Goal: Task Accomplishment & Management: Complete application form

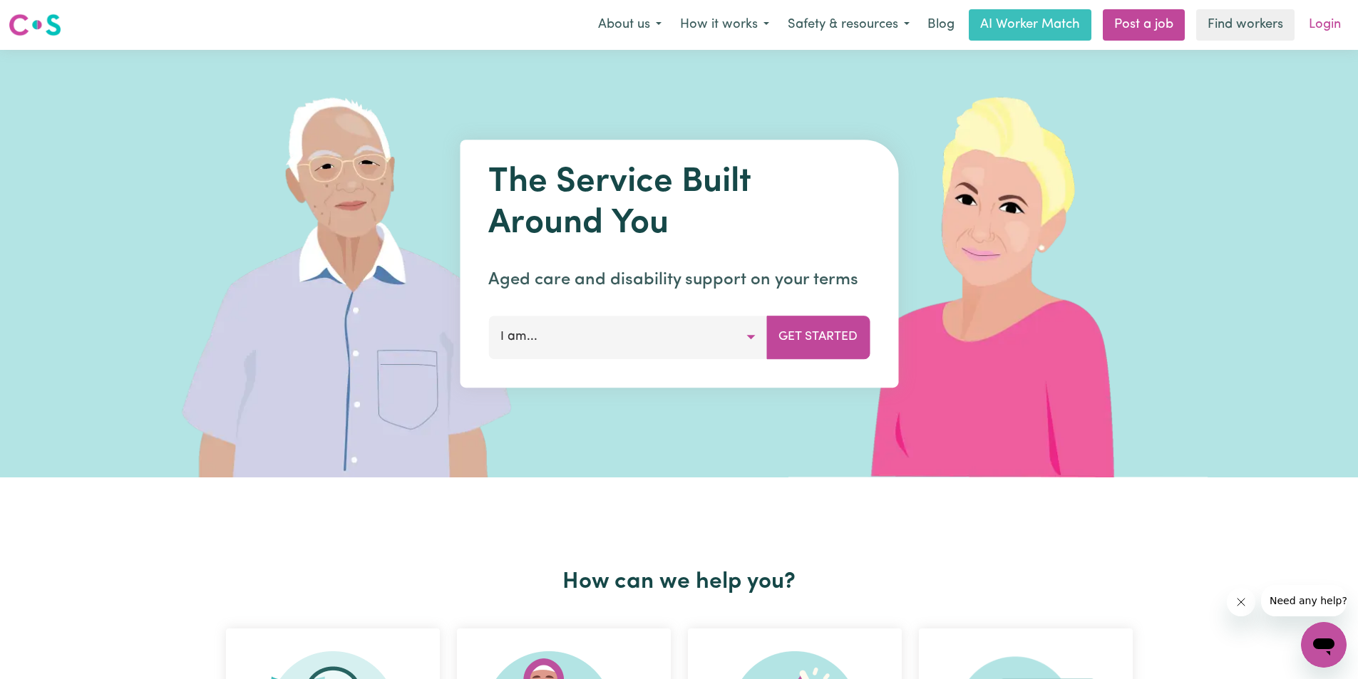
click at [1316, 30] on link "Login" at bounding box center [1324, 24] width 49 height 31
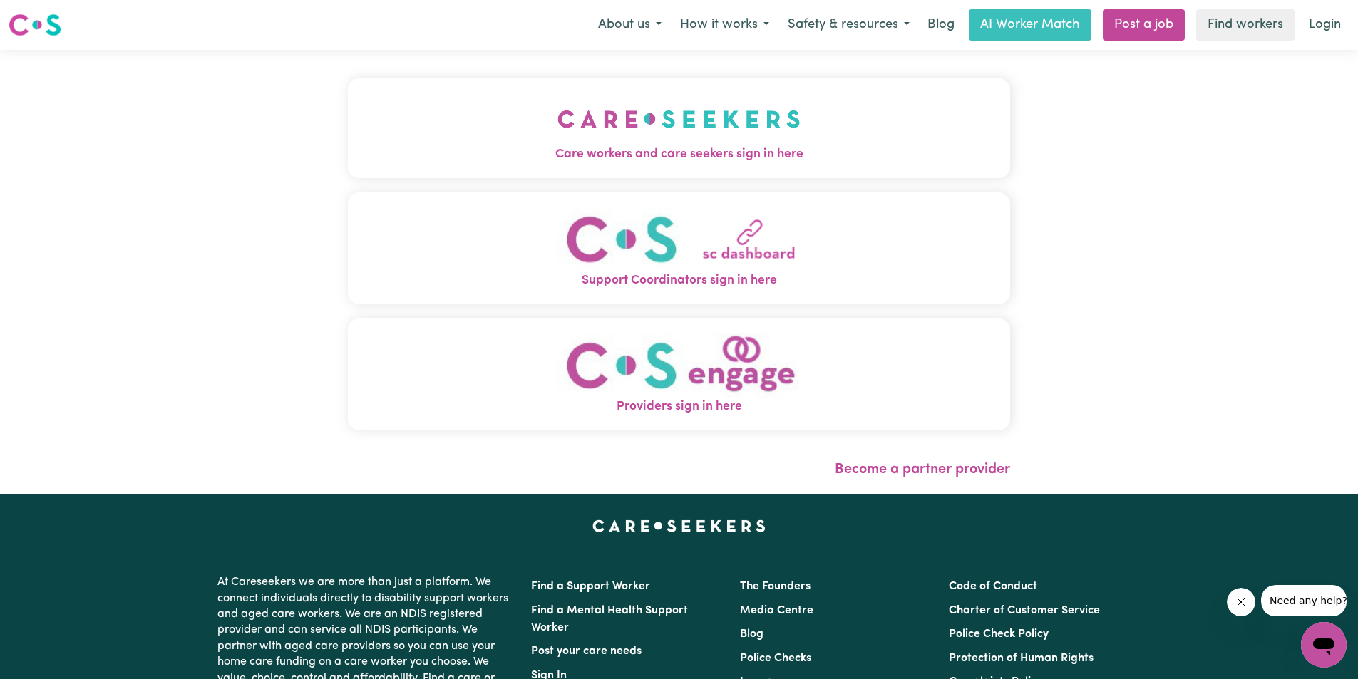
click at [673, 144] on img "Care workers and care seekers sign in here" at bounding box center [678, 119] width 243 height 53
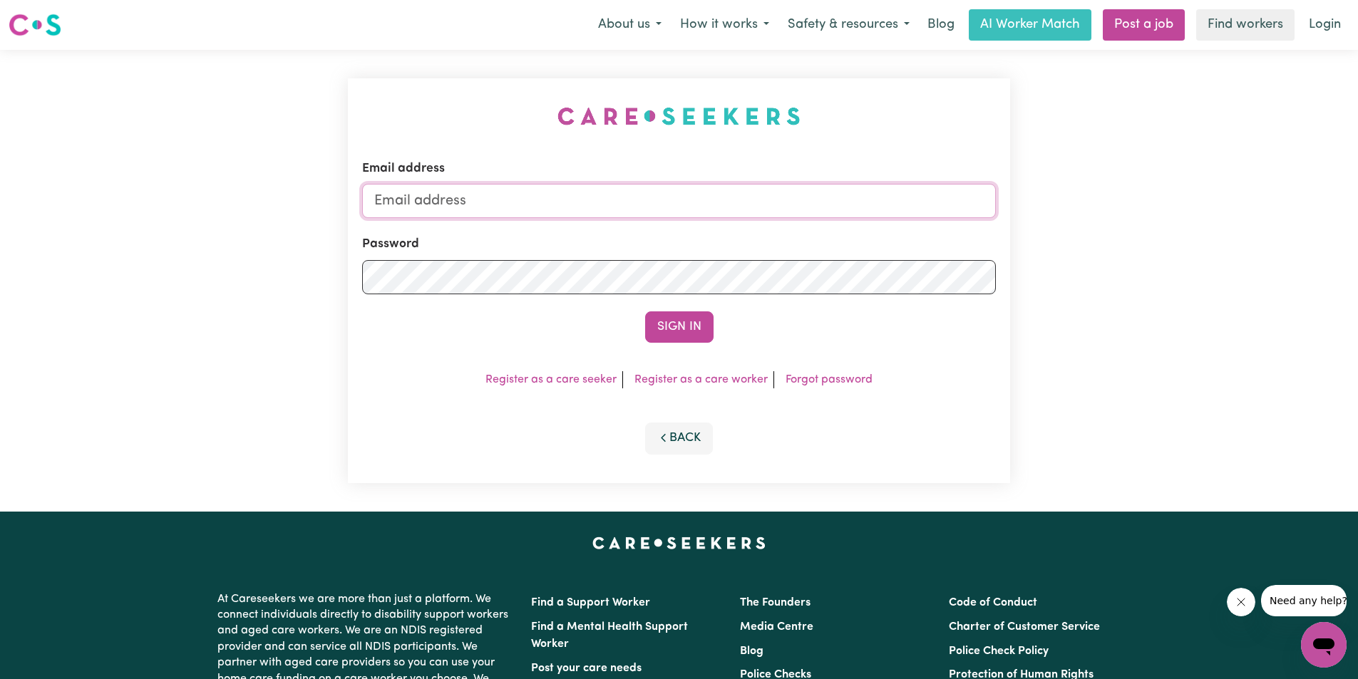
click at [483, 197] on input "Email address" at bounding box center [679, 201] width 634 height 34
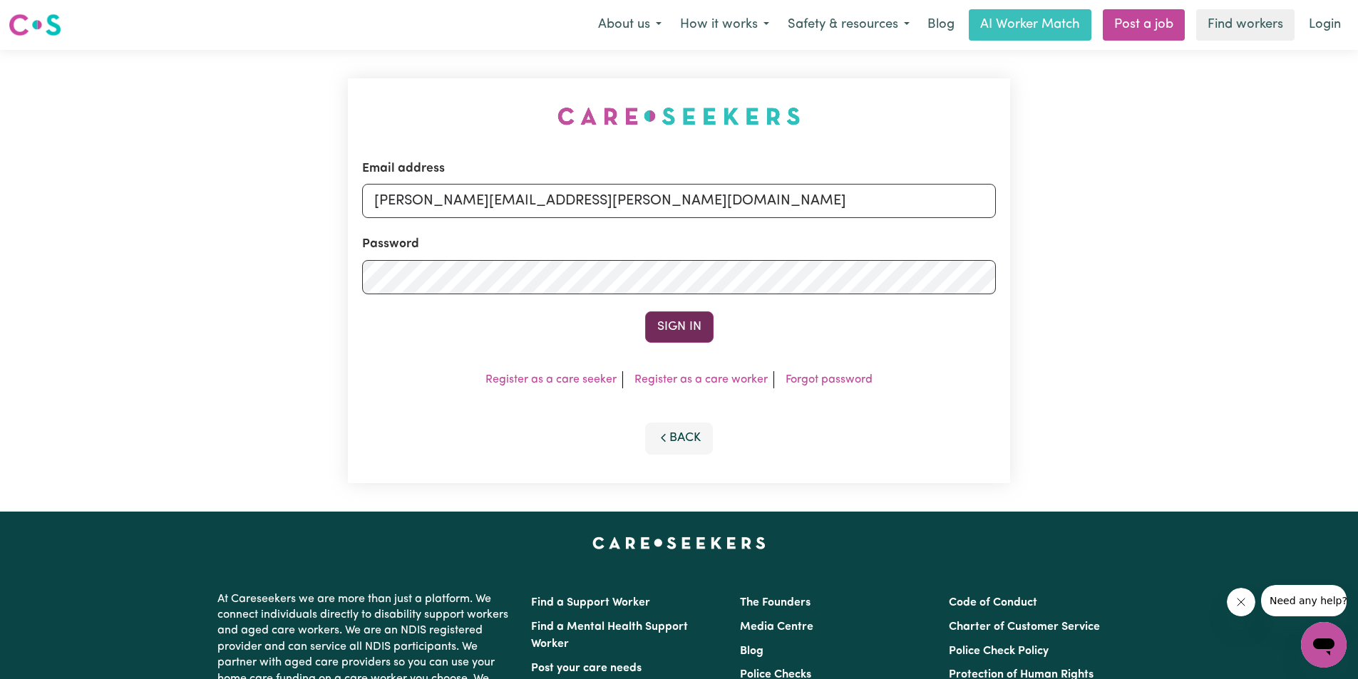
click at [694, 329] on button "Sign In" at bounding box center [679, 326] width 68 height 31
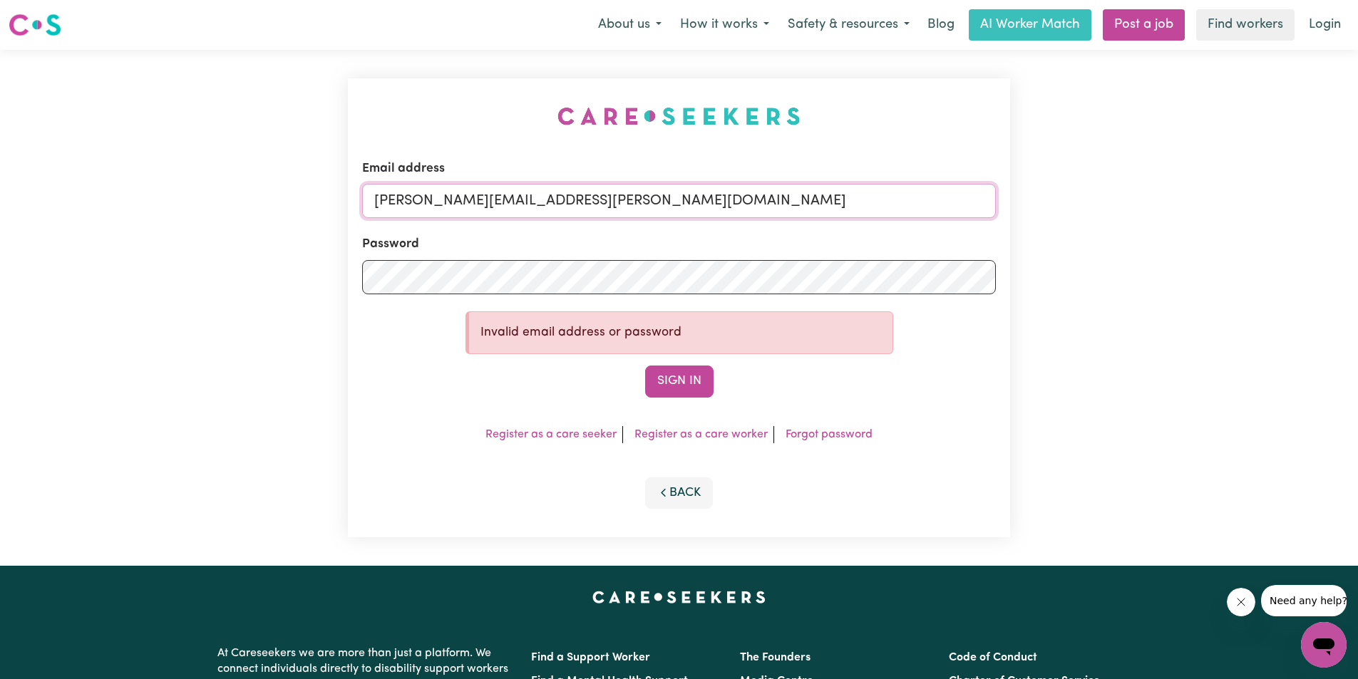
drag, startPoint x: 599, startPoint y: 197, endPoint x: 352, endPoint y: 208, distance: 247.6
click at [352, 208] on div "Email address amandeep.kaur@outlook.com.au Password Invalid email address or pa…" at bounding box center [679, 307] width 662 height 459
type input "aman.randhawa0907@gmail.com"
click at [686, 376] on button "Sign In" at bounding box center [679, 381] width 68 height 31
click at [675, 383] on button "Sign In" at bounding box center [679, 381] width 68 height 31
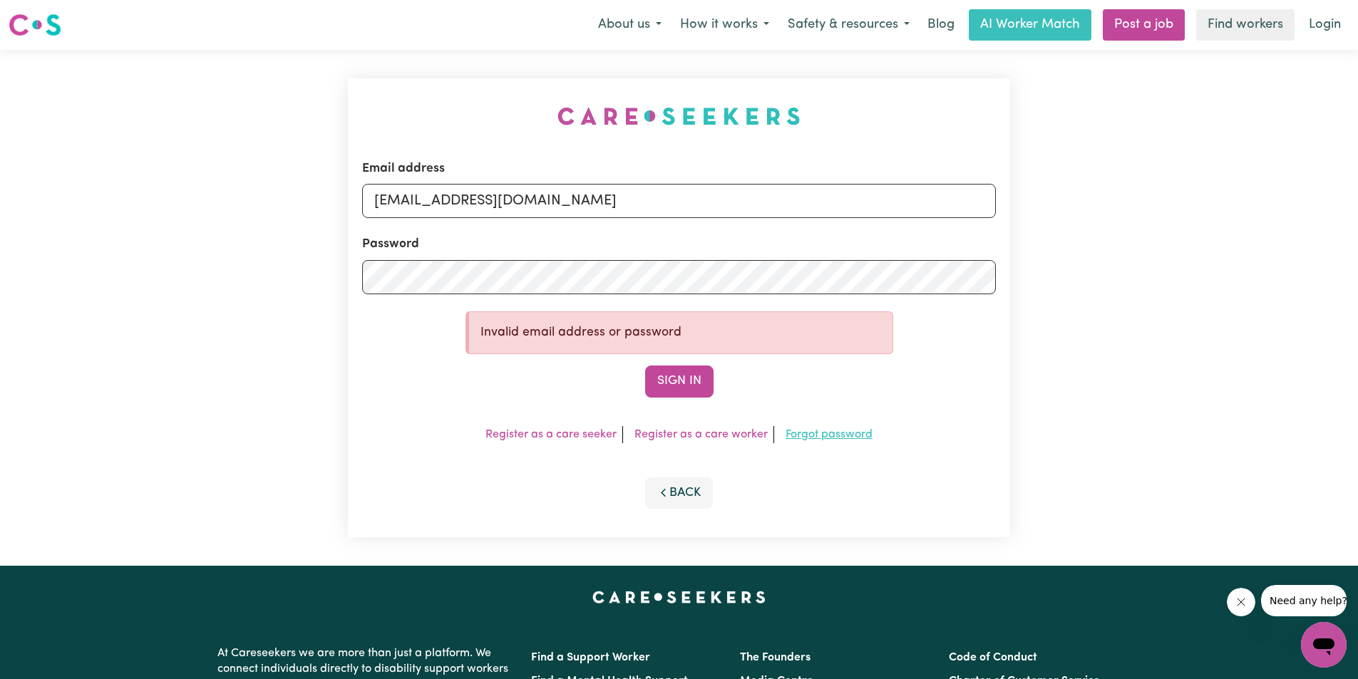
click at [838, 433] on link "Forgot password" at bounding box center [828, 434] width 87 height 11
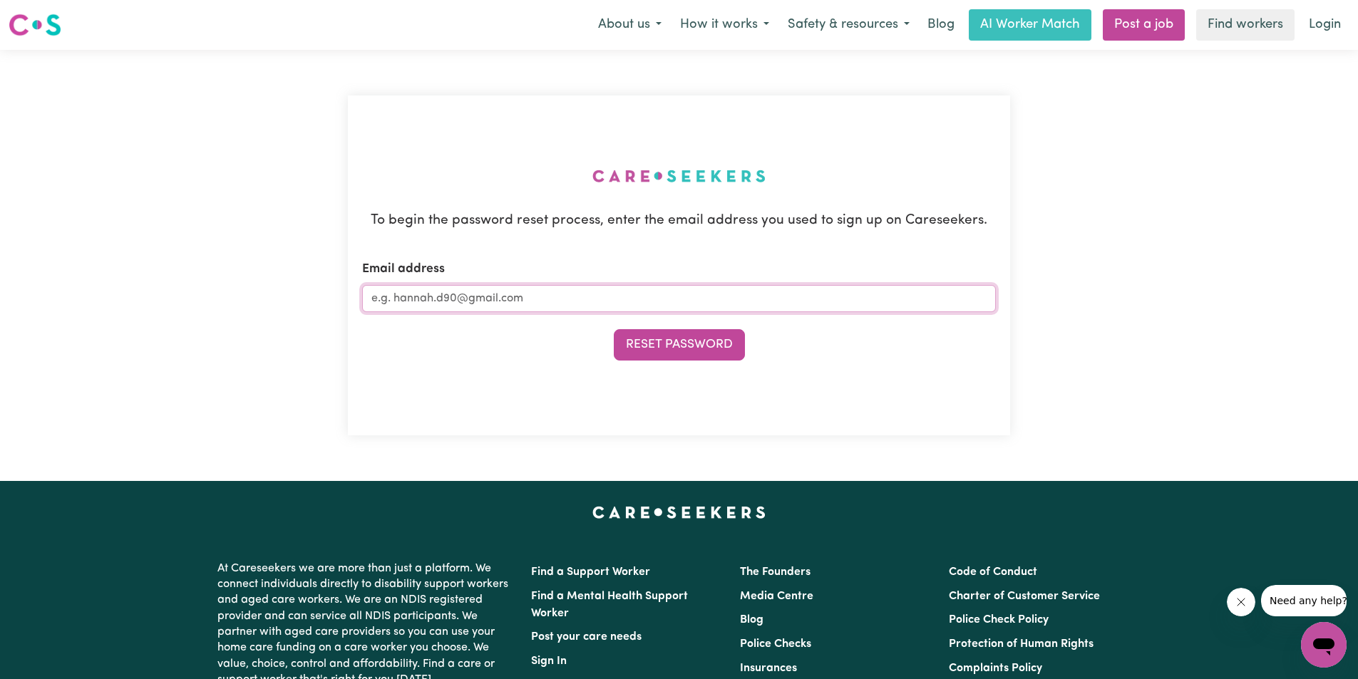
click at [584, 301] on input "Email address" at bounding box center [679, 298] width 634 height 27
type input "[PERSON_NAME][EMAIL_ADDRESS][PERSON_NAME][DOMAIN_NAME]"
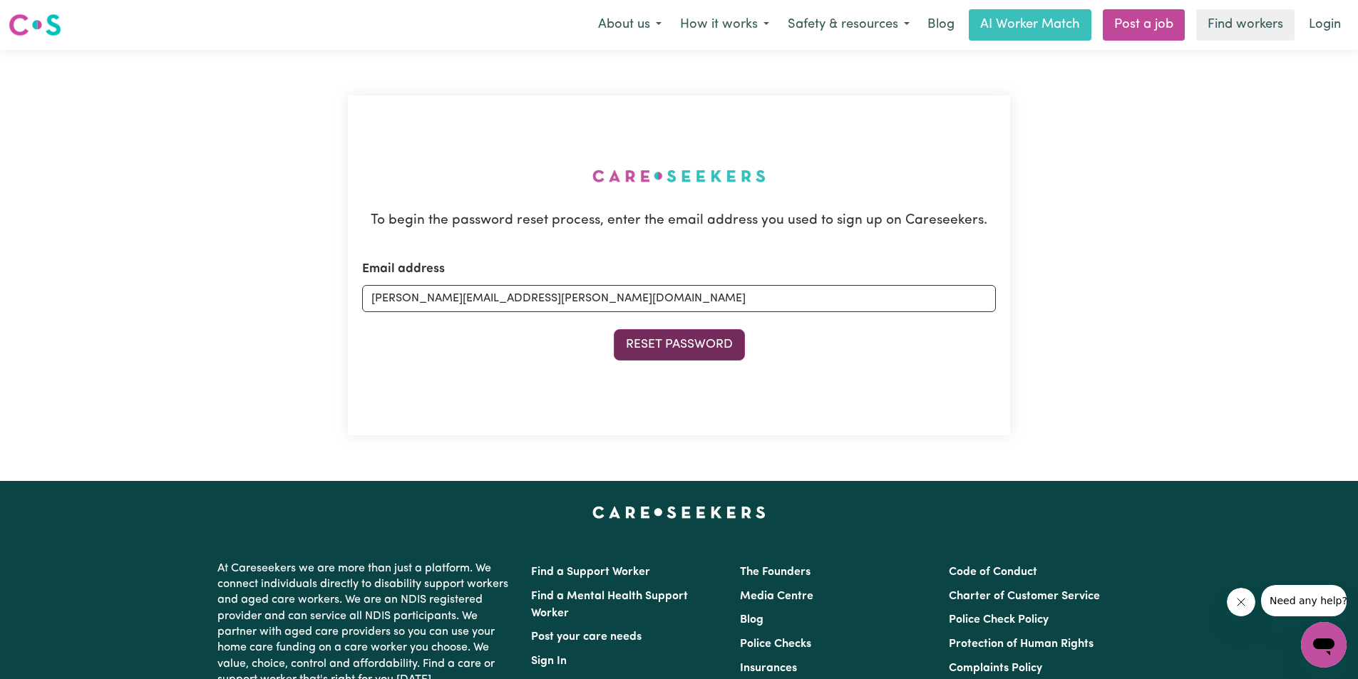
click at [710, 341] on button "Reset Password" at bounding box center [679, 344] width 131 height 31
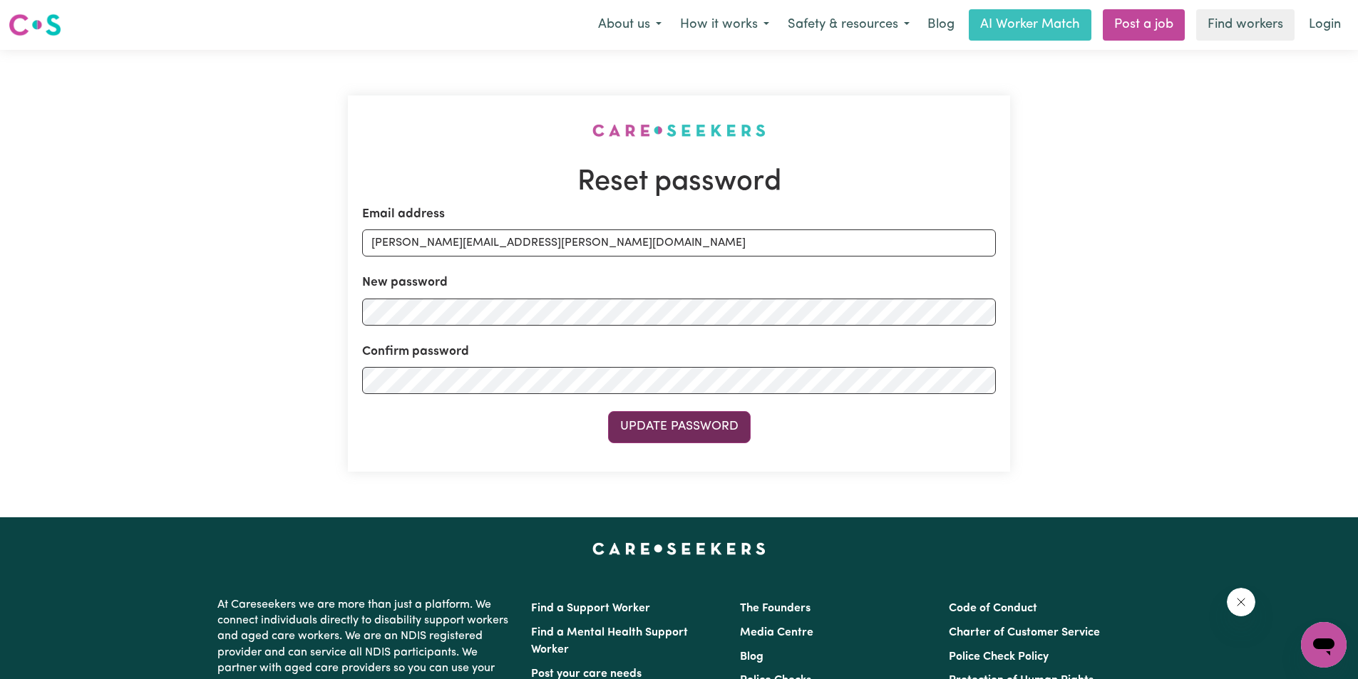
click at [723, 431] on button "Update Password" at bounding box center [679, 426] width 143 height 31
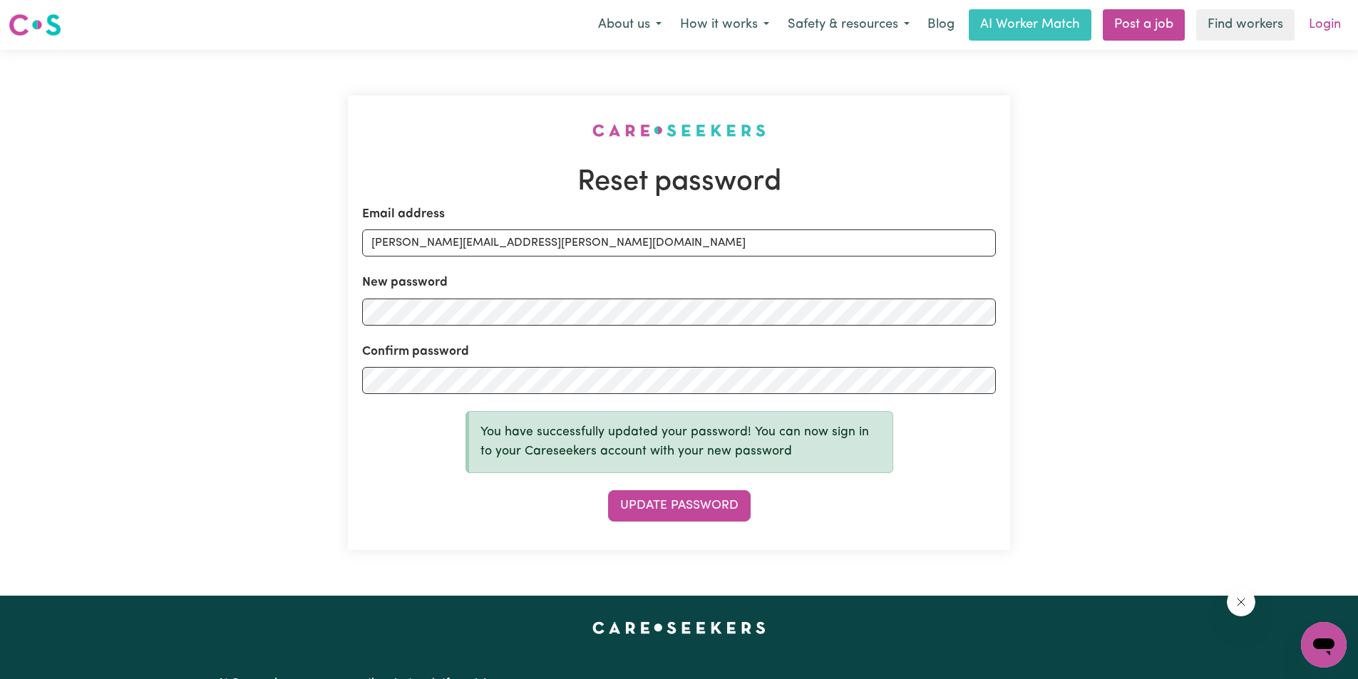
click at [1336, 23] on link "Login" at bounding box center [1324, 24] width 49 height 31
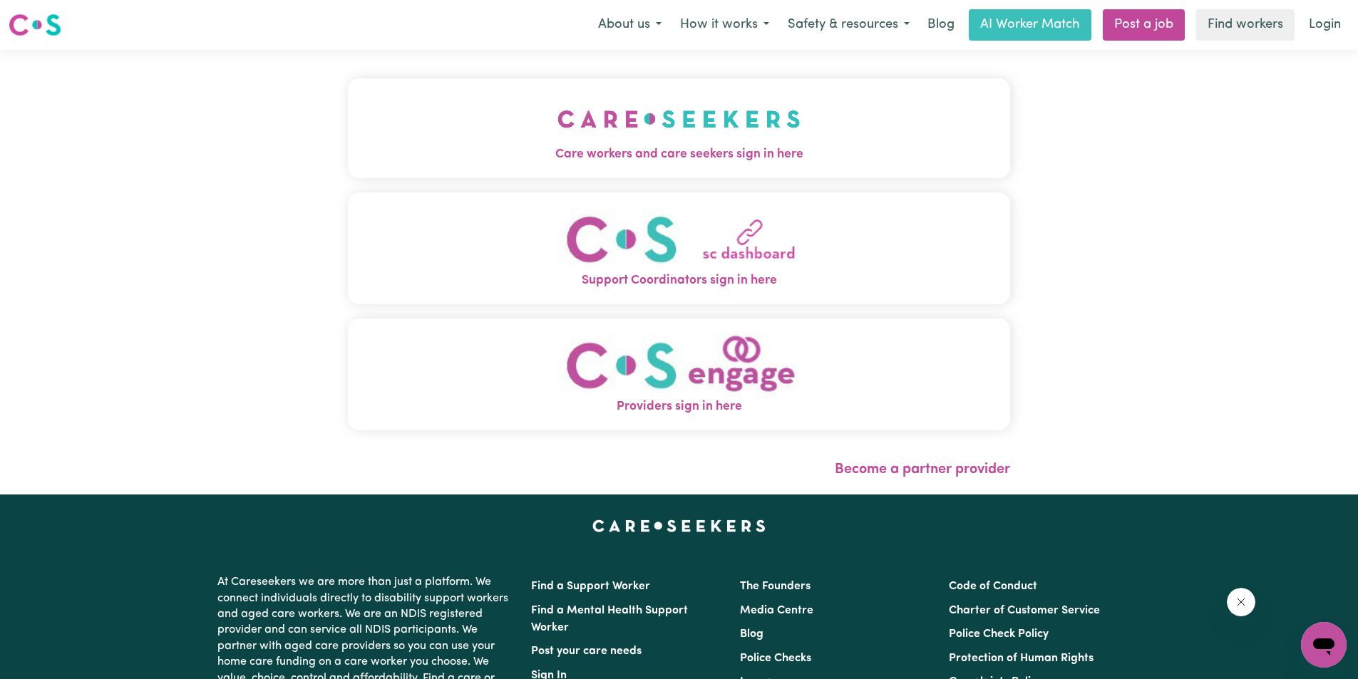
click at [690, 143] on img "Care workers and care seekers sign in here" at bounding box center [678, 119] width 243 height 53
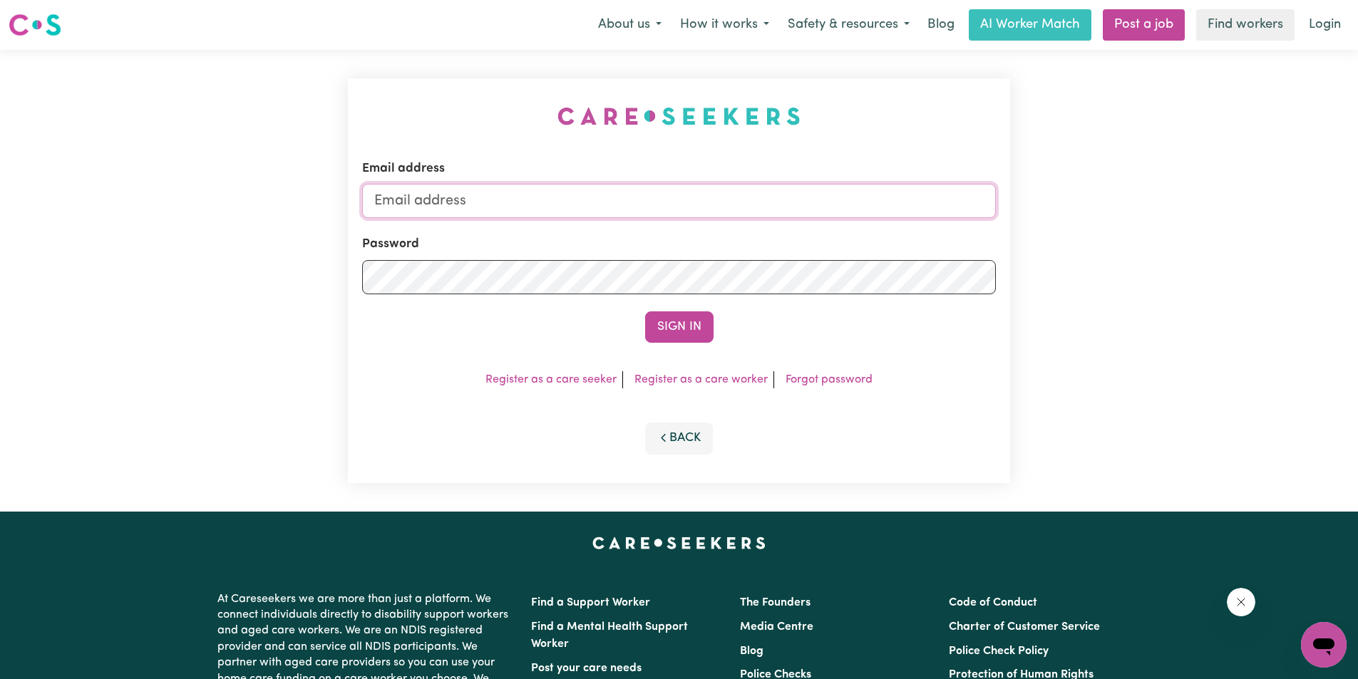
click at [572, 207] on input "Email address" at bounding box center [679, 201] width 634 height 34
type input "[PERSON_NAME][EMAIL_ADDRESS][PERSON_NAME][DOMAIN_NAME]"
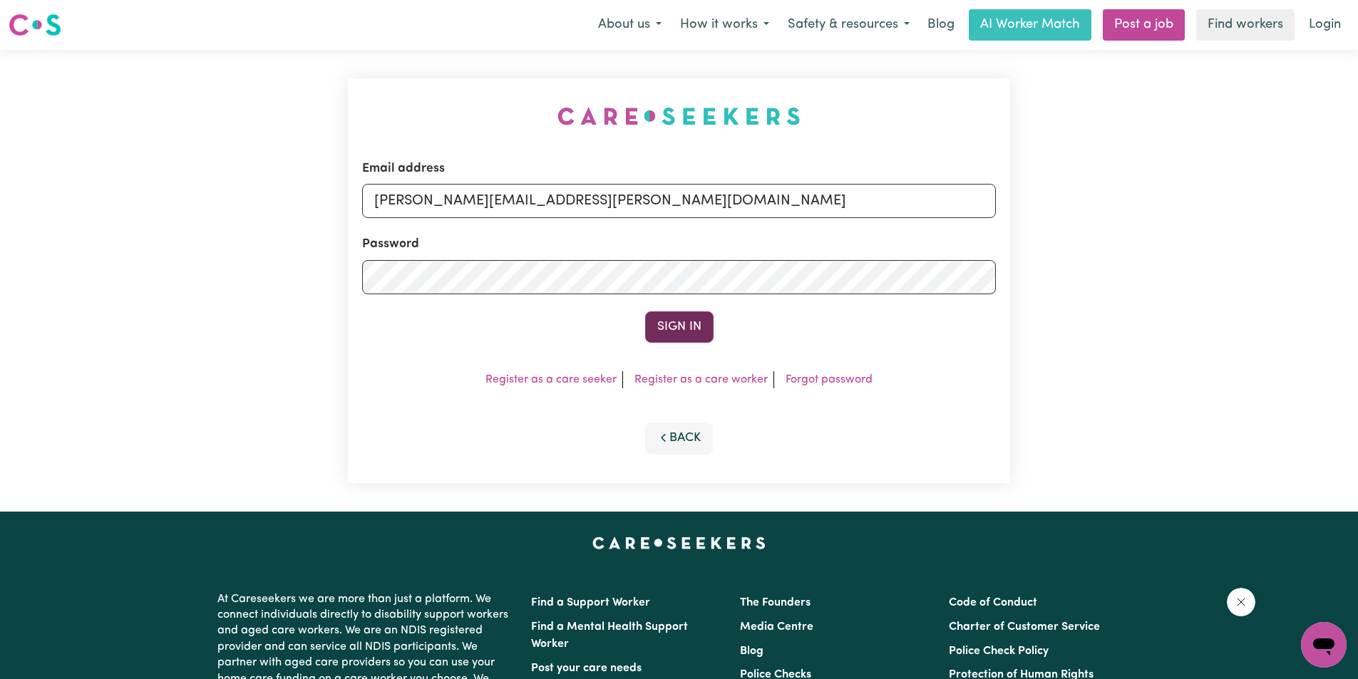
click at [694, 330] on button "Sign In" at bounding box center [679, 326] width 68 height 31
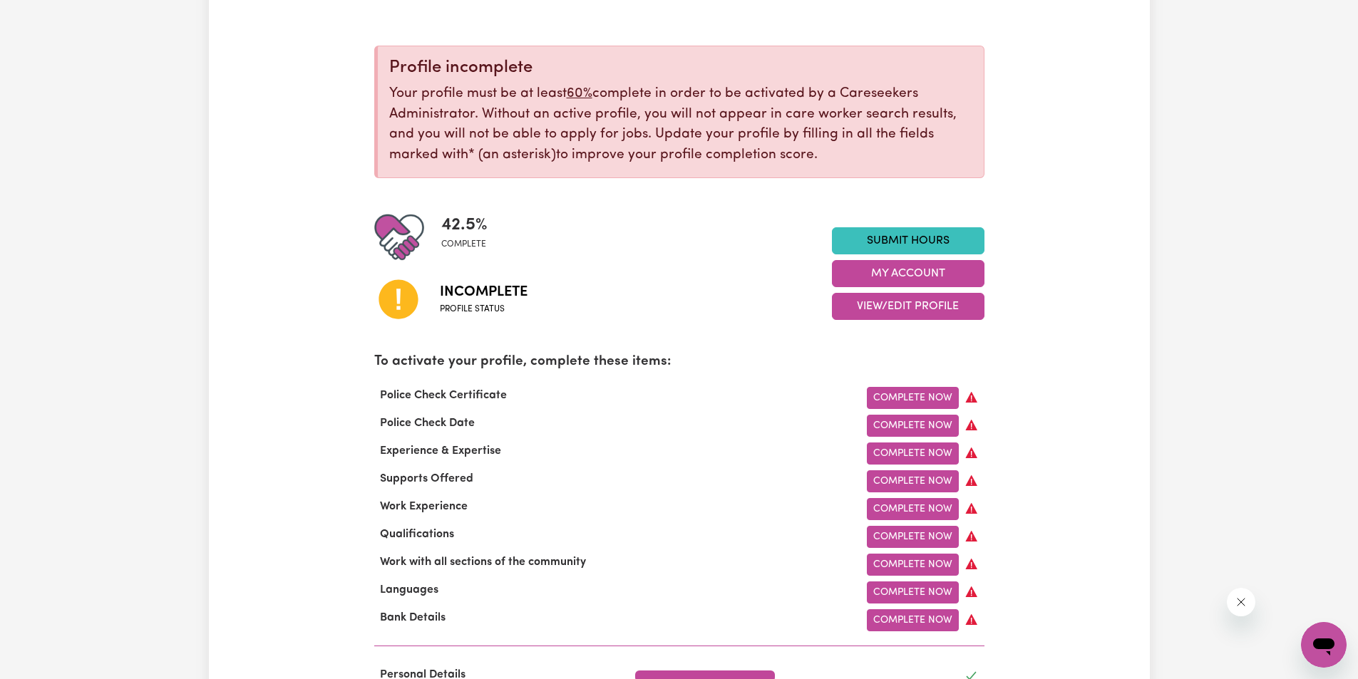
scroll to position [143, 0]
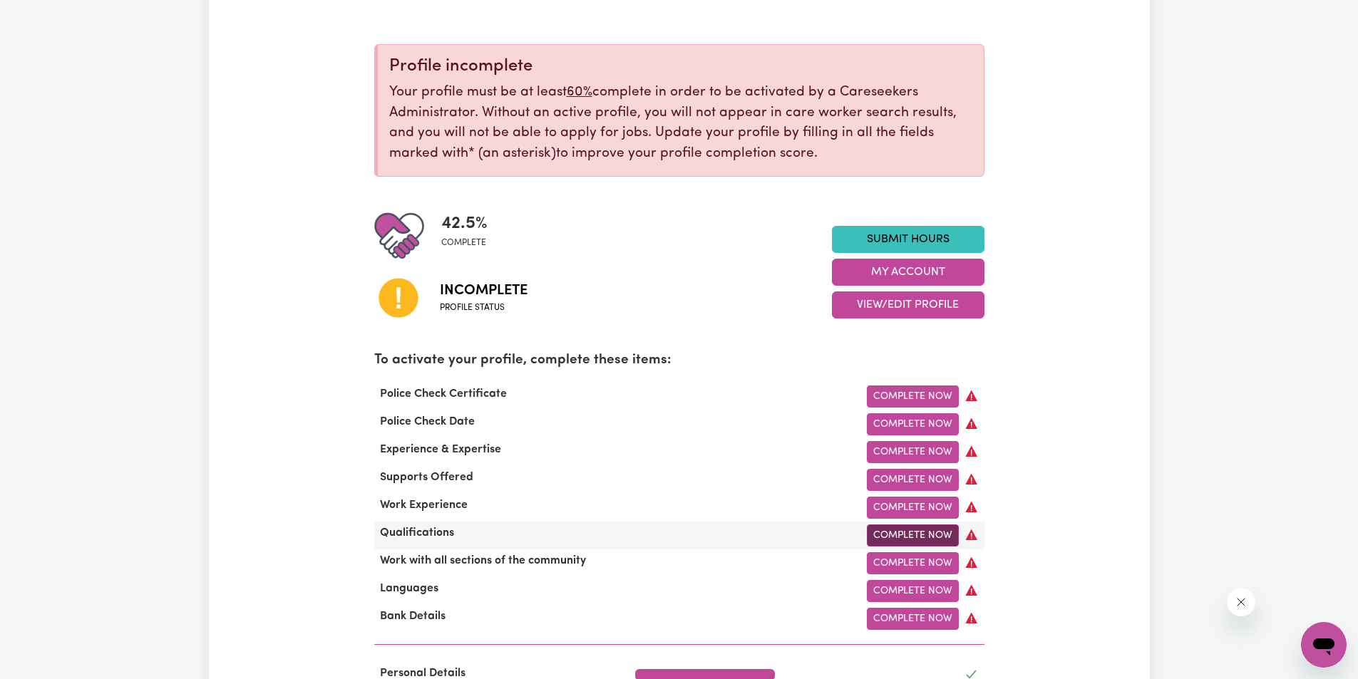
click at [930, 539] on link "Complete Now" at bounding box center [913, 536] width 92 height 22
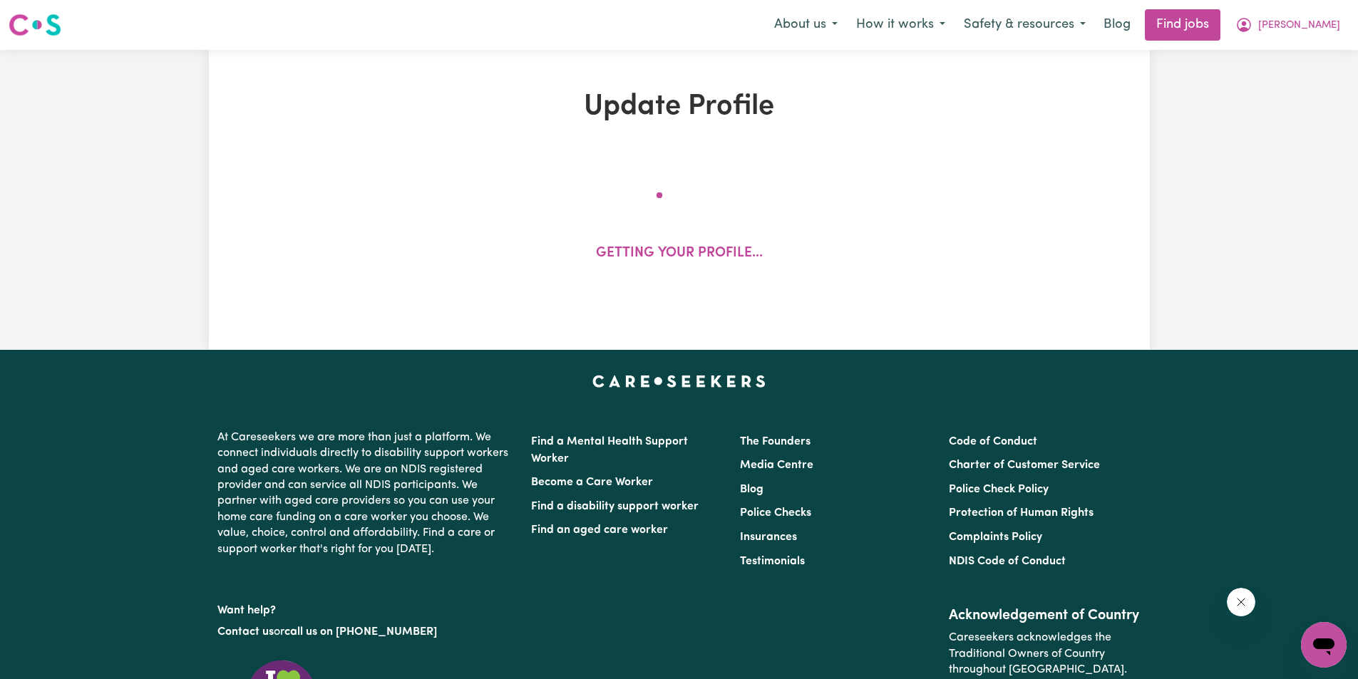
select select "Certificate III (Individual Support)"
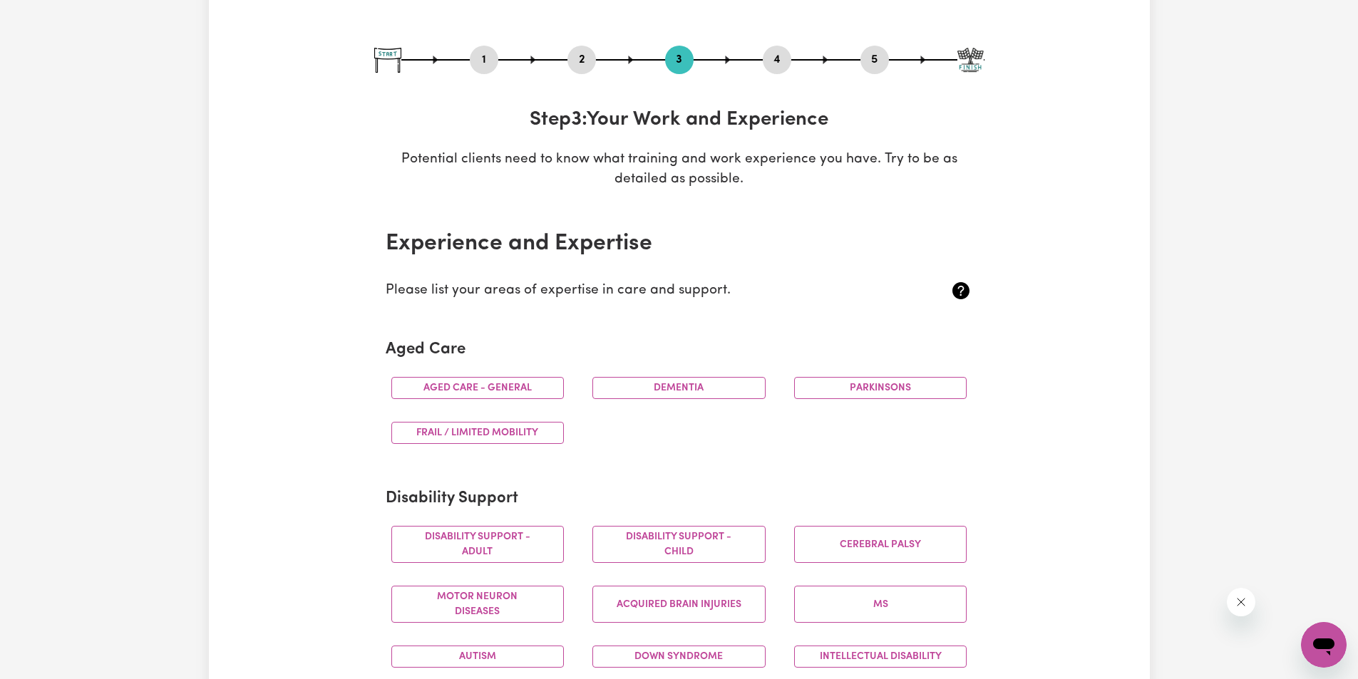
scroll to position [356, 0]
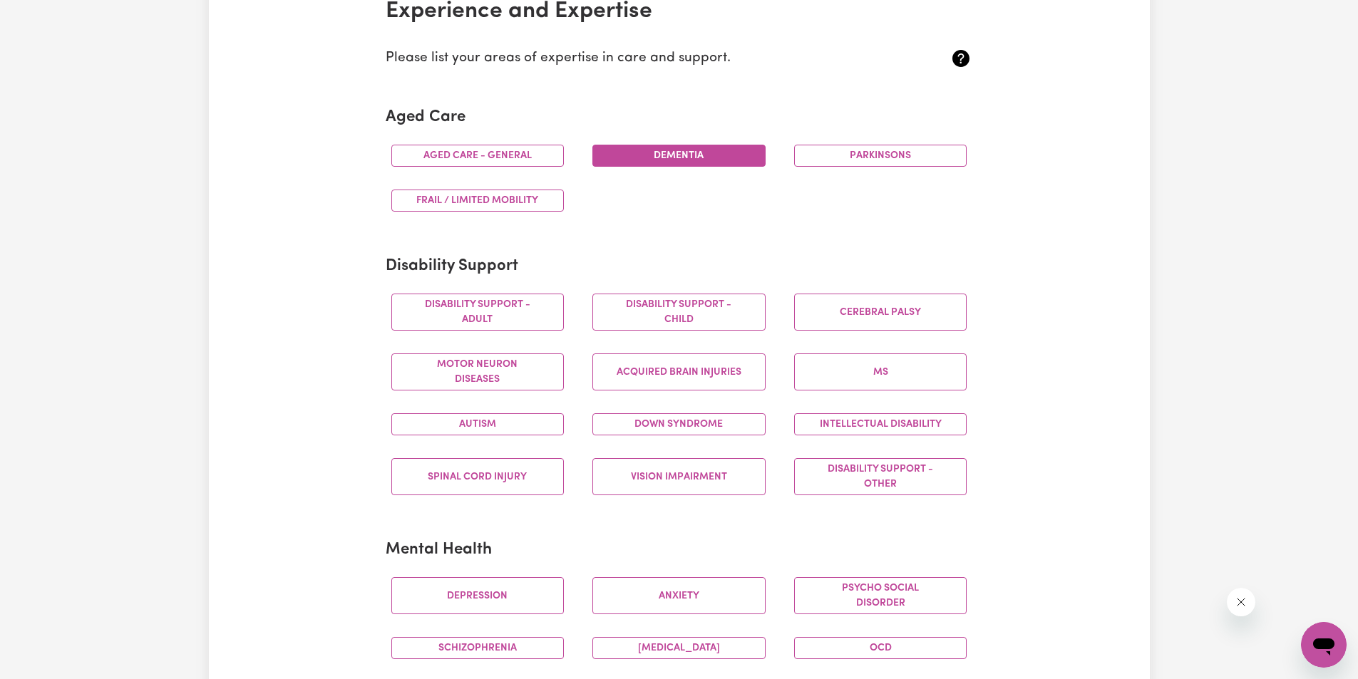
click at [677, 158] on button "Dementia" at bounding box center [678, 156] width 173 height 22
click at [518, 155] on button "Aged care - General" at bounding box center [477, 156] width 173 height 22
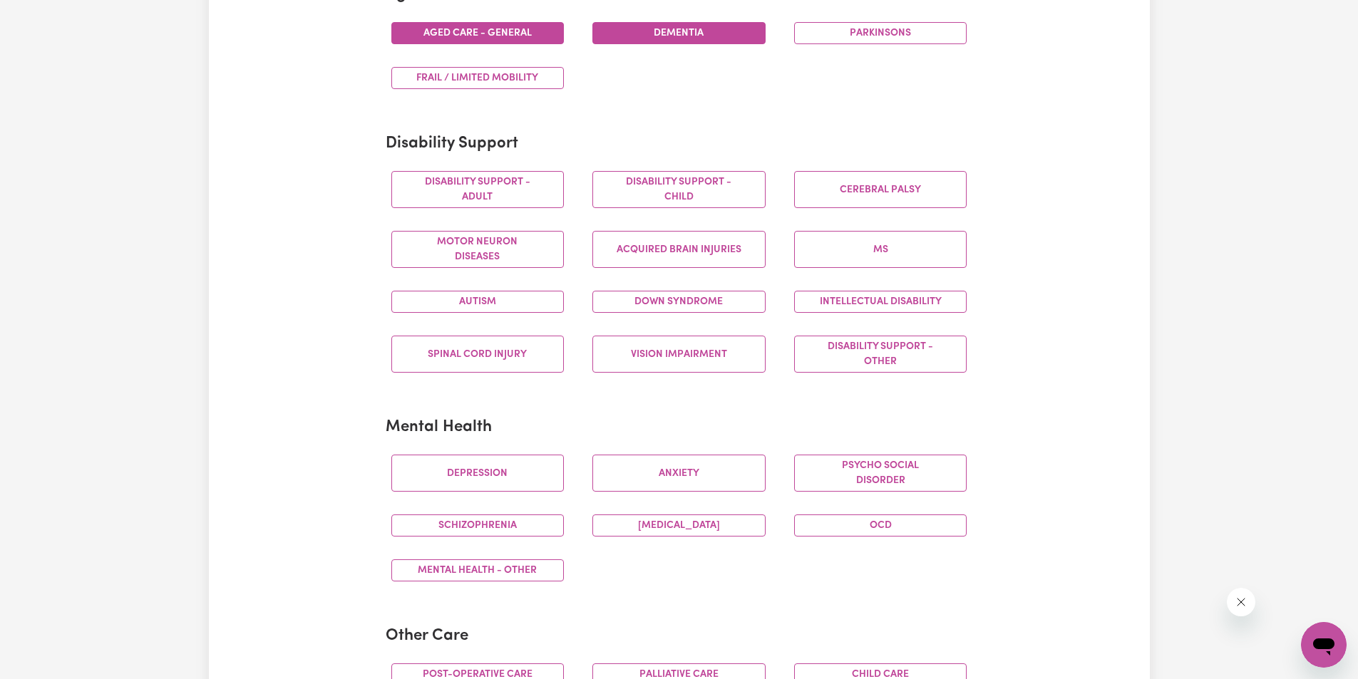
scroll to position [499, 0]
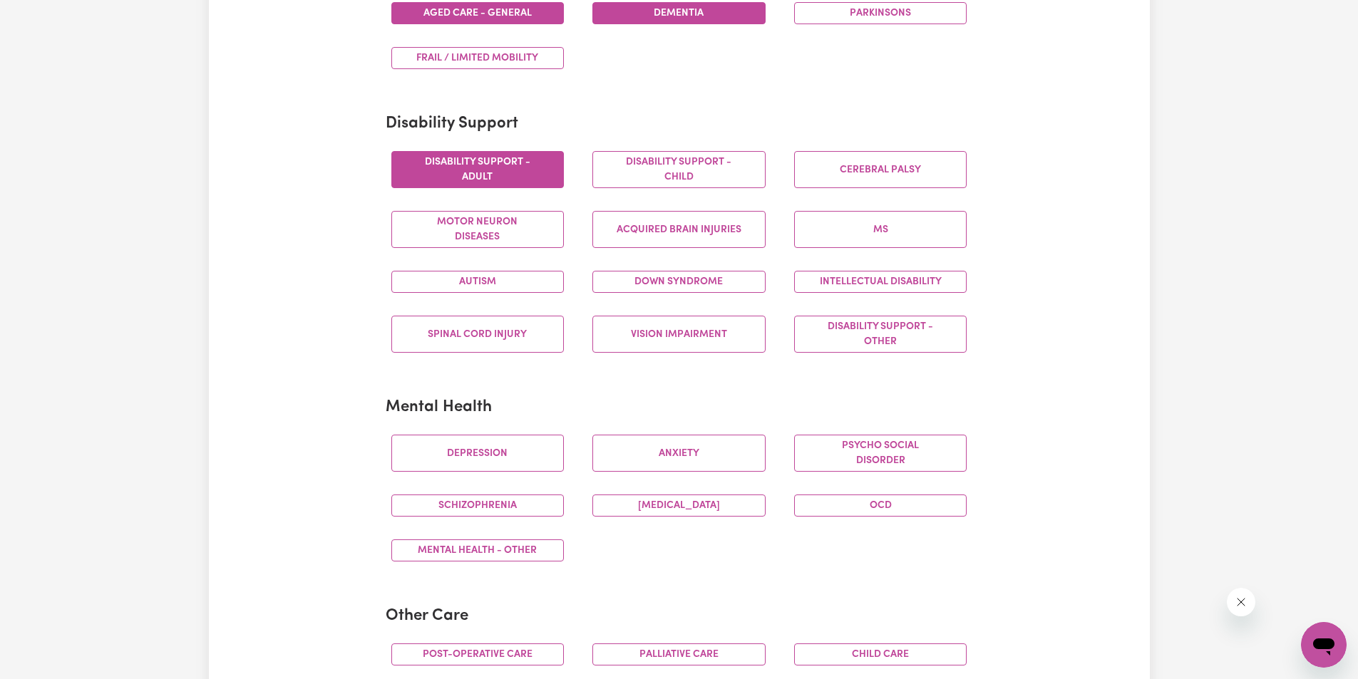
click at [527, 168] on button "Disability support - Adult" at bounding box center [477, 169] width 173 height 37
click at [698, 175] on button "Disability support - Child" at bounding box center [678, 169] width 173 height 37
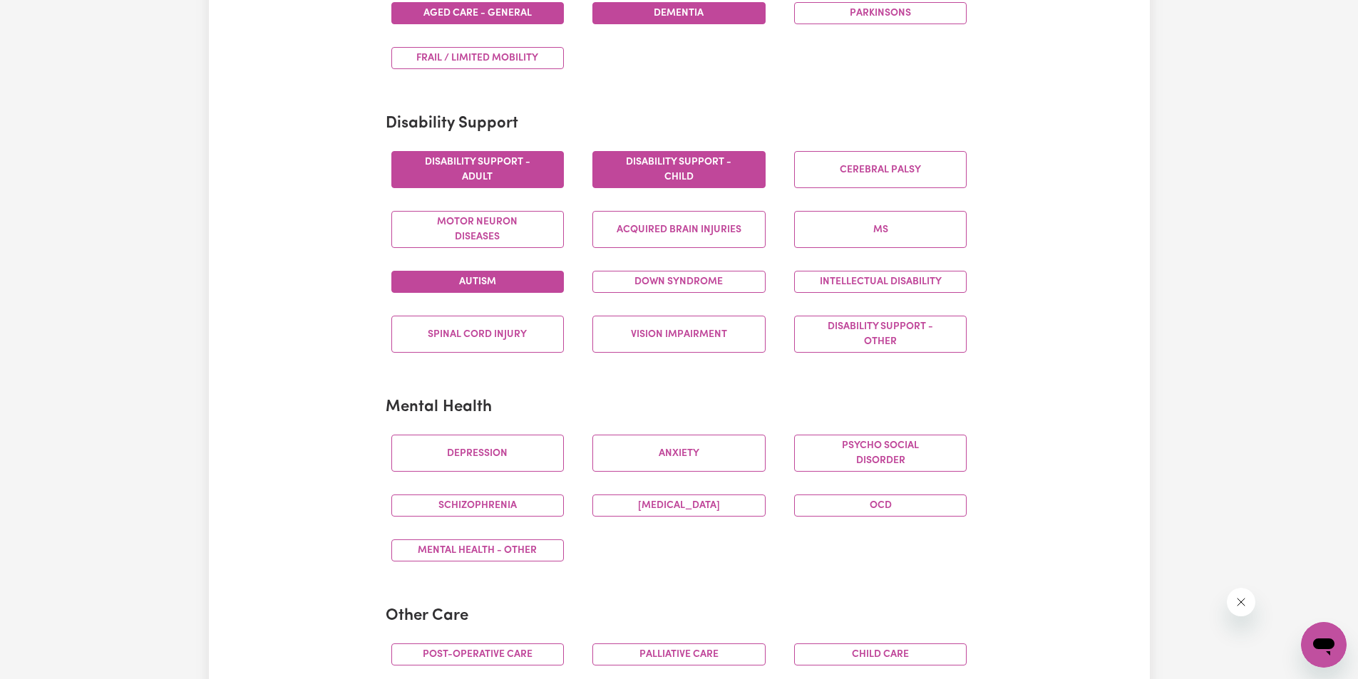
click at [495, 279] on button "Autism" at bounding box center [477, 282] width 173 height 22
click at [512, 336] on button "Spinal cord injury" at bounding box center [477, 334] width 173 height 37
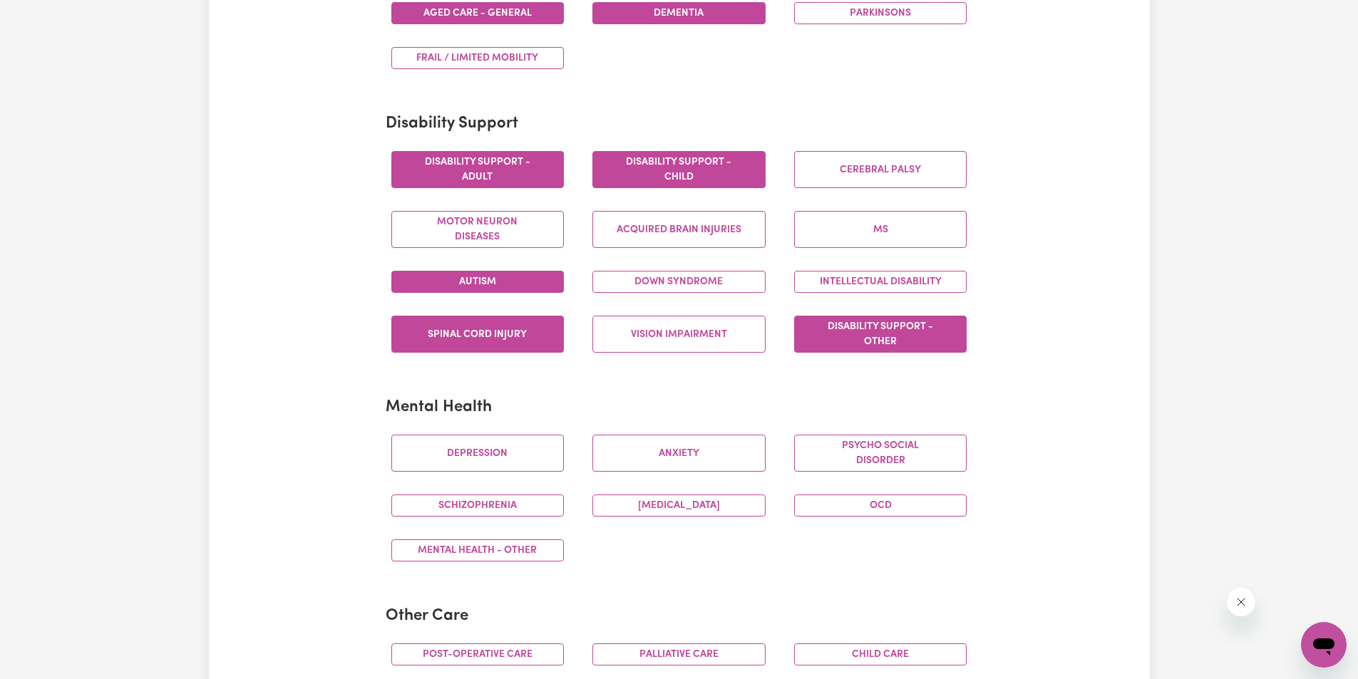
click at [917, 336] on button "Disability support - Other" at bounding box center [880, 334] width 173 height 37
click at [665, 326] on button "Vision impairment" at bounding box center [678, 334] width 173 height 37
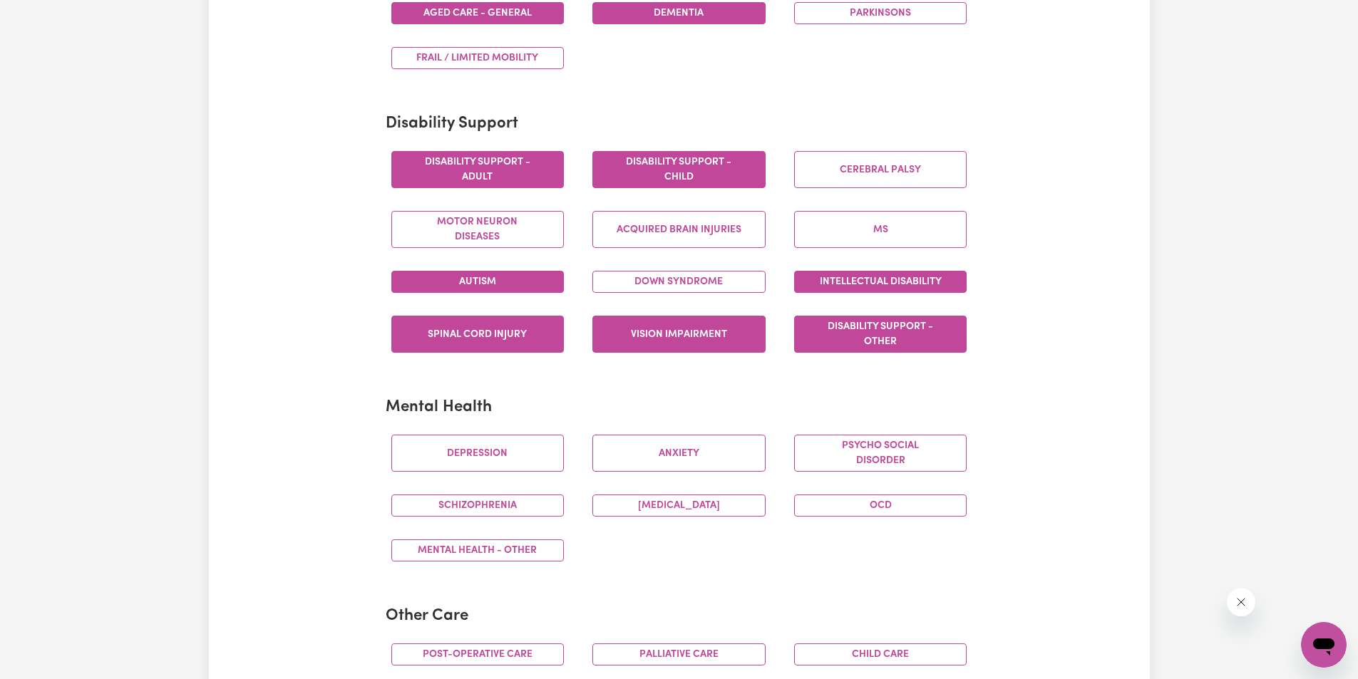
click at [895, 281] on button "Intellectual Disability" at bounding box center [880, 282] width 173 height 22
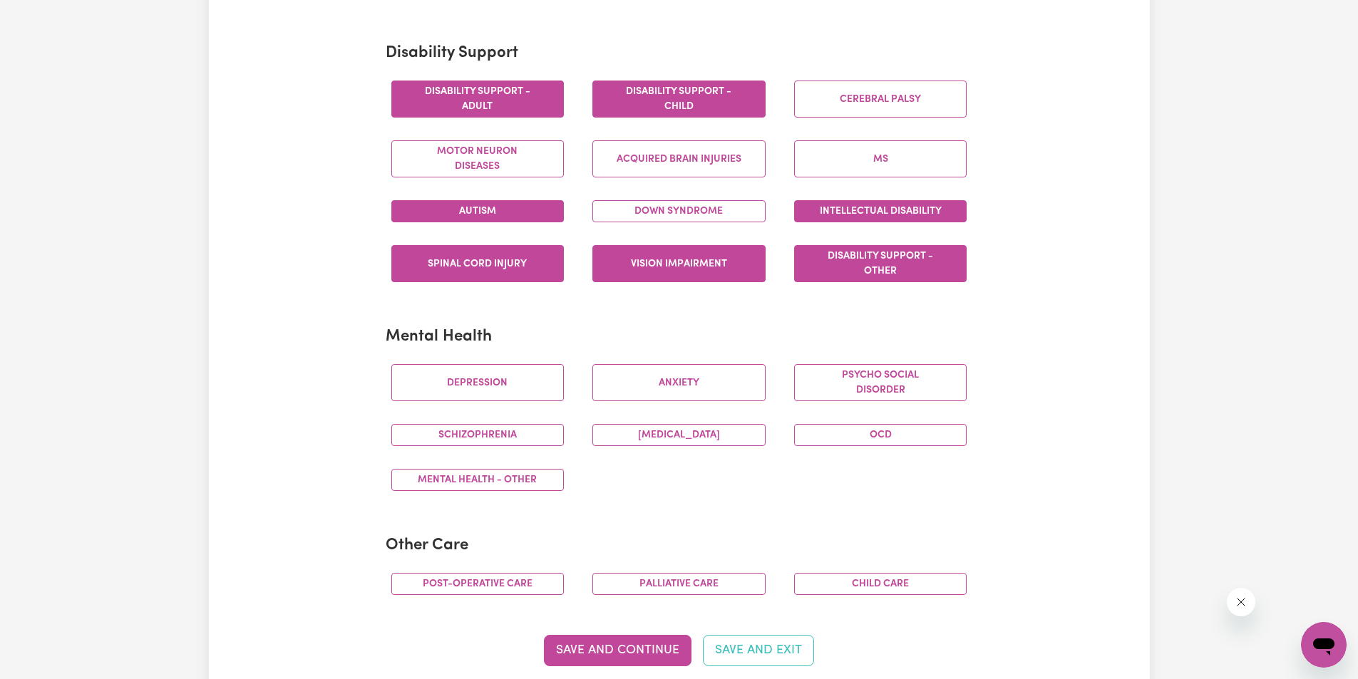
scroll to position [641, 0]
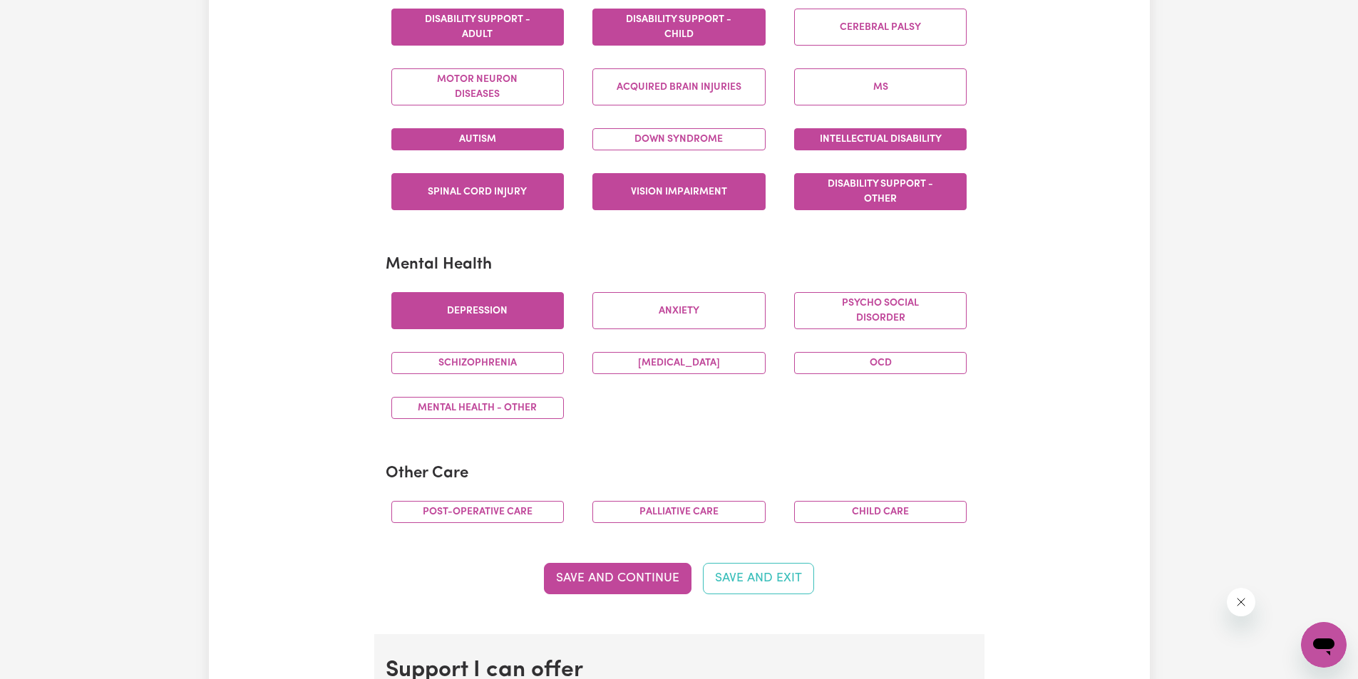
click at [507, 311] on button "Depression" at bounding box center [477, 310] width 173 height 37
click at [881, 366] on button "OCD" at bounding box center [880, 363] width 173 height 22
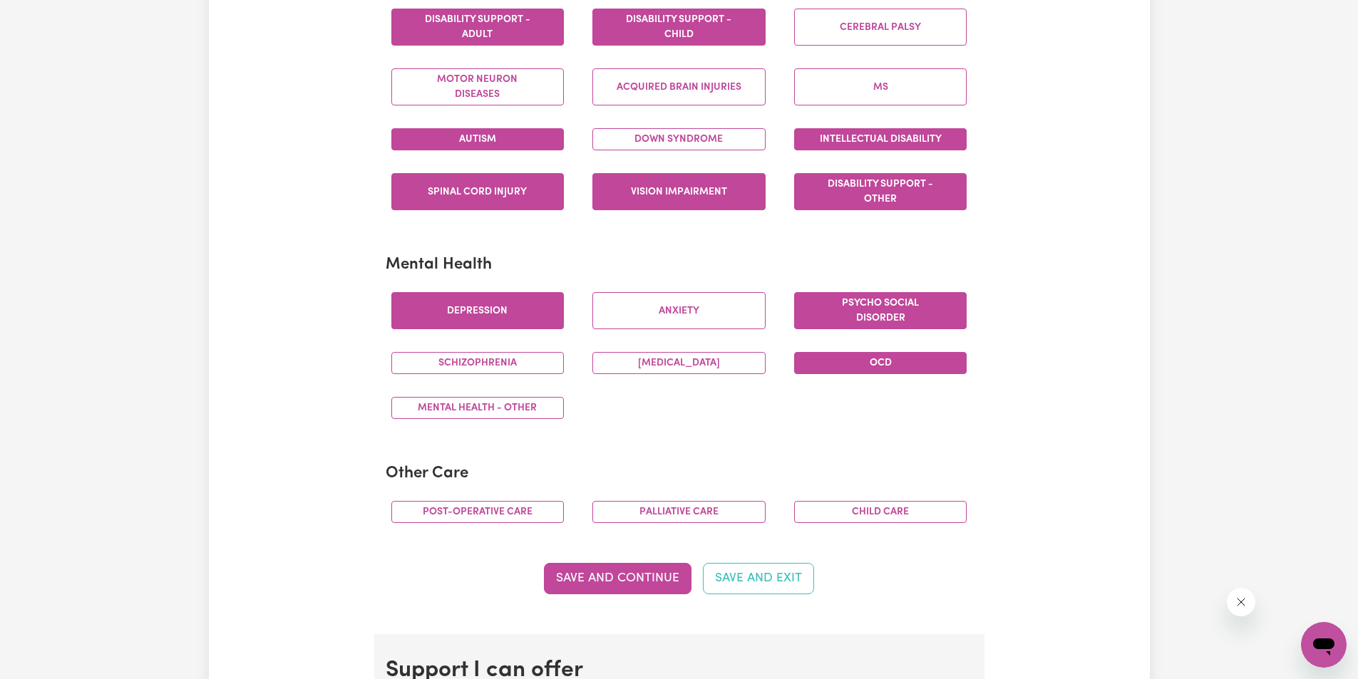
click at [870, 302] on button "Psycho social disorder" at bounding box center [880, 310] width 173 height 37
click at [708, 312] on button "Anxiety" at bounding box center [678, 310] width 173 height 37
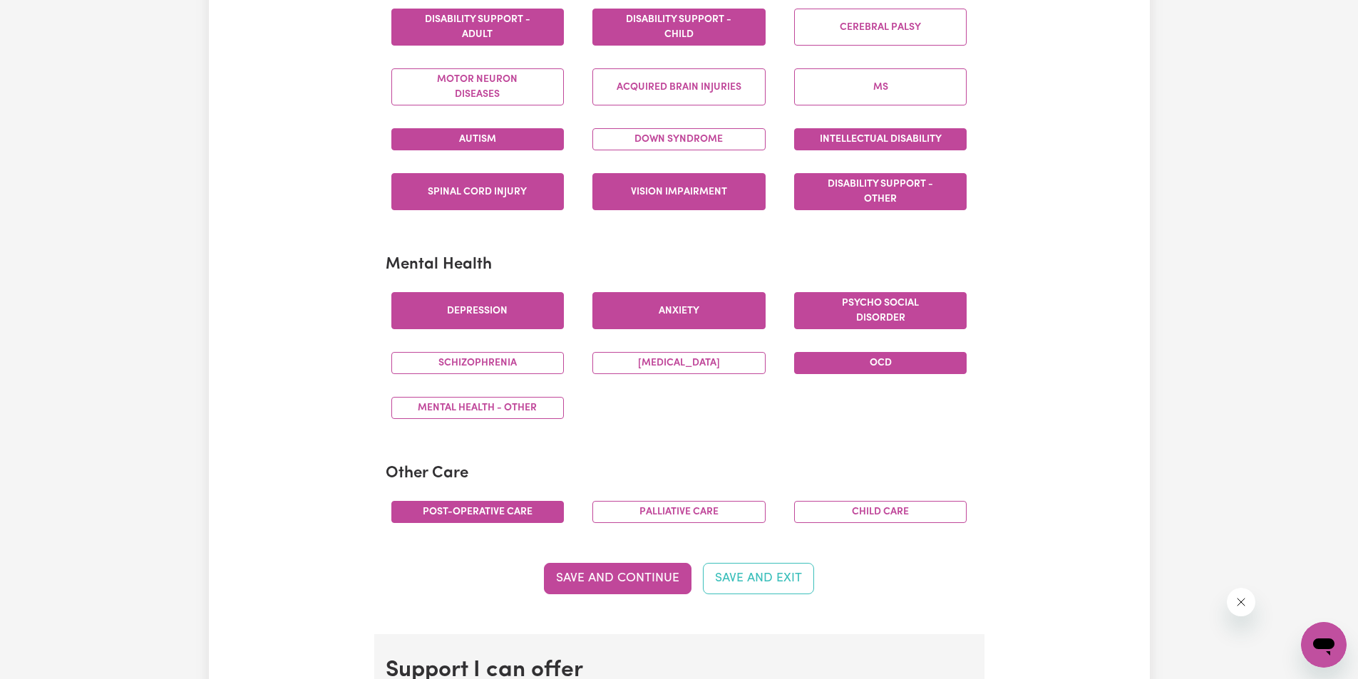
click at [525, 511] on button "Post-operative care" at bounding box center [477, 512] width 173 height 22
click at [676, 513] on button "Palliative care" at bounding box center [678, 512] width 173 height 22
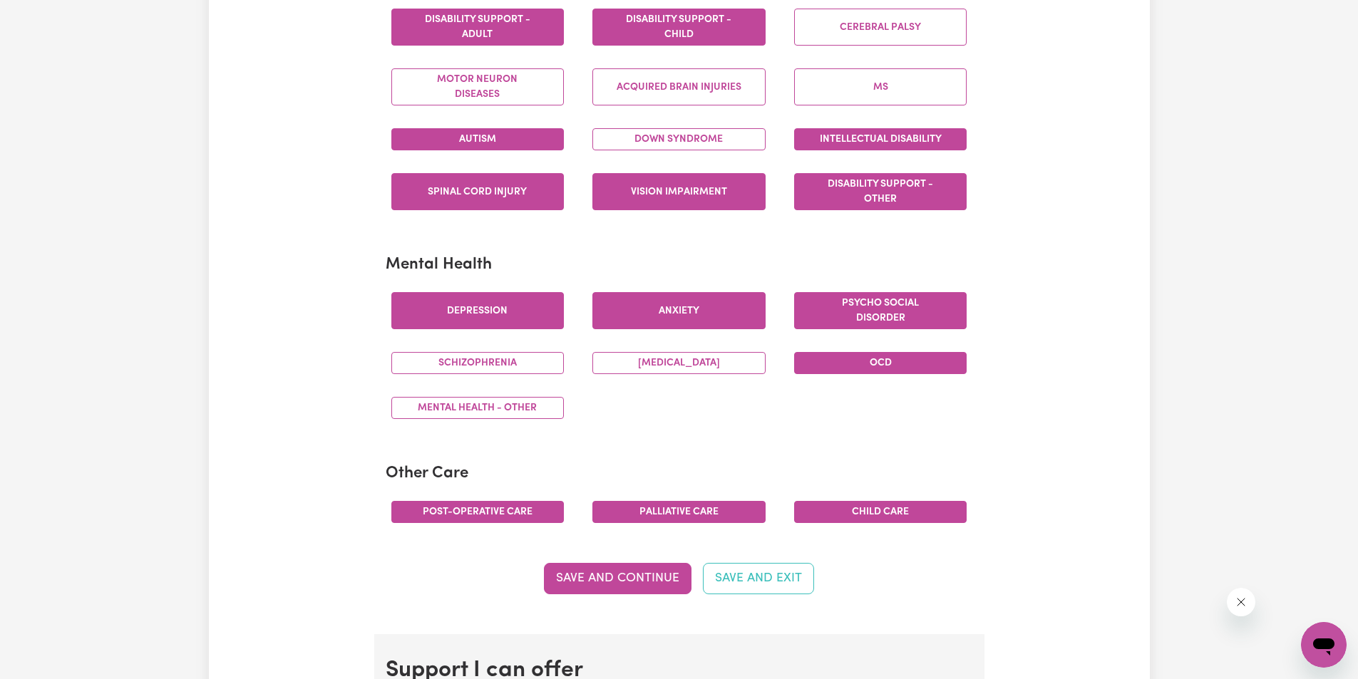
click at [883, 515] on button "Child care" at bounding box center [880, 512] width 173 height 22
click at [610, 575] on button "Save and Continue" at bounding box center [618, 578] width 148 height 31
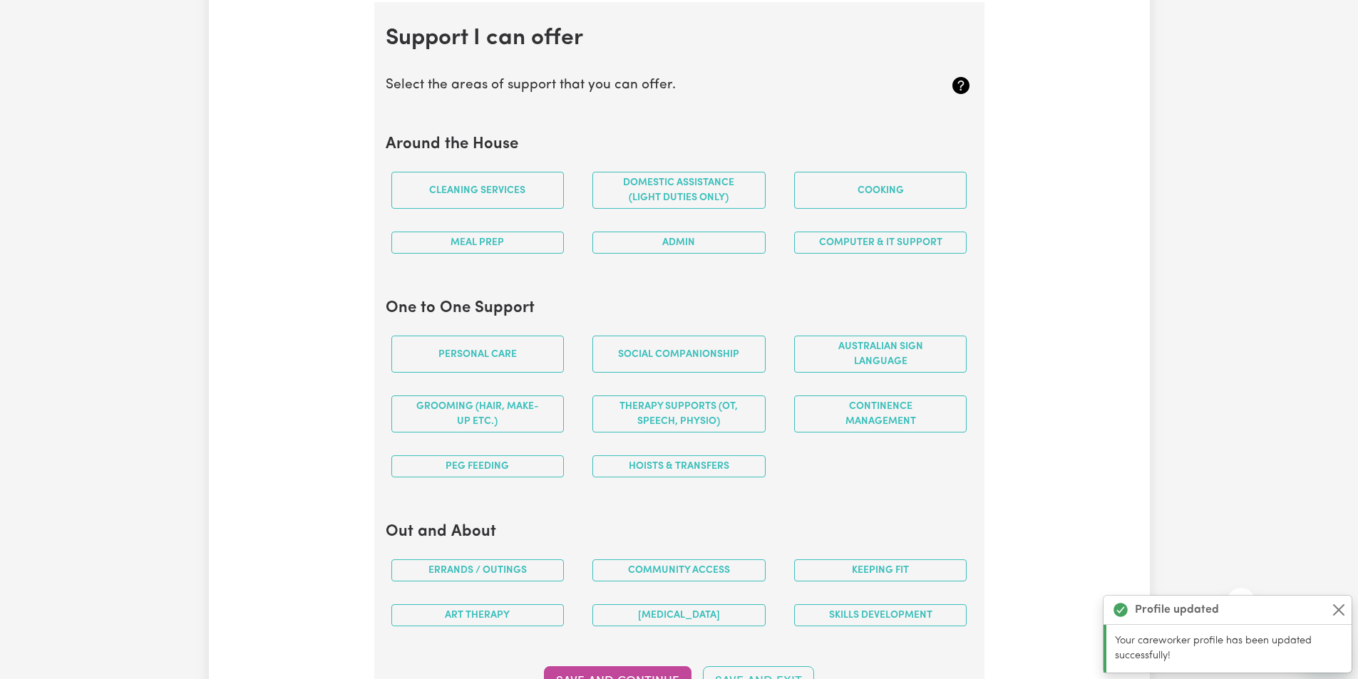
scroll to position [1276, 0]
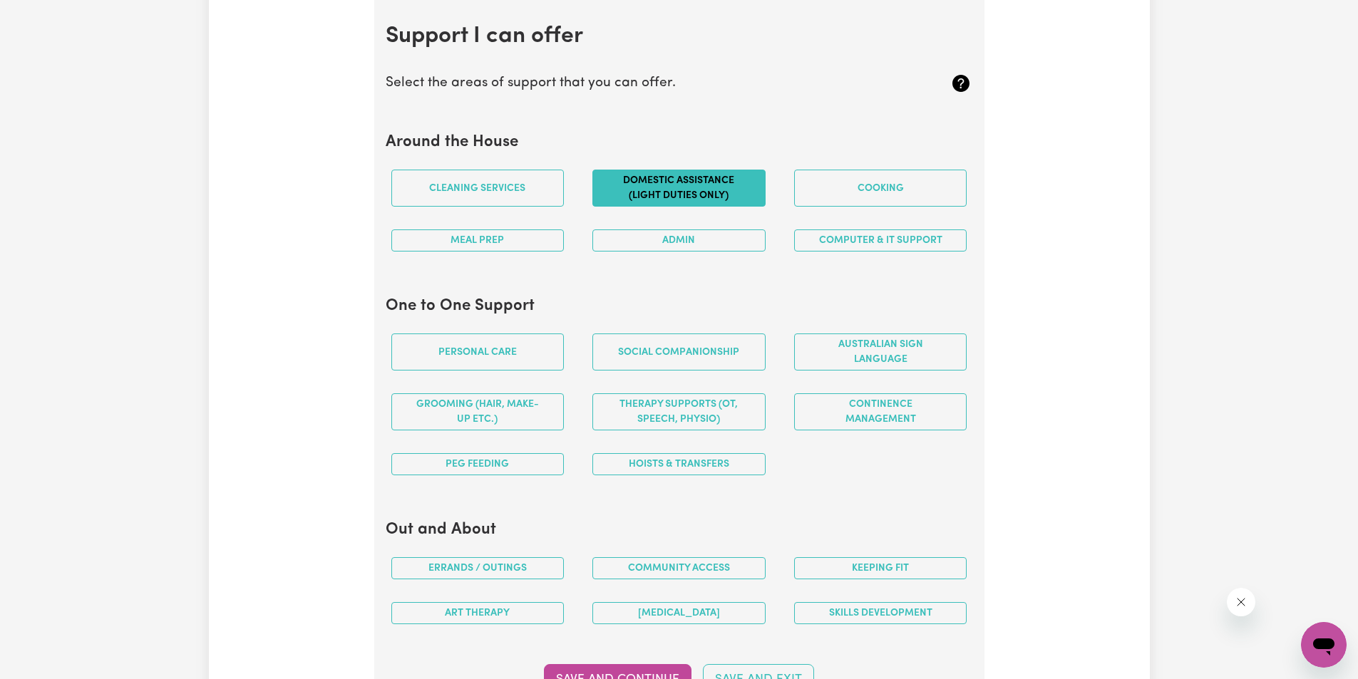
click at [717, 190] on button "Domestic assistance (light duties only)" at bounding box center [678, 188] width 173 height 37
click at [895, 190] on button "Cooking" at bounding box center [880, 188] width 173 height 37
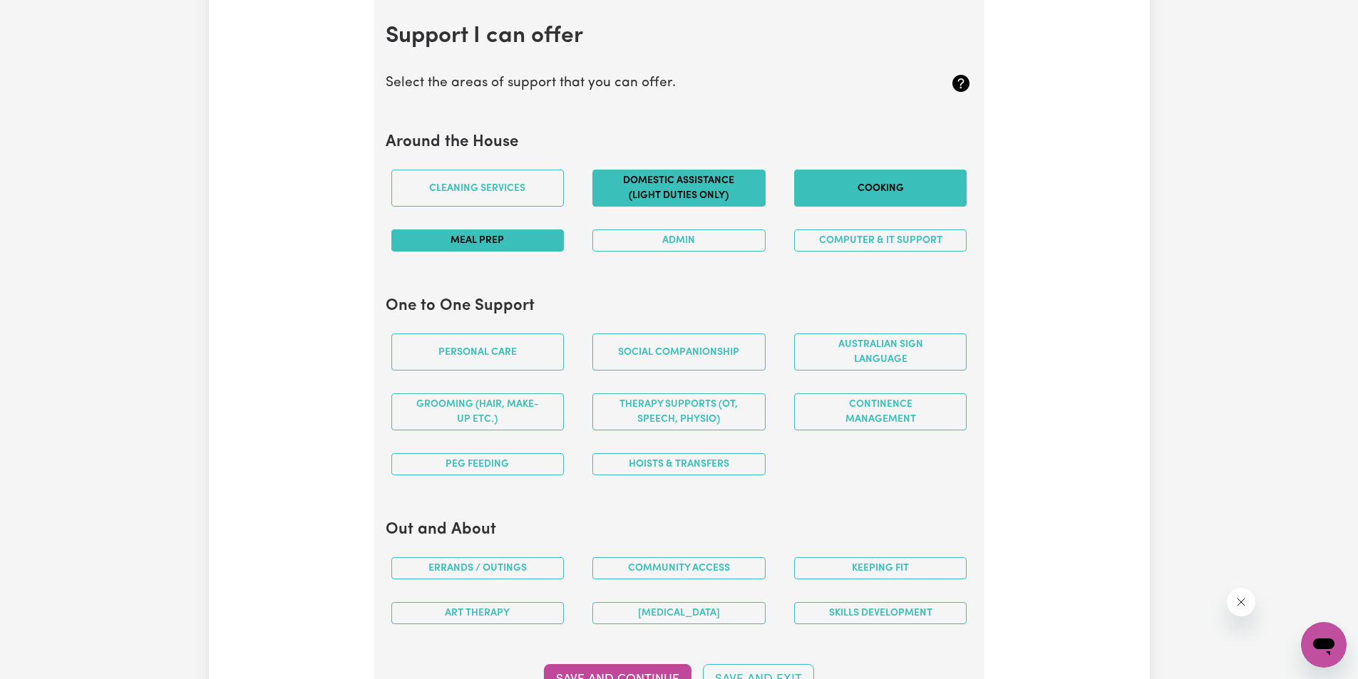
click at [491, 239] on button "Meal prep" at bounding box center [477, 241] width 173 height 22
click at [710, 242] on button "Admin" at bounding box center [678, 241] width 173 height 22
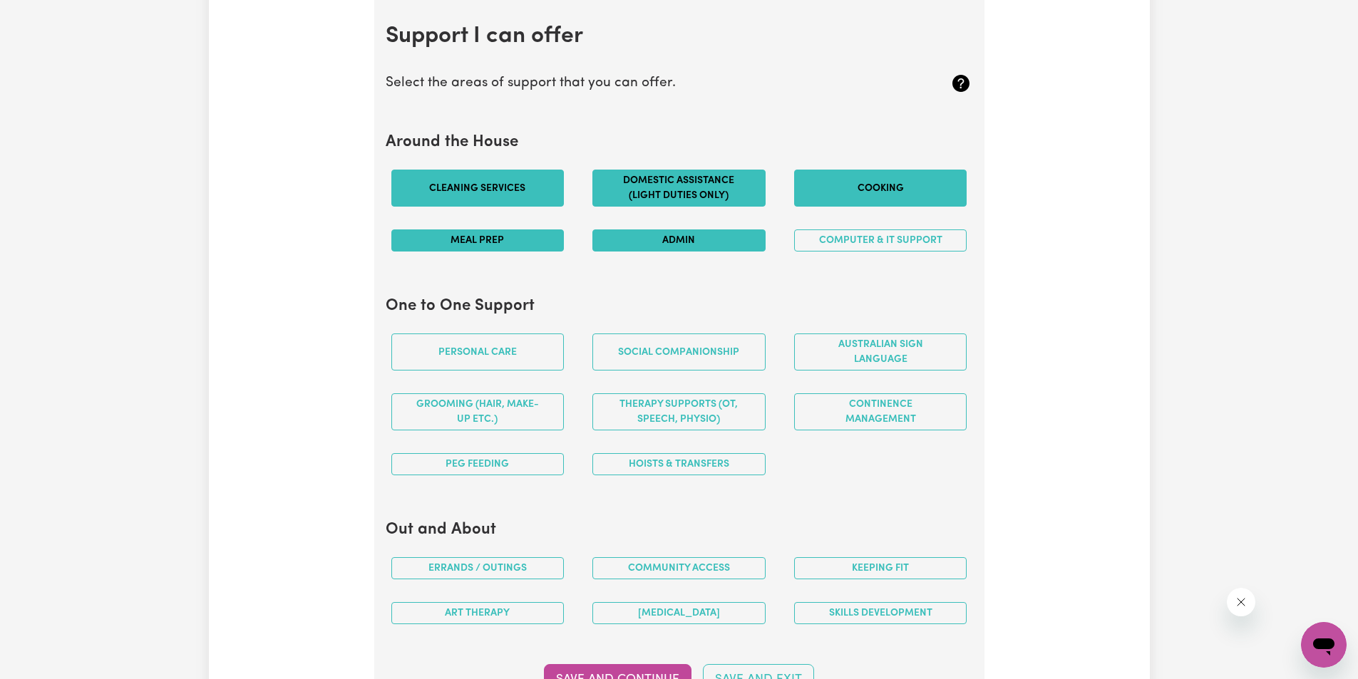
click at [506, 180] on button "Cleaning services" at bounding box center [477, 188] width 173 height 37
click at [912, 239] on button "Computer & IT Support" at bounding box center [880, 241] width 173 height 22
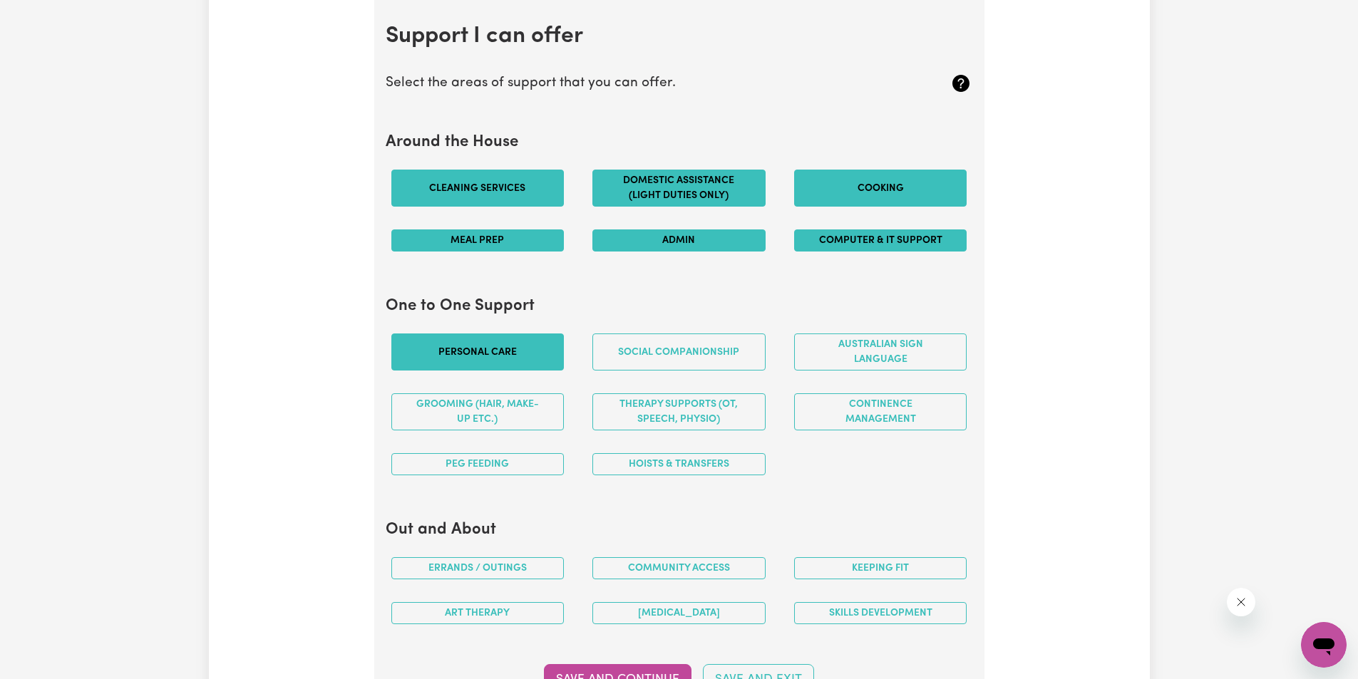
drag, startPoint x: 507, startPoint y: 344, endPoint x: 538, endPoint y: 344, distance: 30.6
click at [510, 344] on button "Personal care" at bounding box center [477, 352] width 173 height 37
click at [713, 343] on button "Social companionship" at bounding box center [678, 352] width 173 height 37
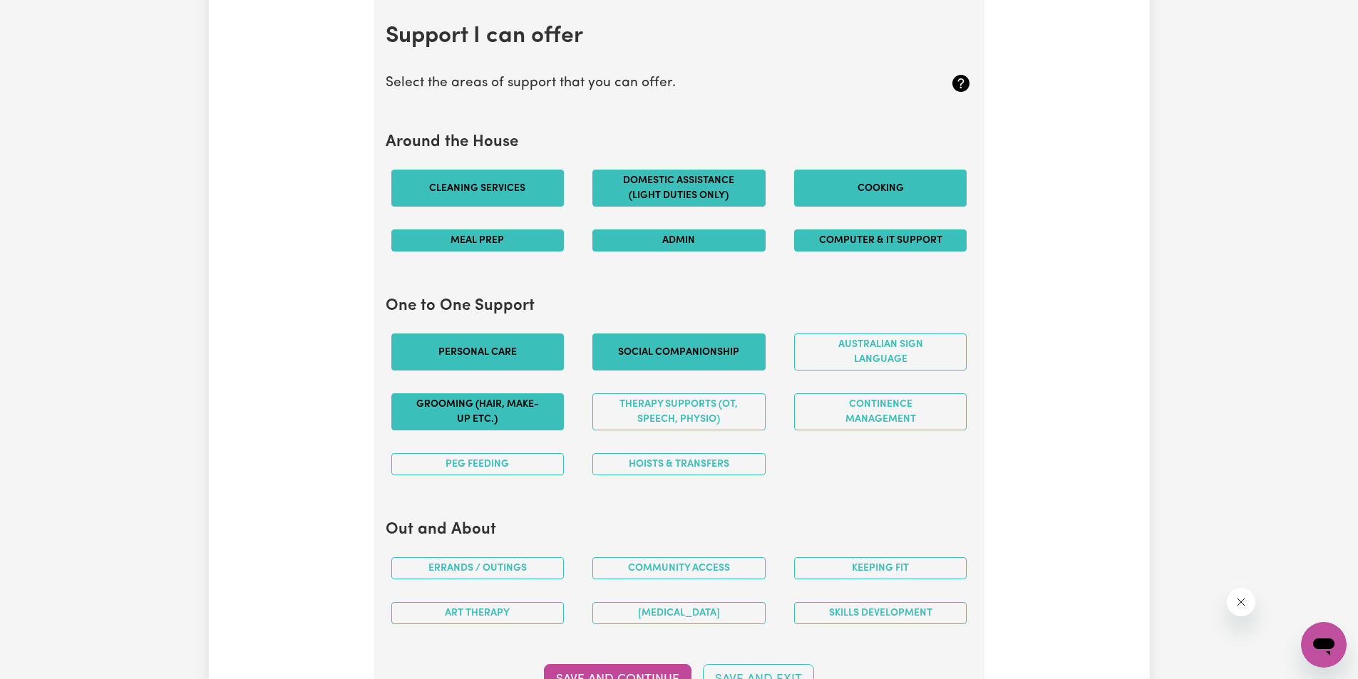
click at [472, 408] on button "Grooming (hair, make-up etc.)" at bounding box center [477, 411] width 173 height 37
click at [520, 467] on button "PEG feeding" at bounding box center [477, 464] width 173 height 22
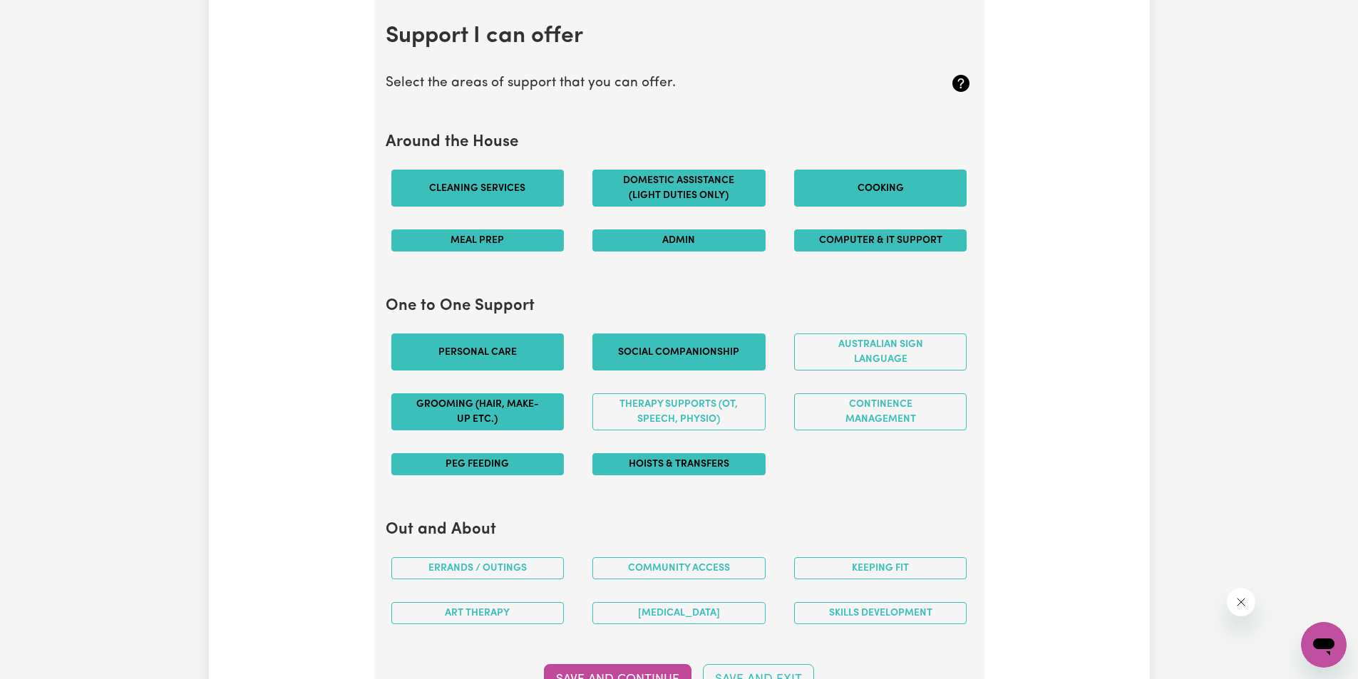
click at [676, 465] on button "Hoists & transfers" at bounding box center [678, 464] width 173 height 22
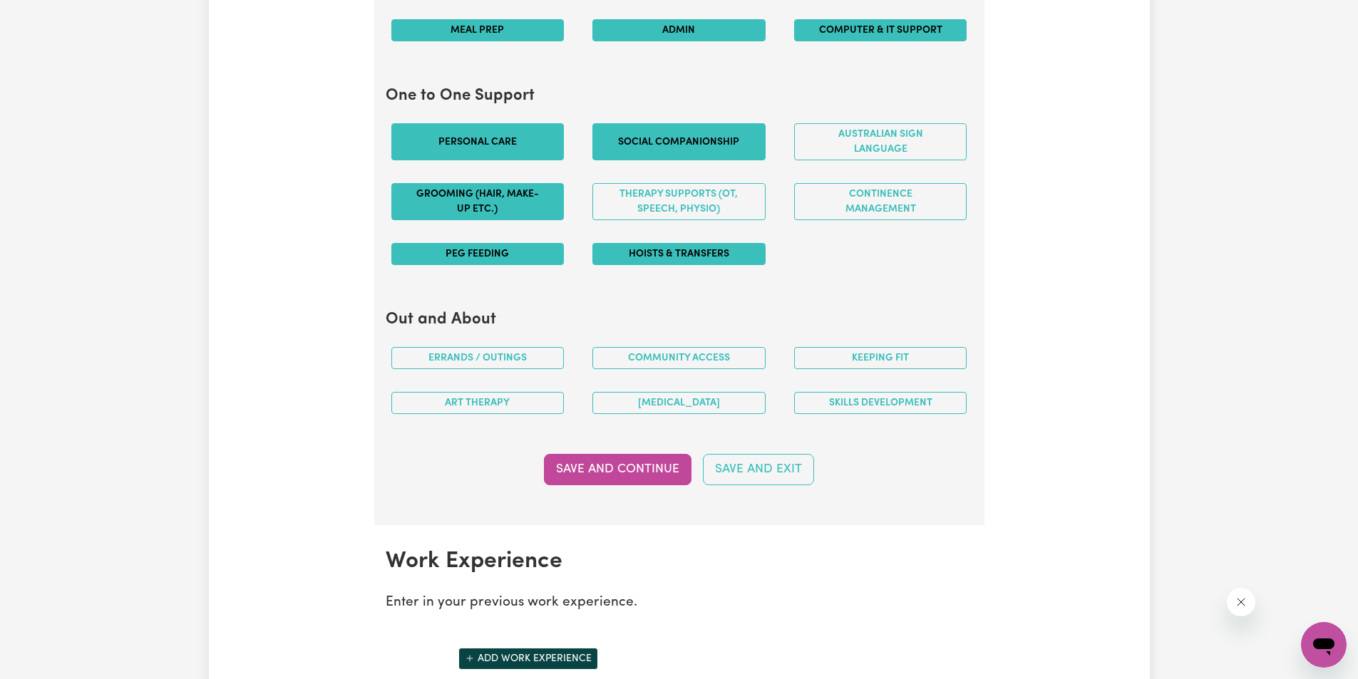
scroll to position [1490, 0]
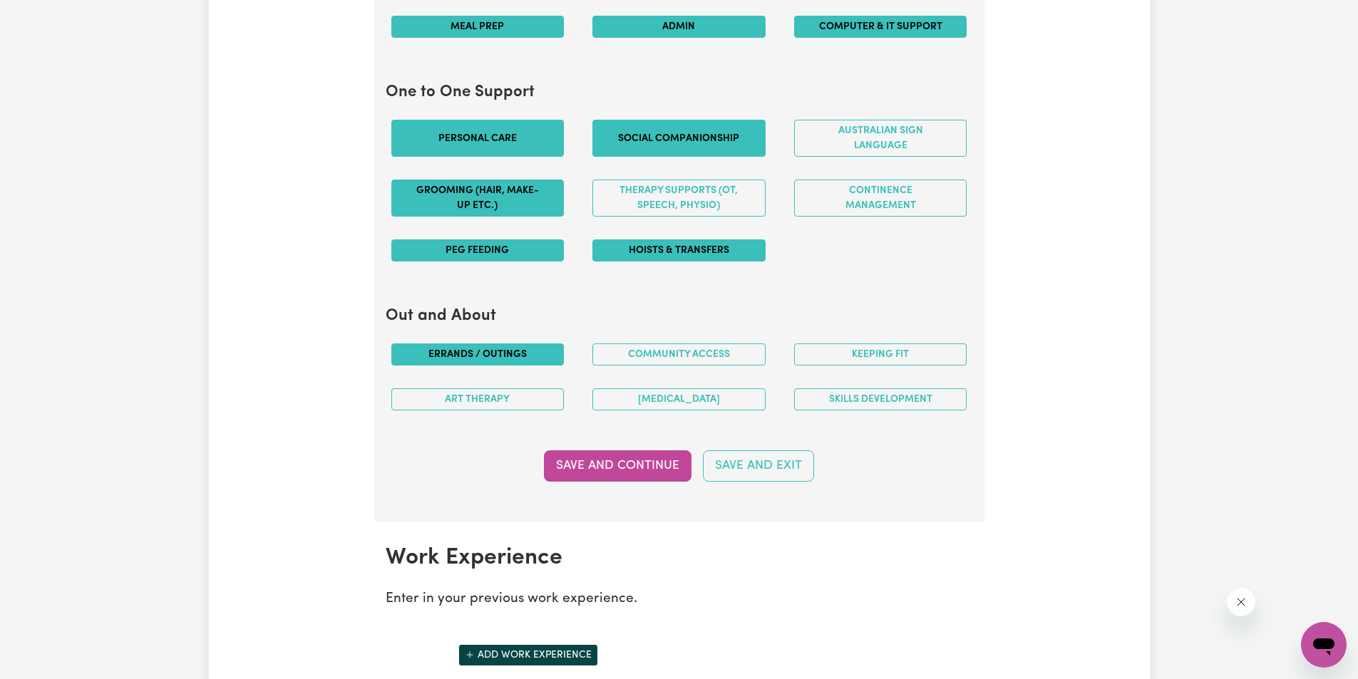
click at [523, 356] on button "Errands / Outings" at bounding box center [477, 355] width 173 height 22
click at [691, 354] on button "Community access" at bounding box center [678, 355] width 173 height 22
click at [904, 360] on button "Keeping fit" at bounding box center [880, 355] width 173 height 22
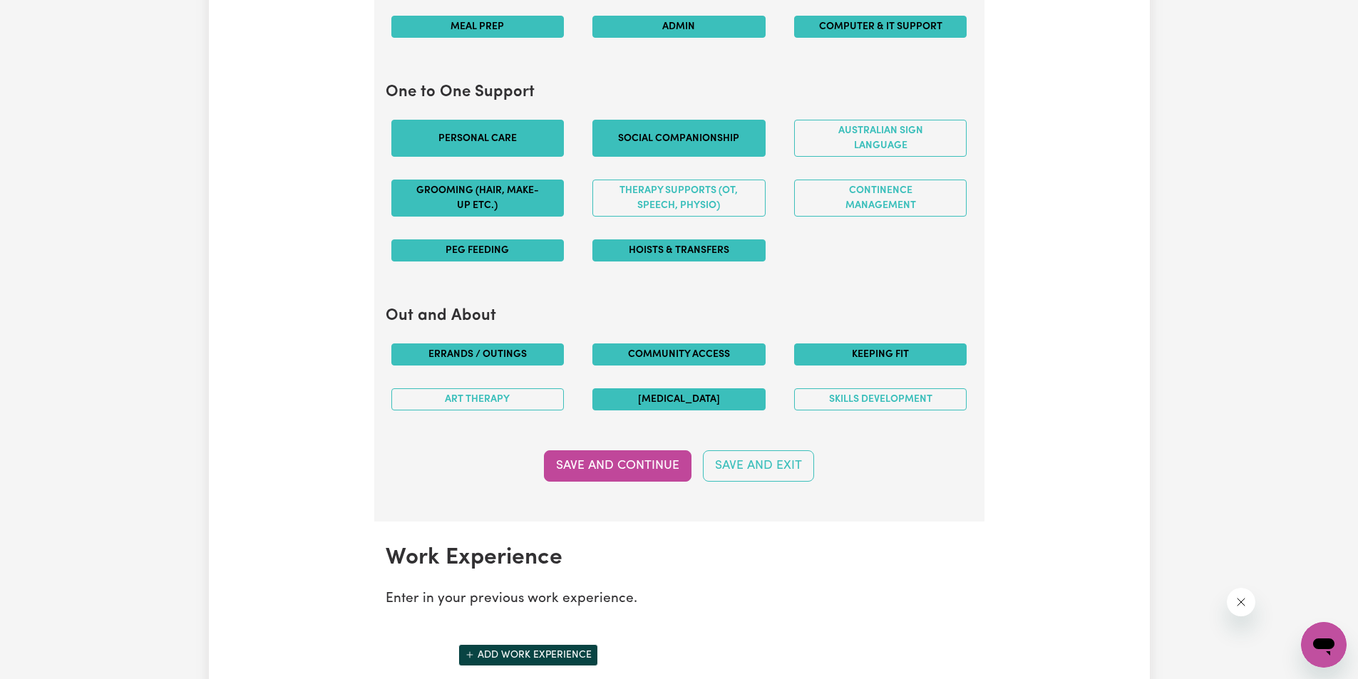
click at [699, 402] on button "[MEDICAL_DATA]" at bounding box center [678, 399] width 173 height 22
click at [500, 398] on button "Art therapy" at bounding box center [477, 399] width 173 height 22
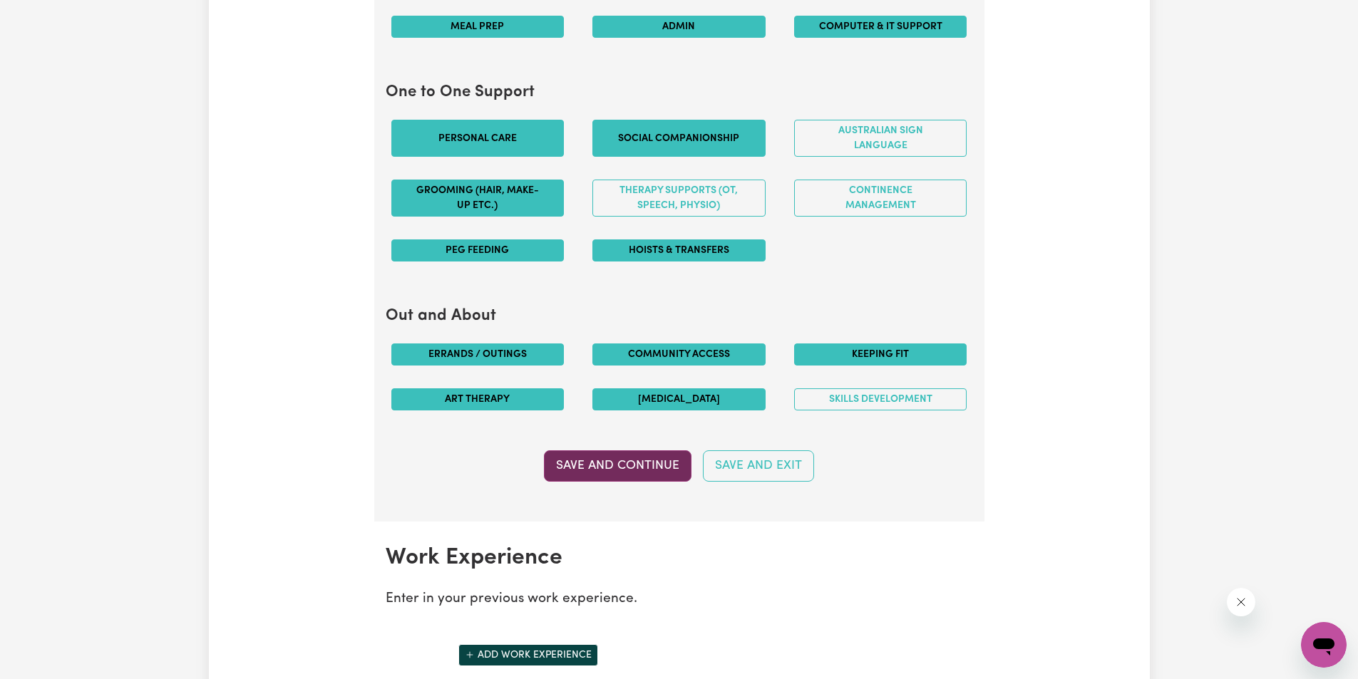
click at [617, 465] on button "Save and Continue" at bounding box center [618, 465] width 148 height 31
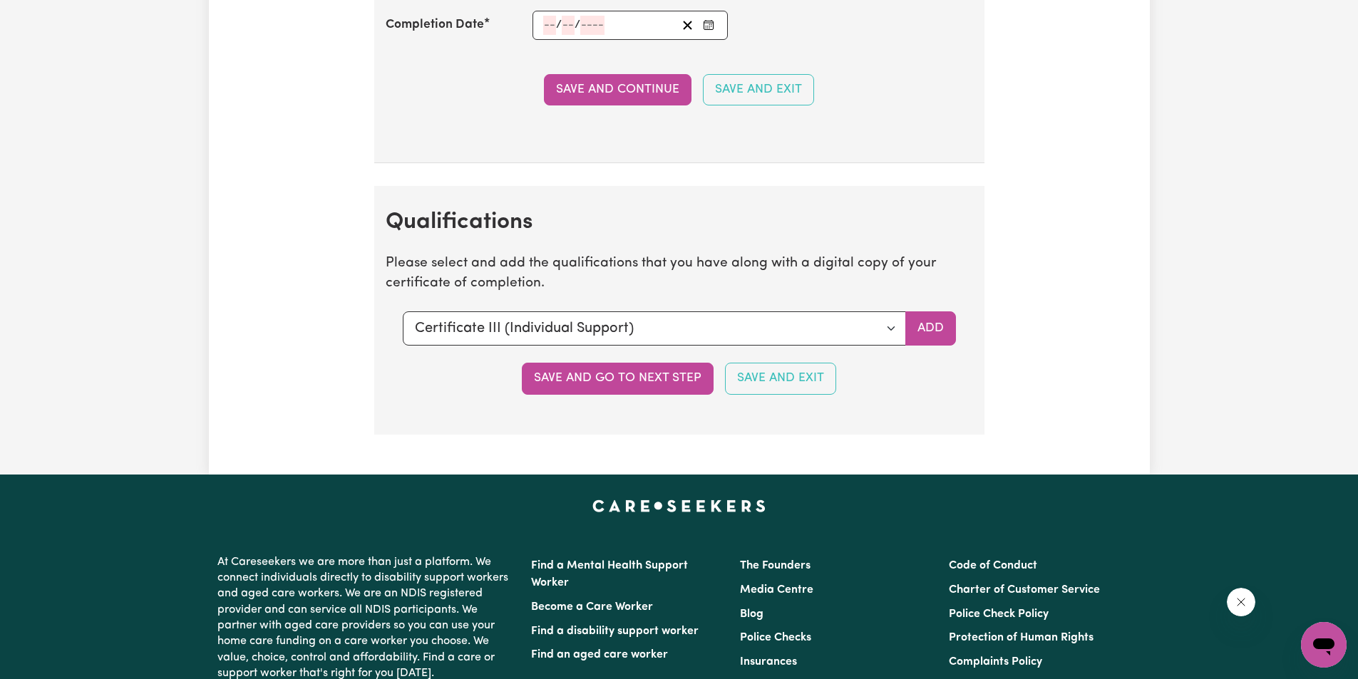
scroll to position [3081, 0]
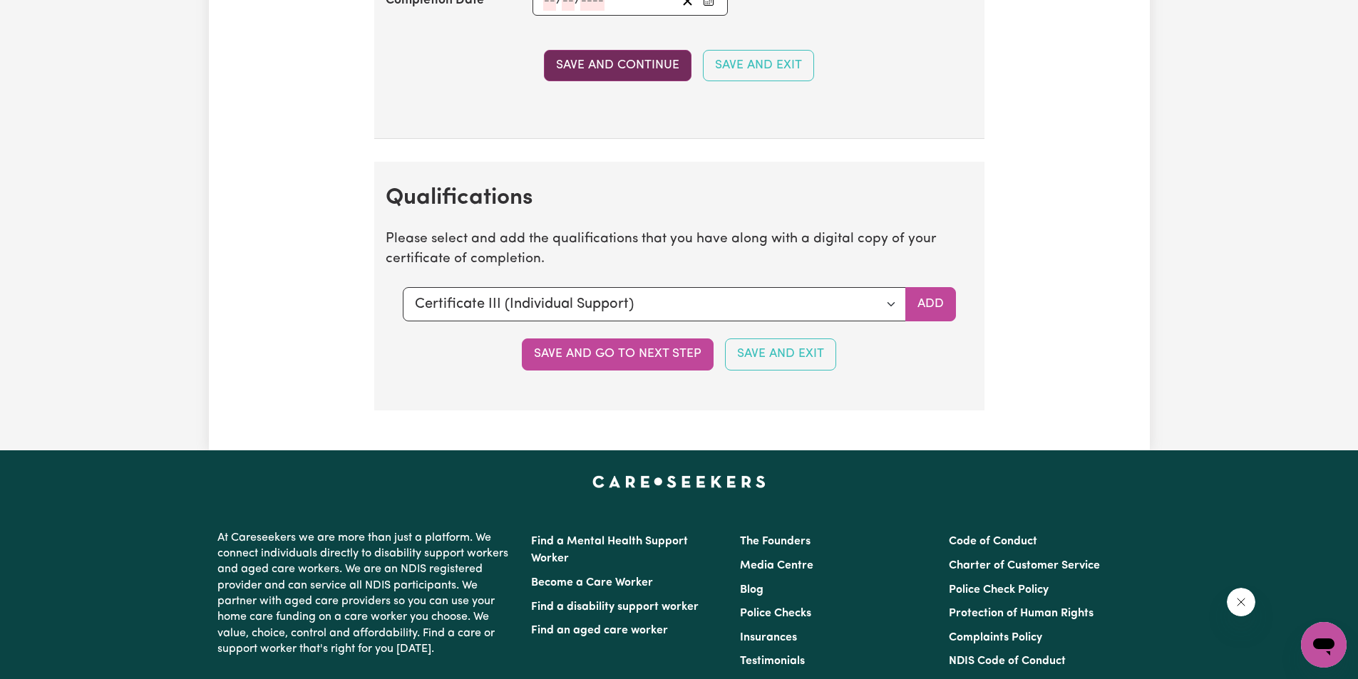
click at [641, 68] on button "Save and Continue" at bounding box center [618, 65] width 148 height 31
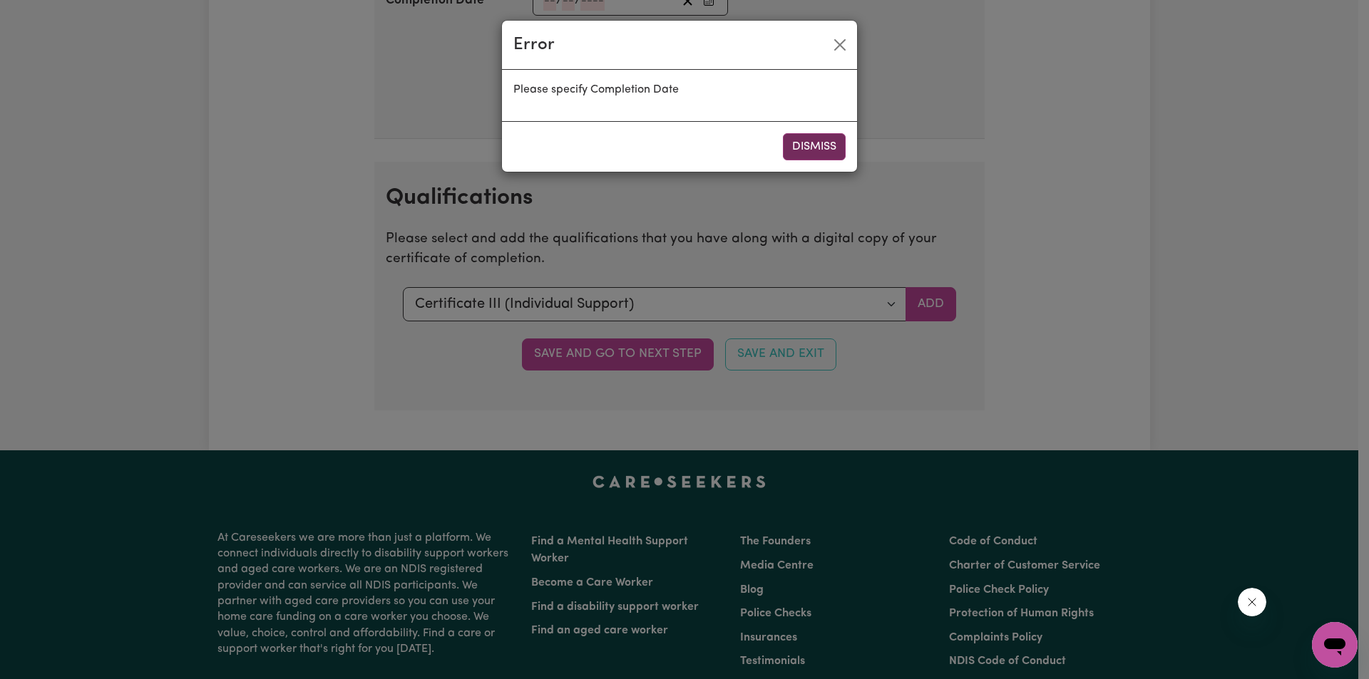
click at [818, 146] on button "Dismiss" at bounding box center [814, 146] width 63 height 27
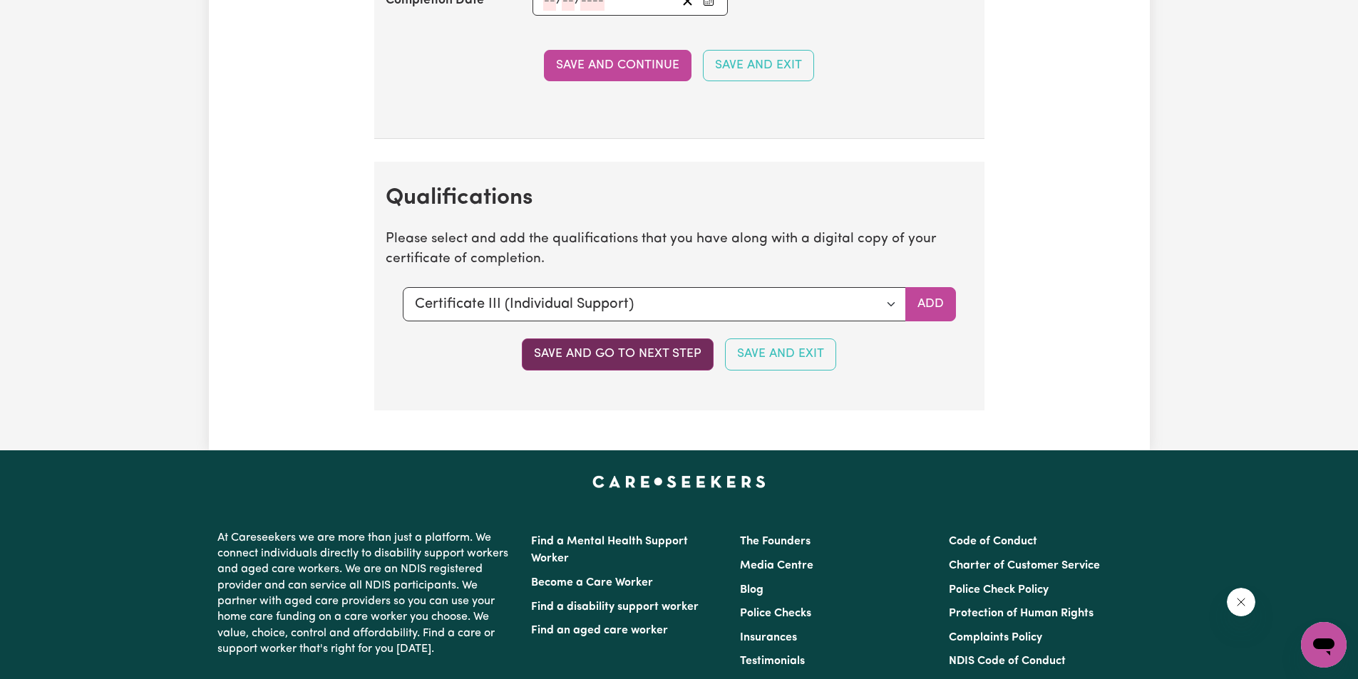
click at [651, 354] on button "Save and go to next step" at bounding box center [618, 354] width 192 height 31
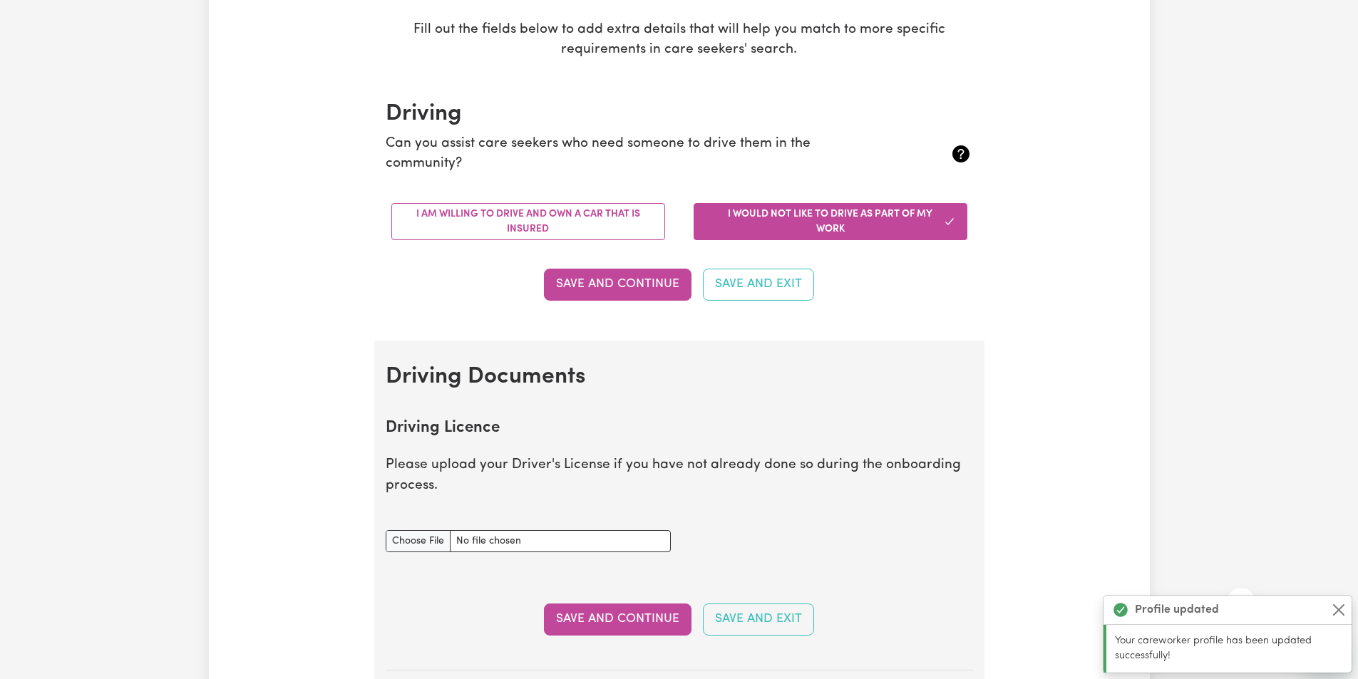
scroll to position [285, 0]
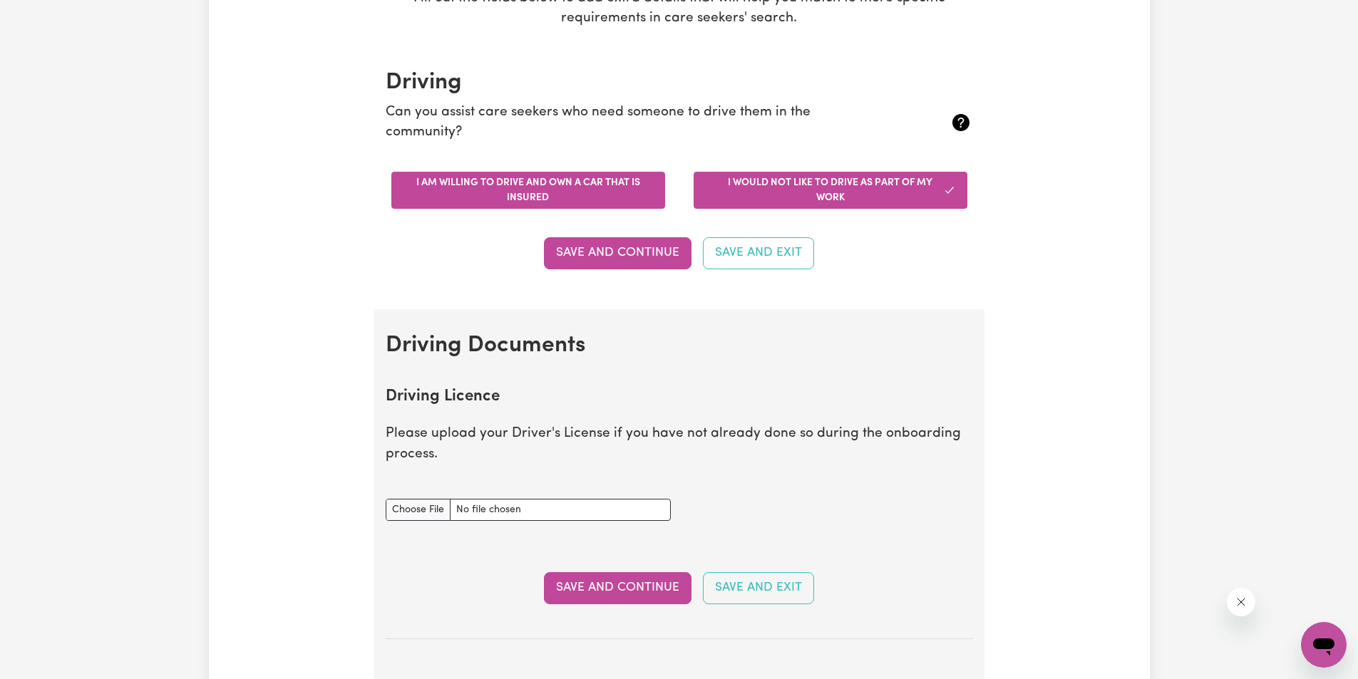
click at [494, 183] on button "I am willing to drive and own a car that is insured" at bounding box center [528, 190] width 274 height 37
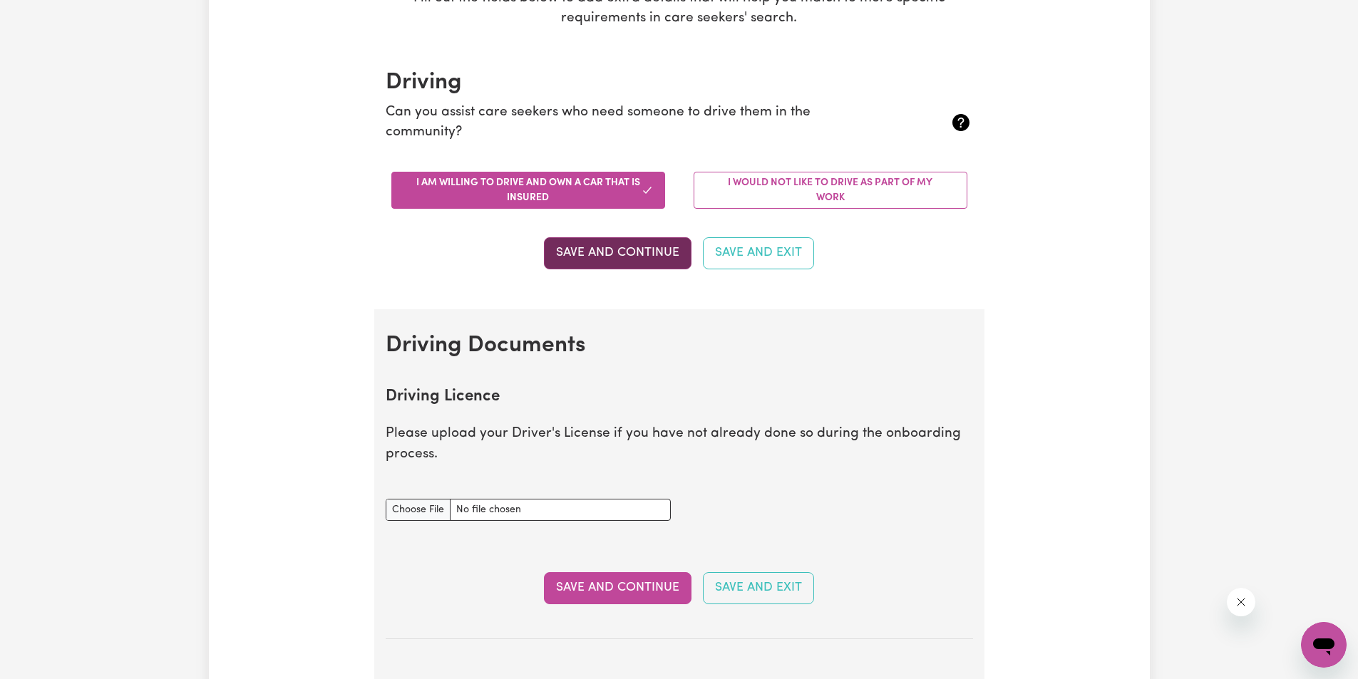
click at [632, 256] on button "Save and Continue" at bounding box center [618, 252] width 148 height 31
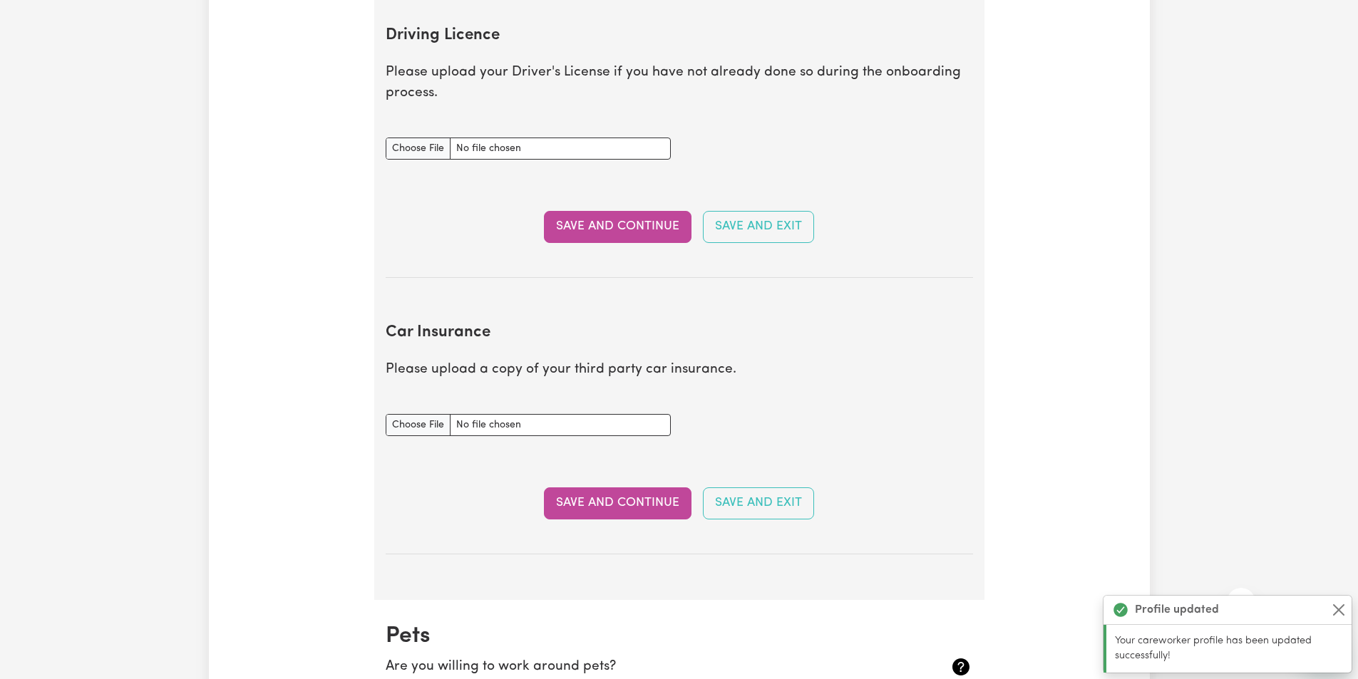
scroll to position [650, 0]
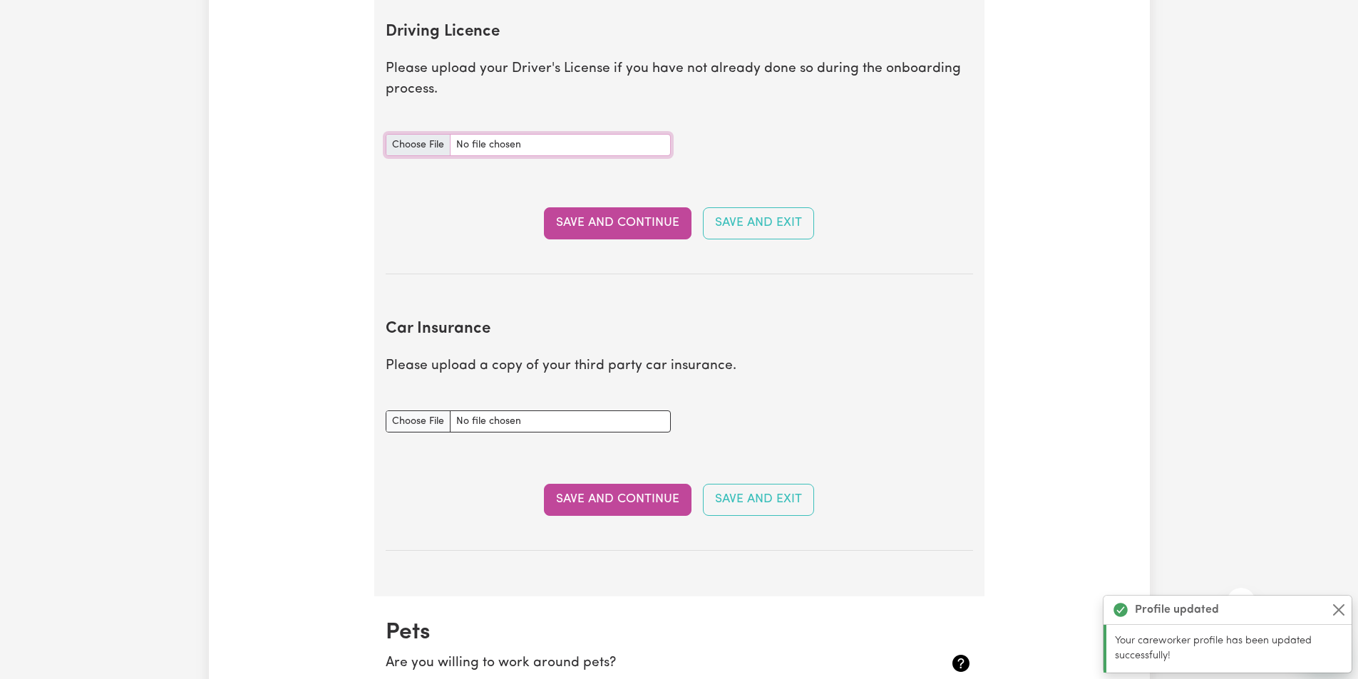
click at [416, 153] on input "Driving Licence document" at bounding box center [528, 145] width 285 height 22
click at [421, 148] on input "Driving Licence document" at bounding box center [528, 145] width 285 height 22
type input "C:\fakepath\20251015_102243.jpg"
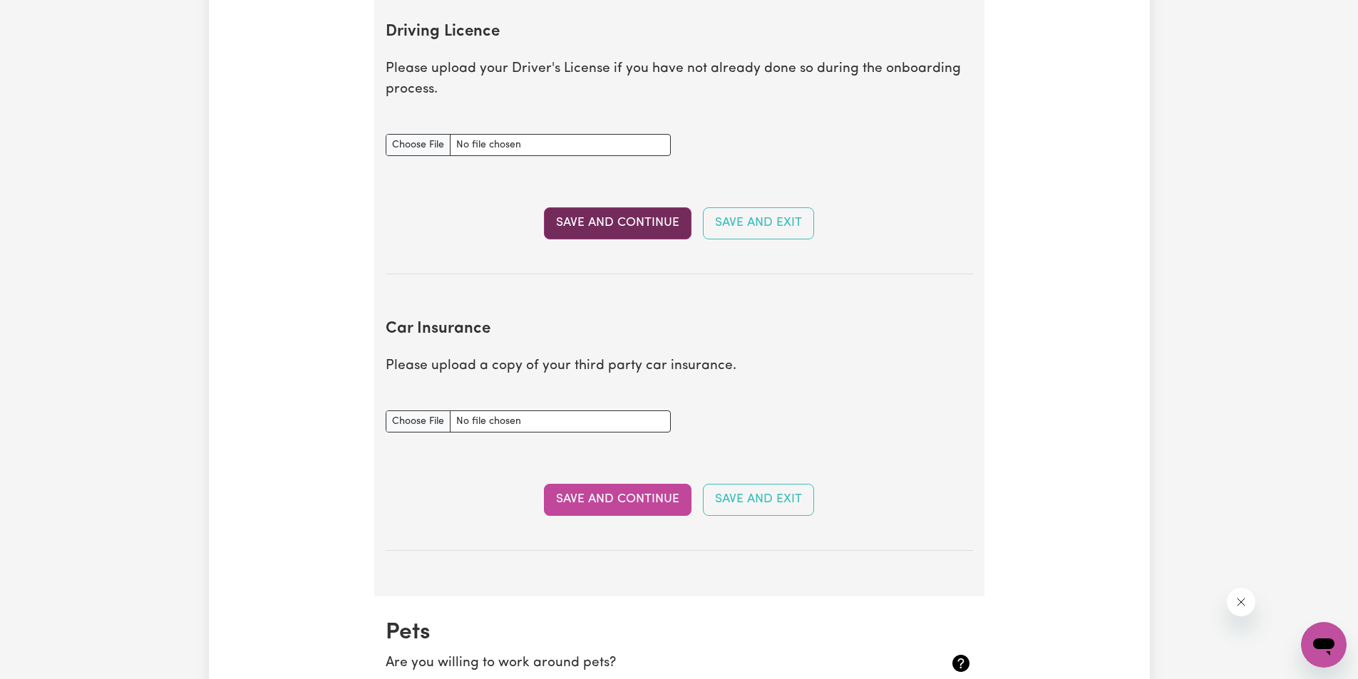
click at [628, 224] on button "Save and Continue" at bounding box center [618, 222] width 148 height 31
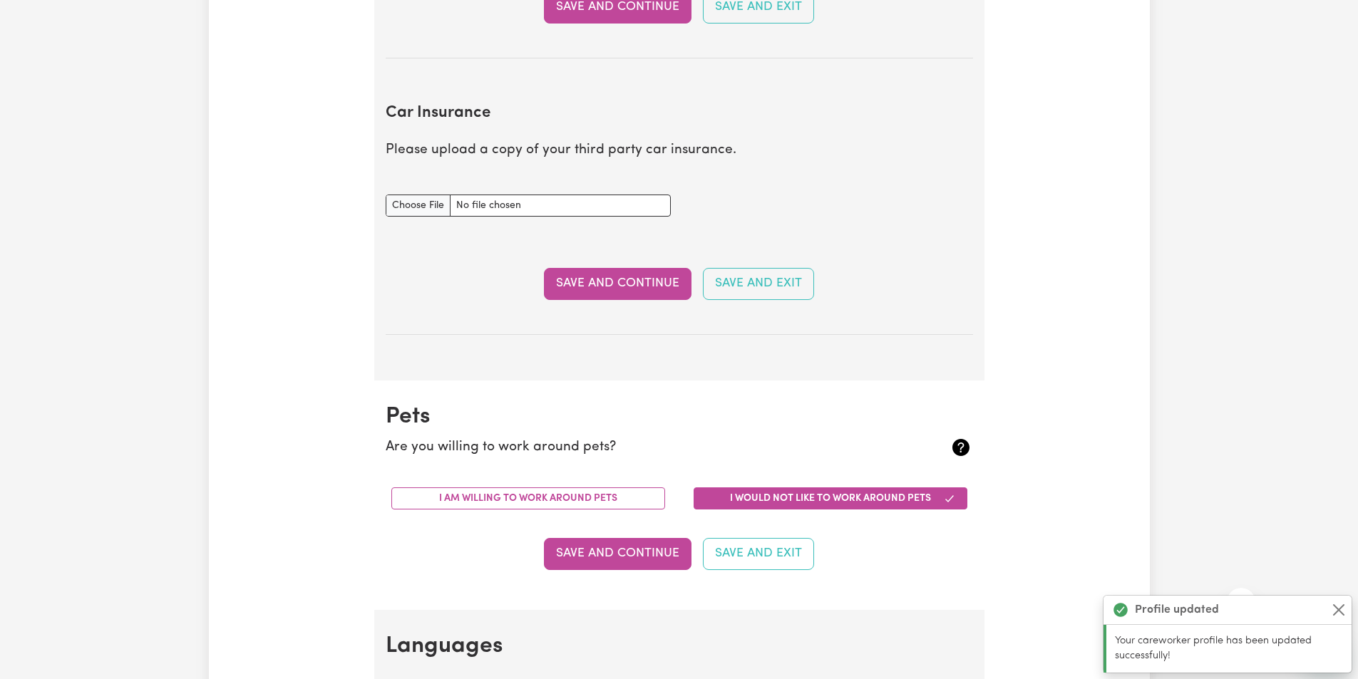
scroll to position [947, 0]
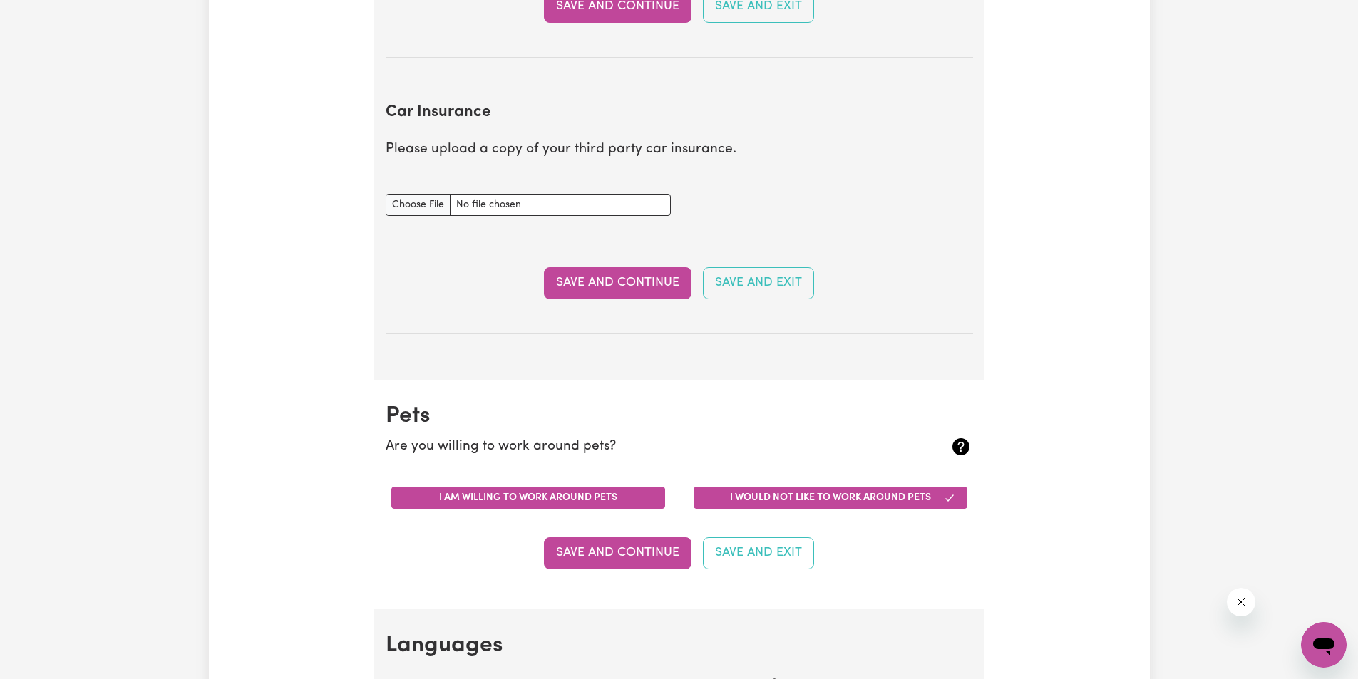
click at [641, 504] on button "I am willing to work around pets" at bounding box center [528, 498] width 274 height 22
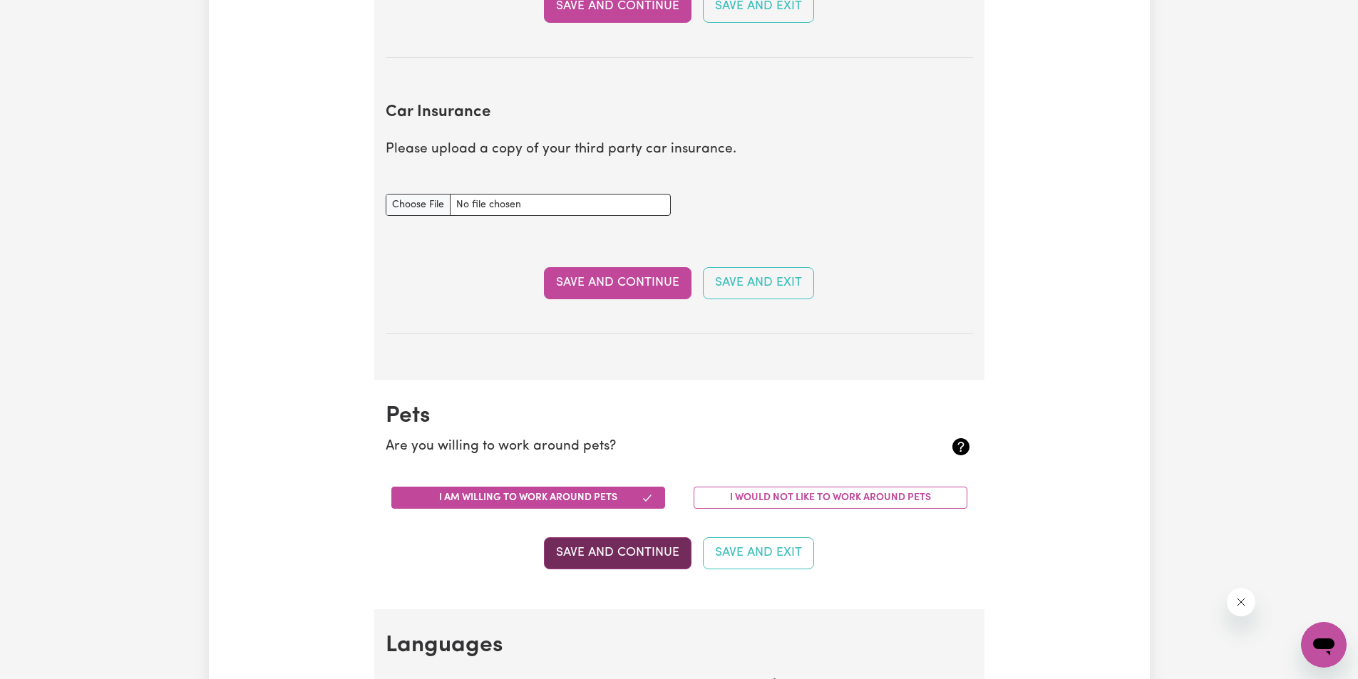
click at [642, 541] on button "Save and Continue" at bounding box center [618, 552] width 148 height 31
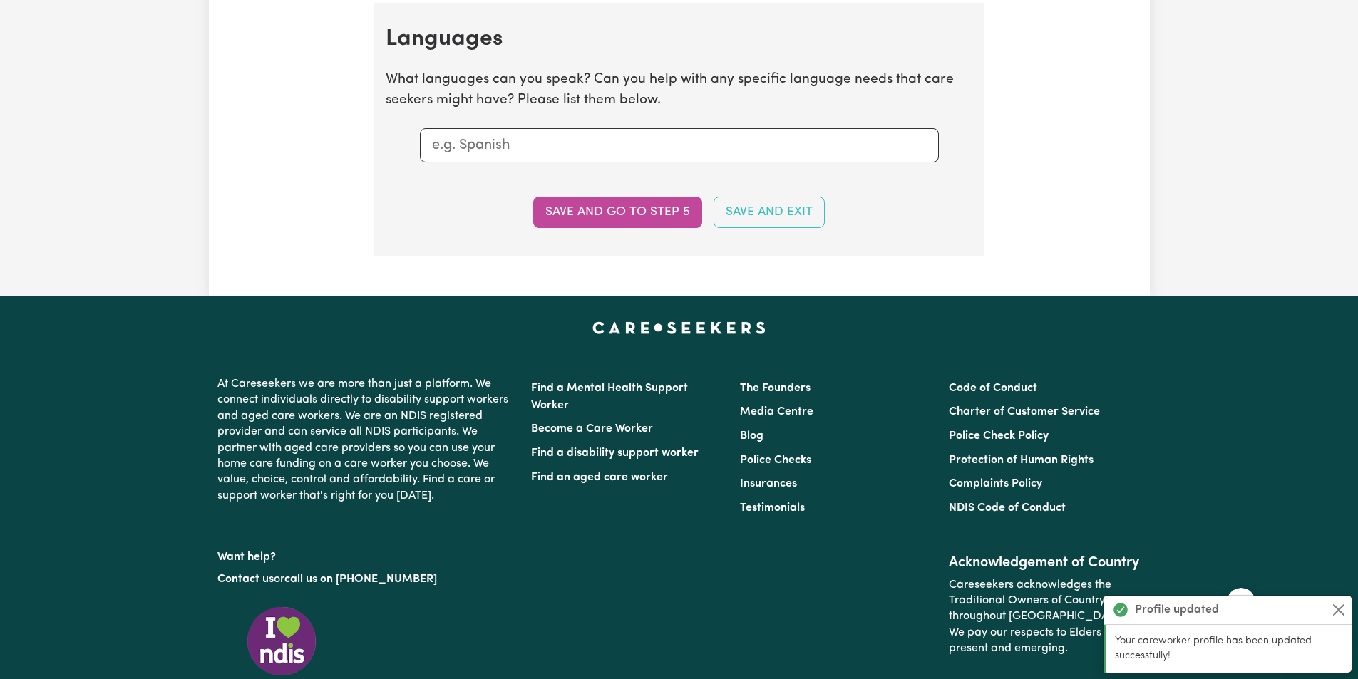
scroll to position [1557, 0]
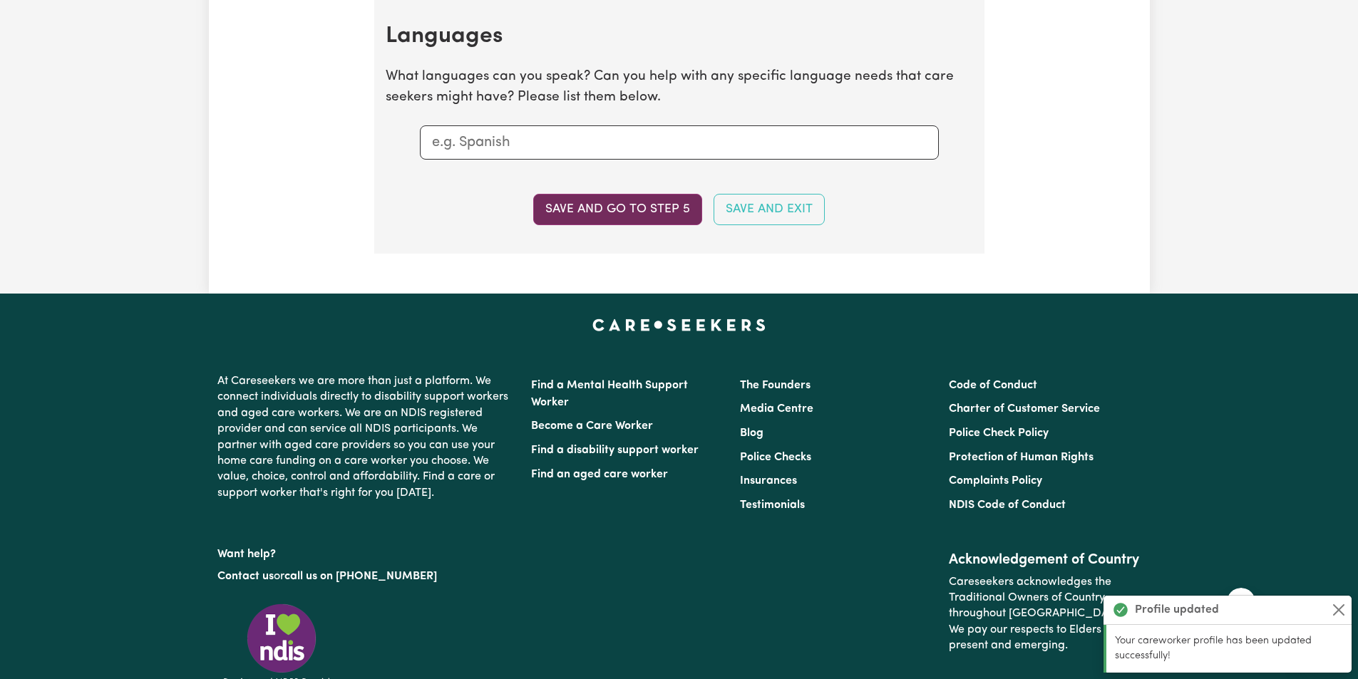
click at [661, 202] on button "Save and go to step 5" at bounding box center [617, 209] width 169 height 31
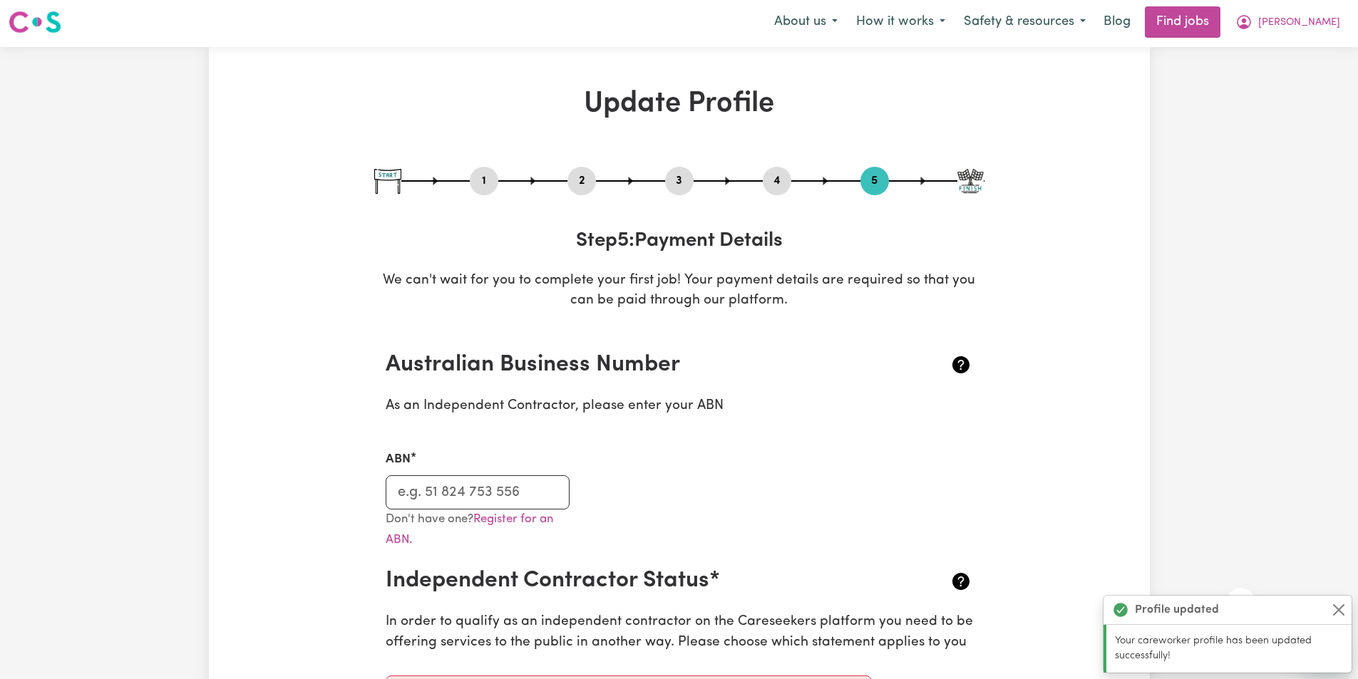
scroll to position [0, 0]
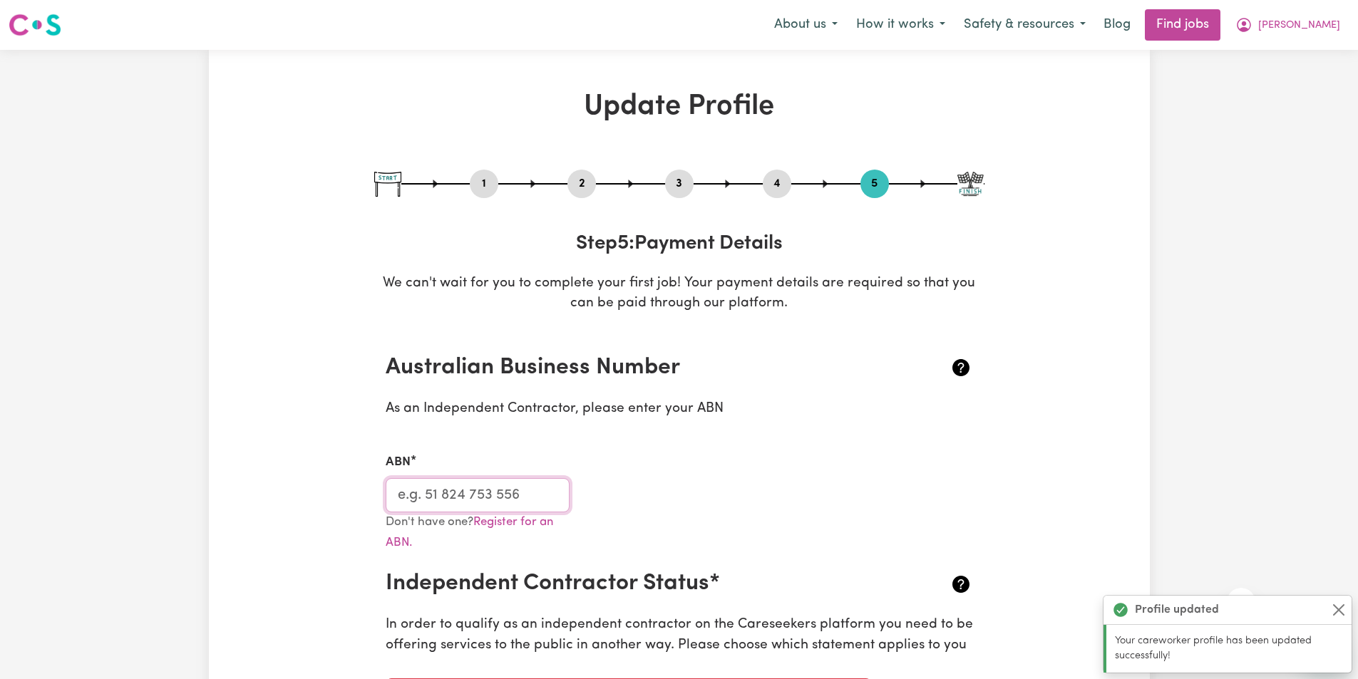
click at [508, 500] on input "ABN" at bounding box center [478, 495] width 185 height 34
click at [505, 488] on input "ABN" at bounding box center [478, 495] width 185 height 34
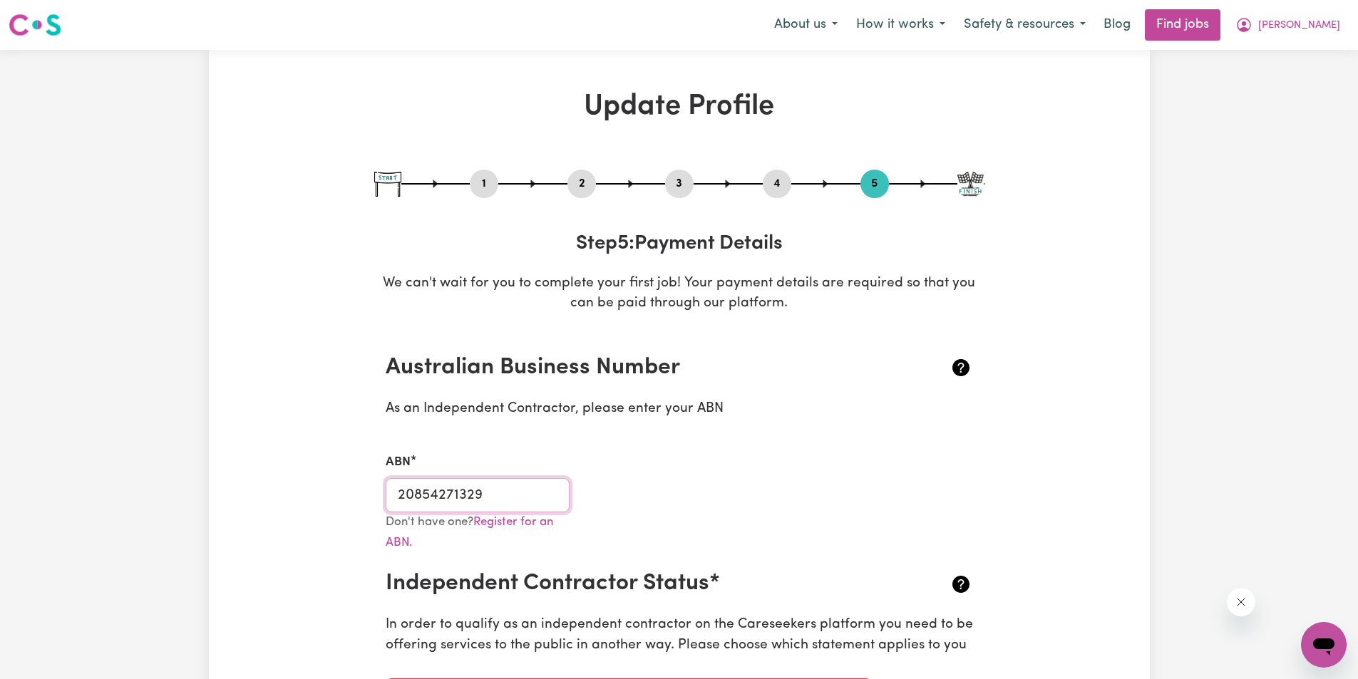
scroll to position [71, 0]
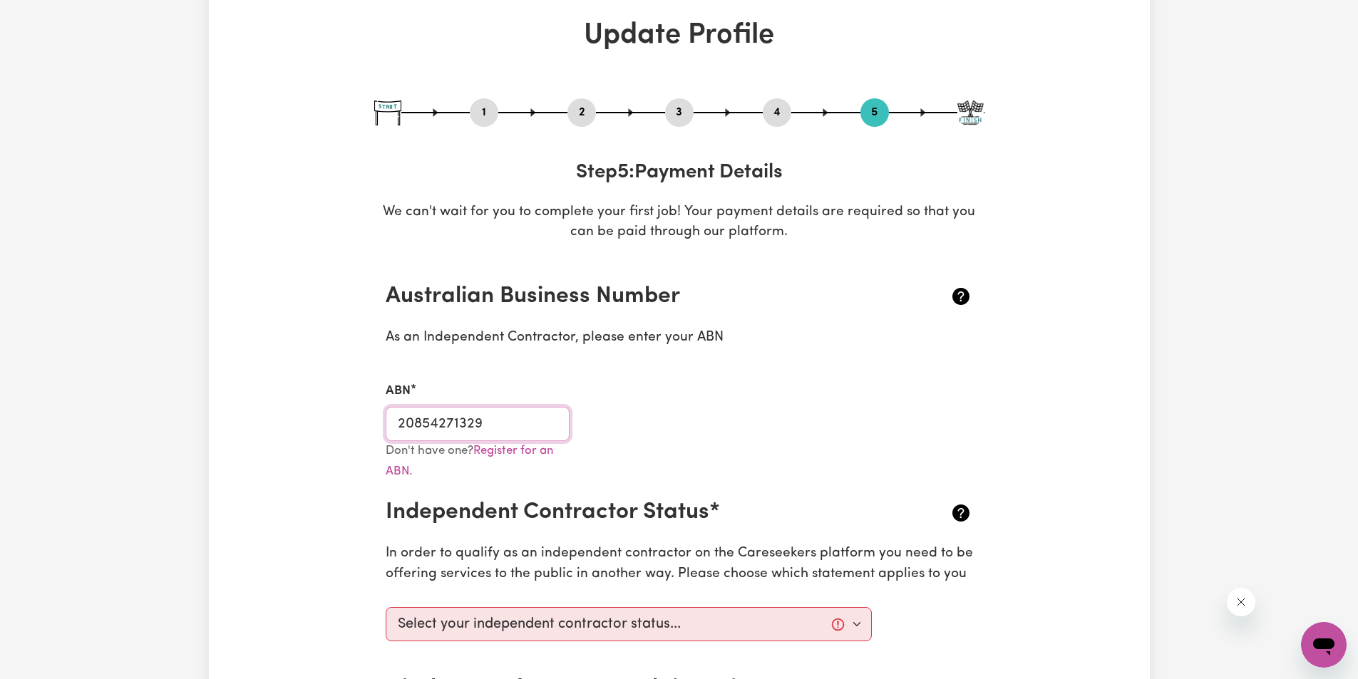
type input "20854271329"
click at [714, 621] on select "Select your independent contractor status... I am providing services through an…" at bounding box center [629, 624] width 487 height 34
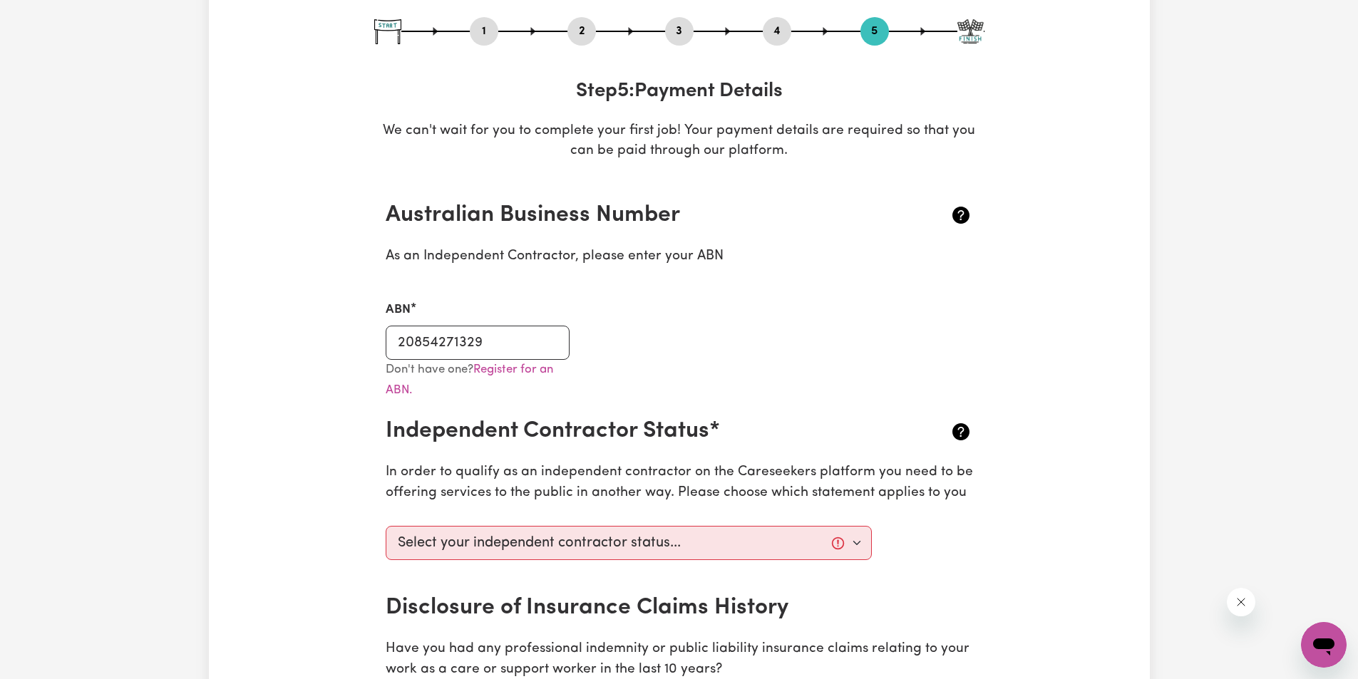
scroll to position [428, 0]
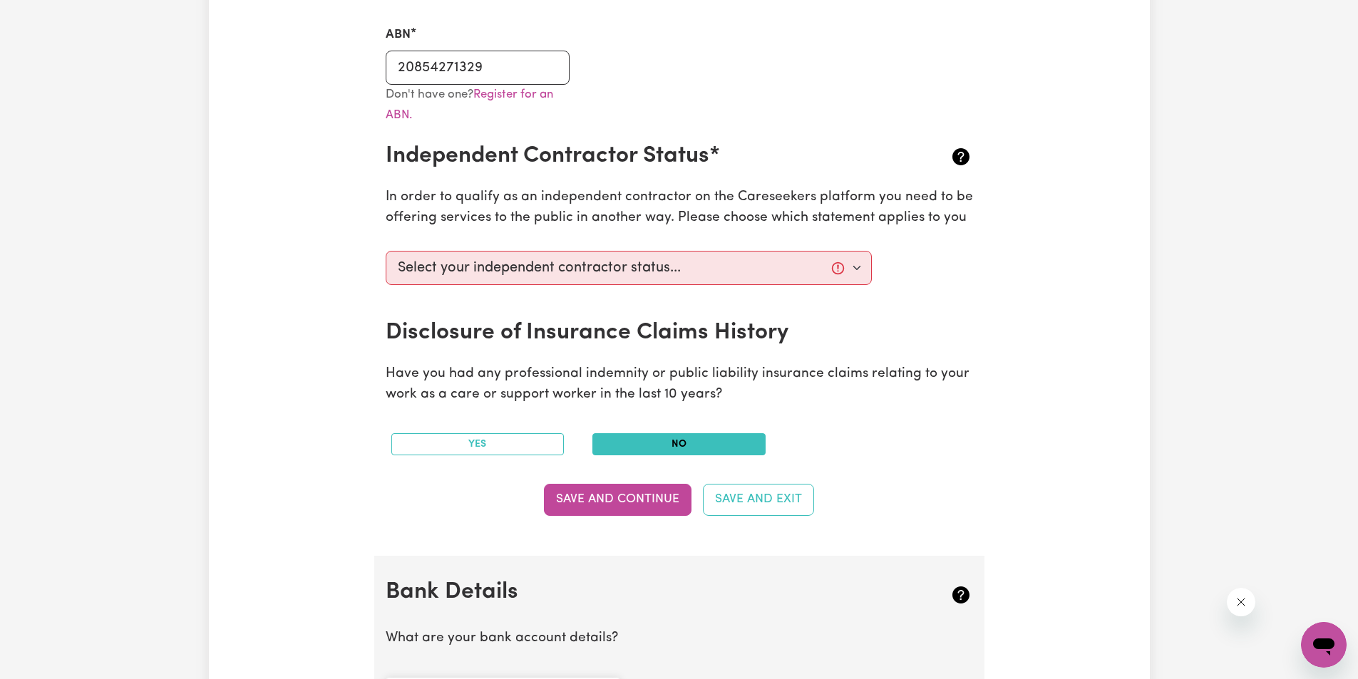
click at [681, 443] on button "No" at bounding box center [678, 444] width 173 height 22
click at [624, 499] on button "Save and Continue" at bounding box center [618, 499] width 148 height 31
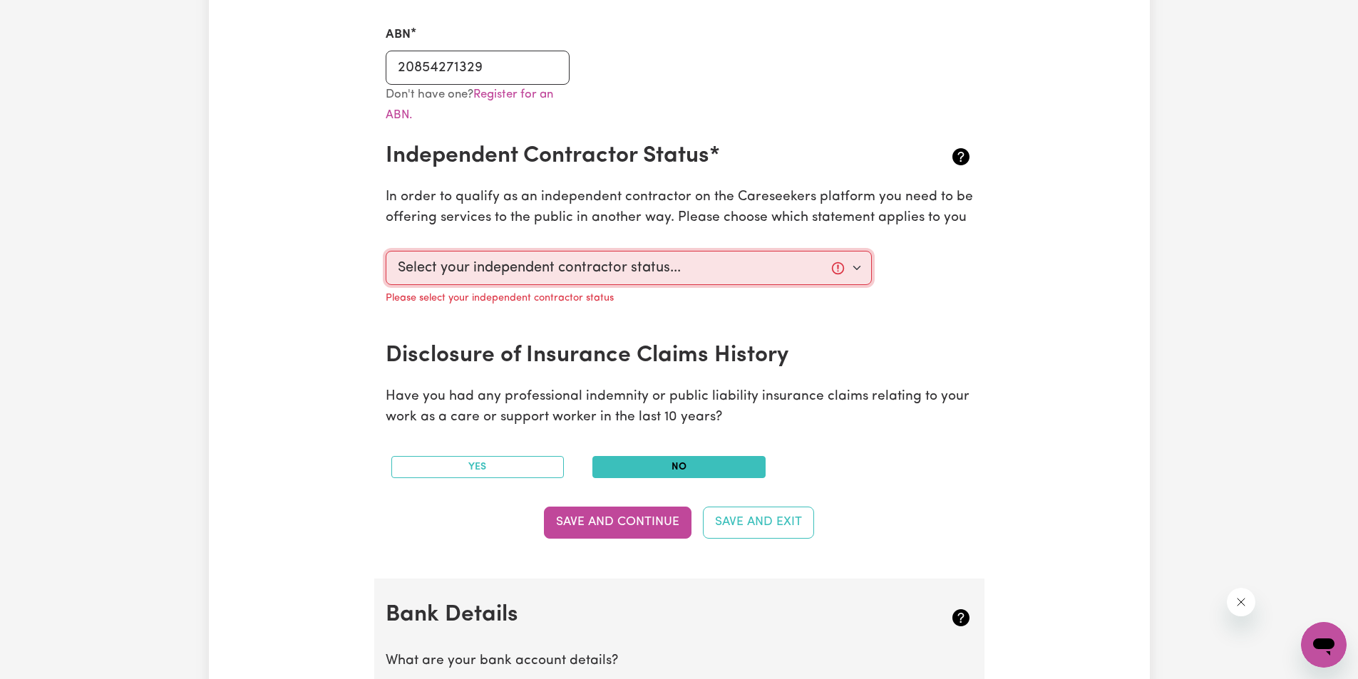
click at [592, 259] on select "Select your independent contractor status... I am providing services through an…" at bounding box center [629, 268] width 487 height 34
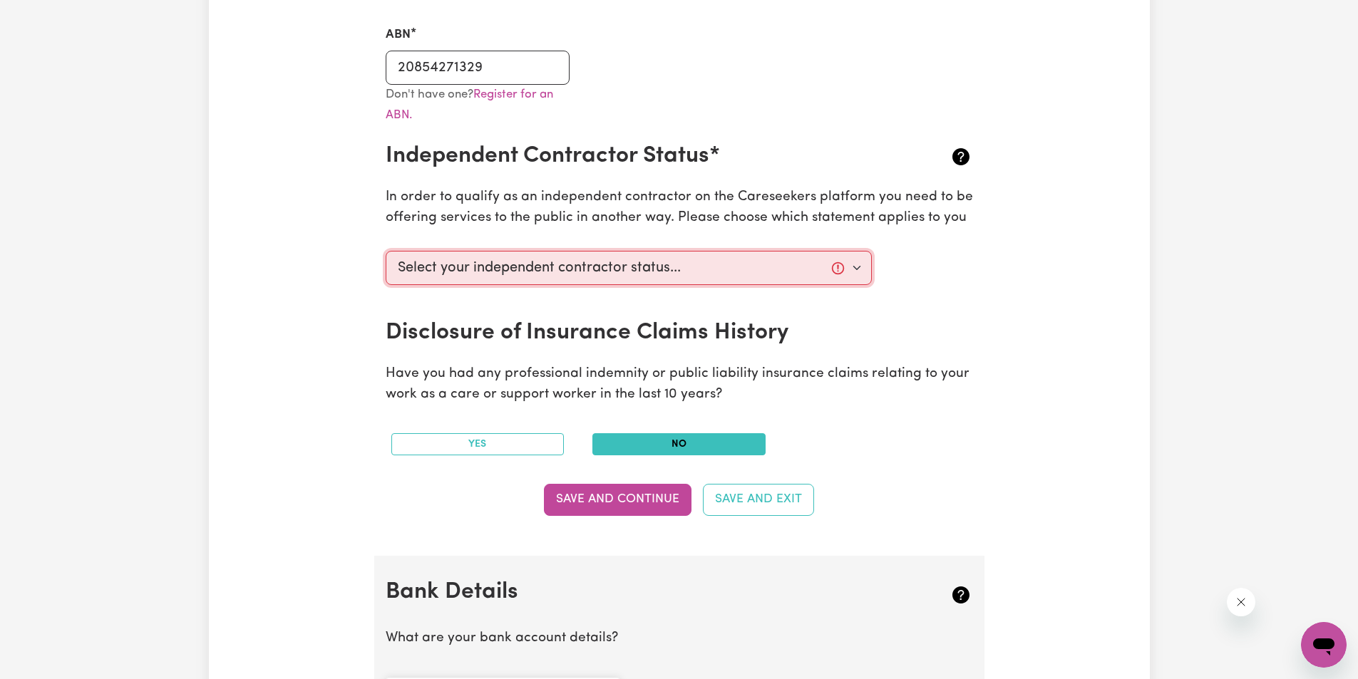
select select "I am providing services privately on my own"
click at [386, 251] on select "Select your independent contractor status... I am providing services through an…" at bounding box center [629, 268] width 487 height 34
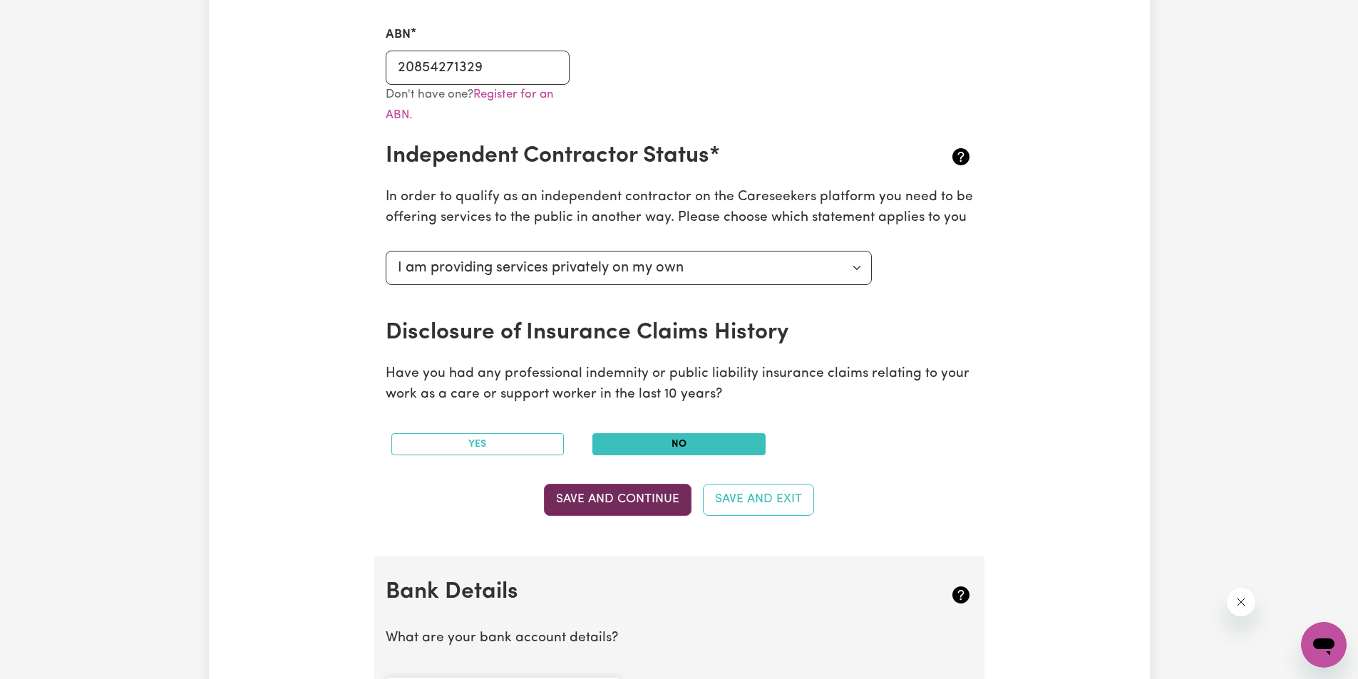
click at [654, 498] on button "Save and Continue" at bounding box center [618, 499] width 148 height 31
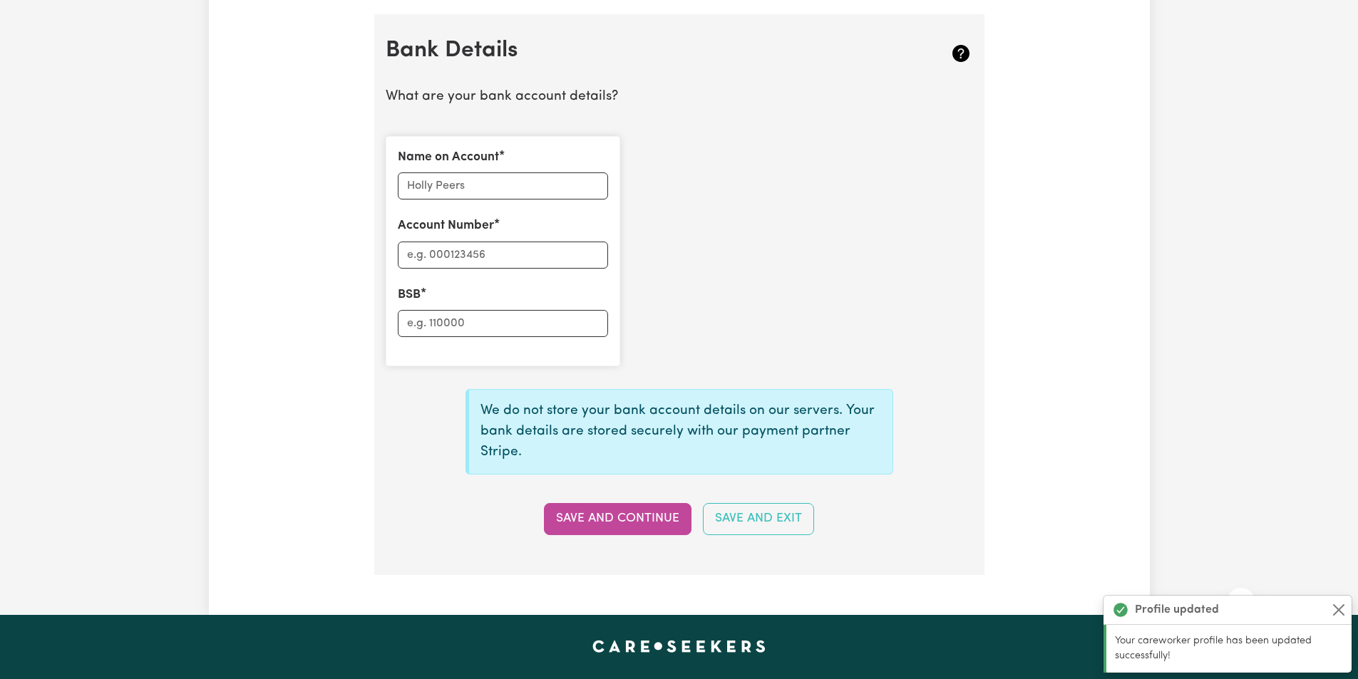
scroll to position [984, 0]
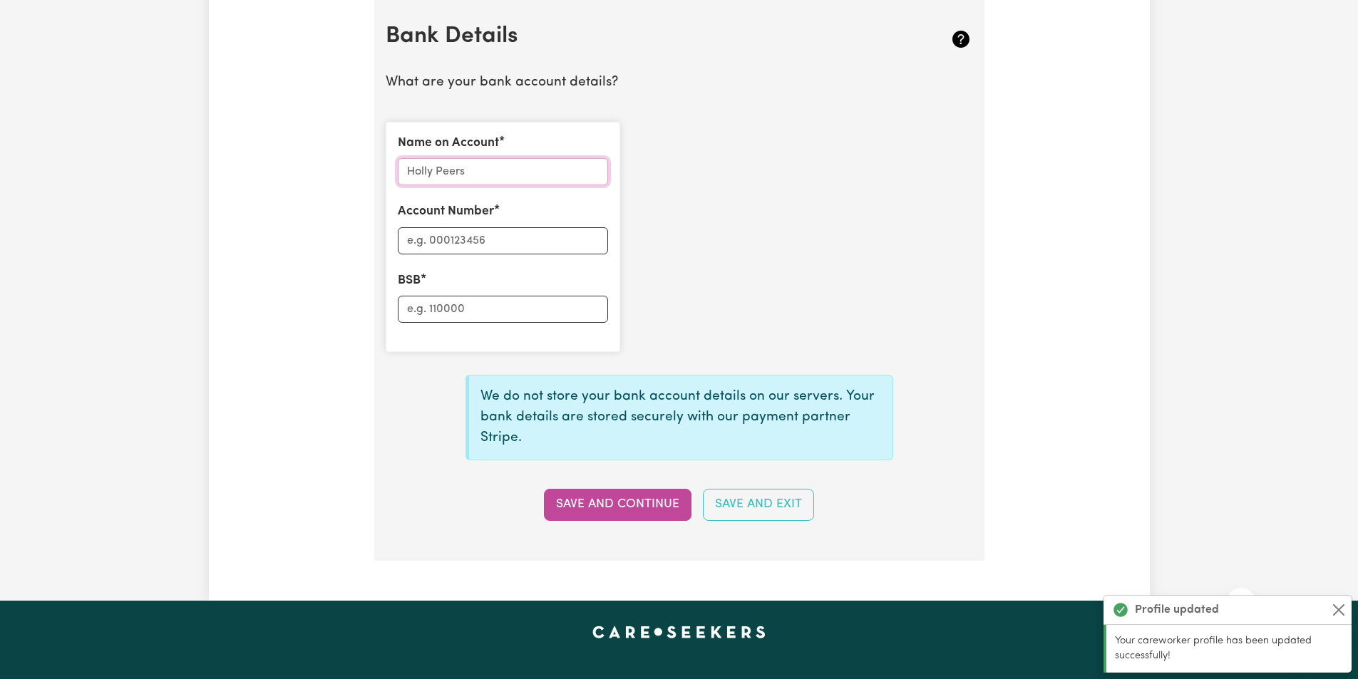
click at [523, 175] on input "Name on Account" at bounding box center [503, 171] width 210 height 27
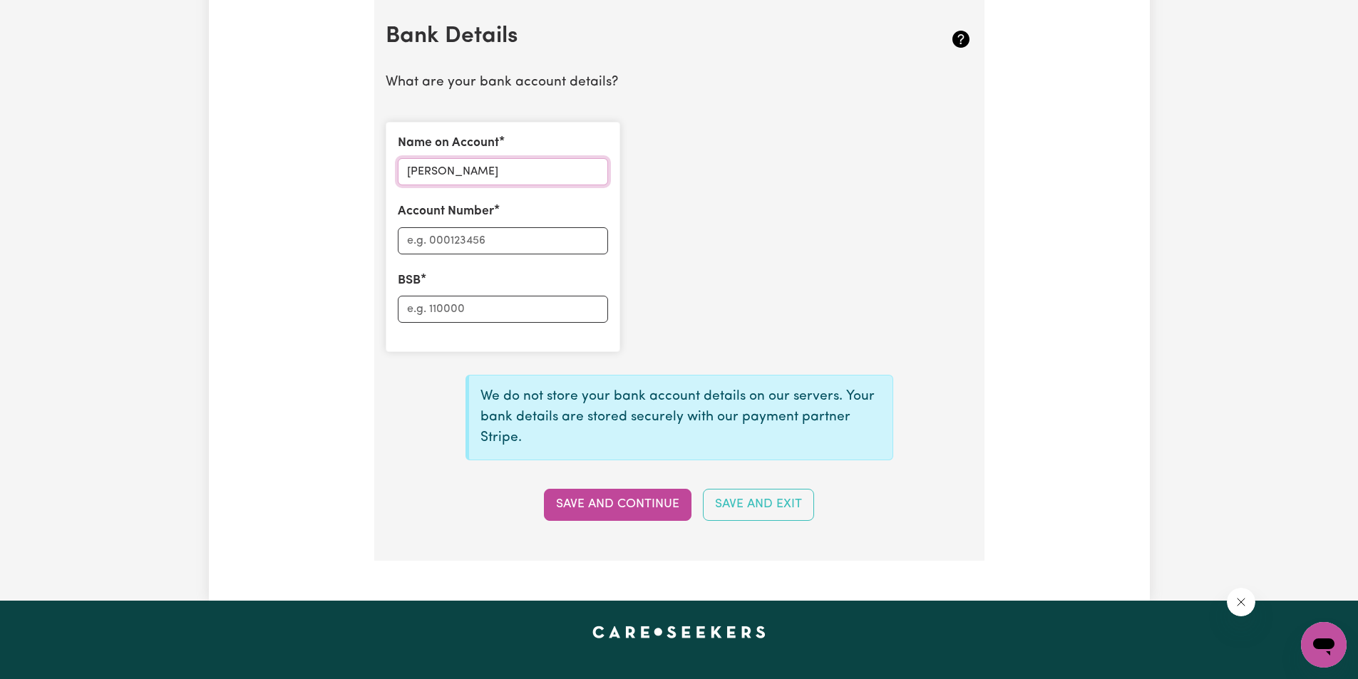
type input "[PERSON_NAME]"
click at [499, 242] on input "Account Number" at bounding box center [503, 240] width 210 height 27
drag, startPoint x: 493, startPoint y: 240, endPoint x: 395, endPoint y: 249, distance: 98.8
click at [395, 249] on div "Name on Account [PERSON_NAME] Account Number [CREDIT_CARD_NUMBER] BSB" at bounding box center [503, 237] width 235 height 230
type input "29531723"
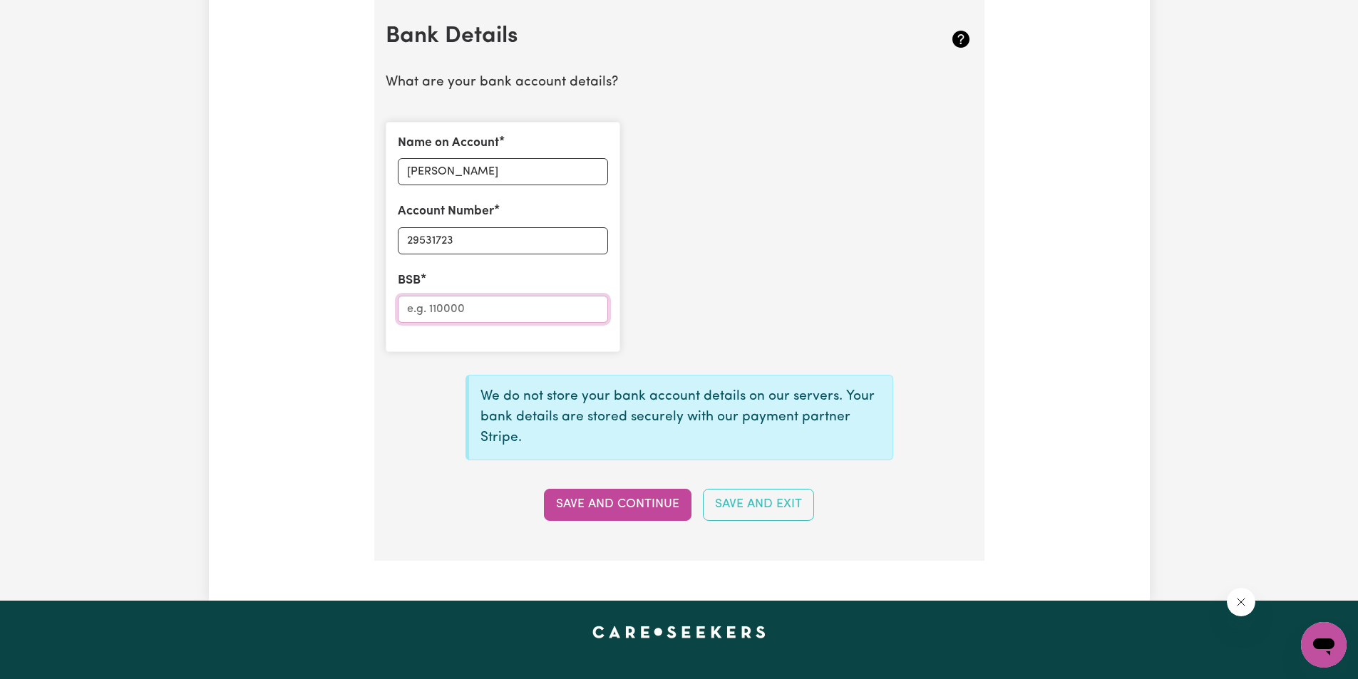
click at [439, 311] on input "BSB" at bounding box center [503, 309] width 210 height 27
type input "062948"
click at [623, 505] on button "Save and Continue" at bounding box center [618, 504] width 148 height 31
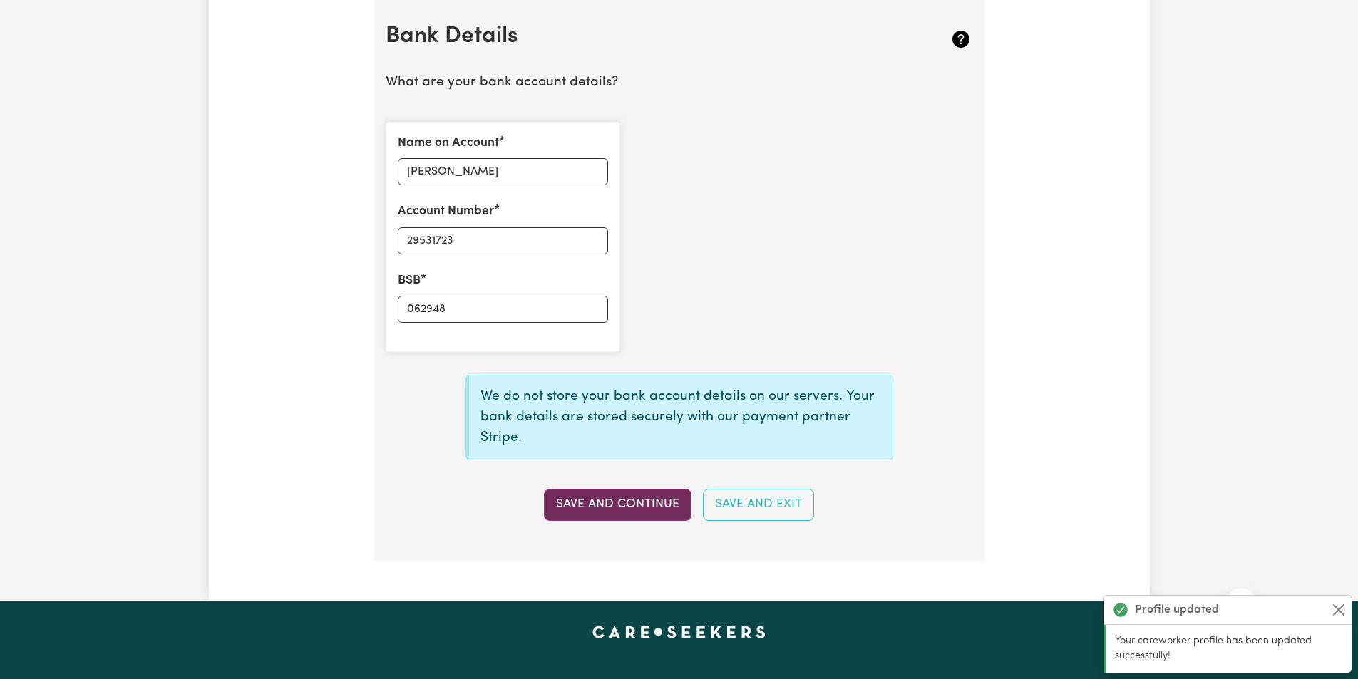
type input "****1723"
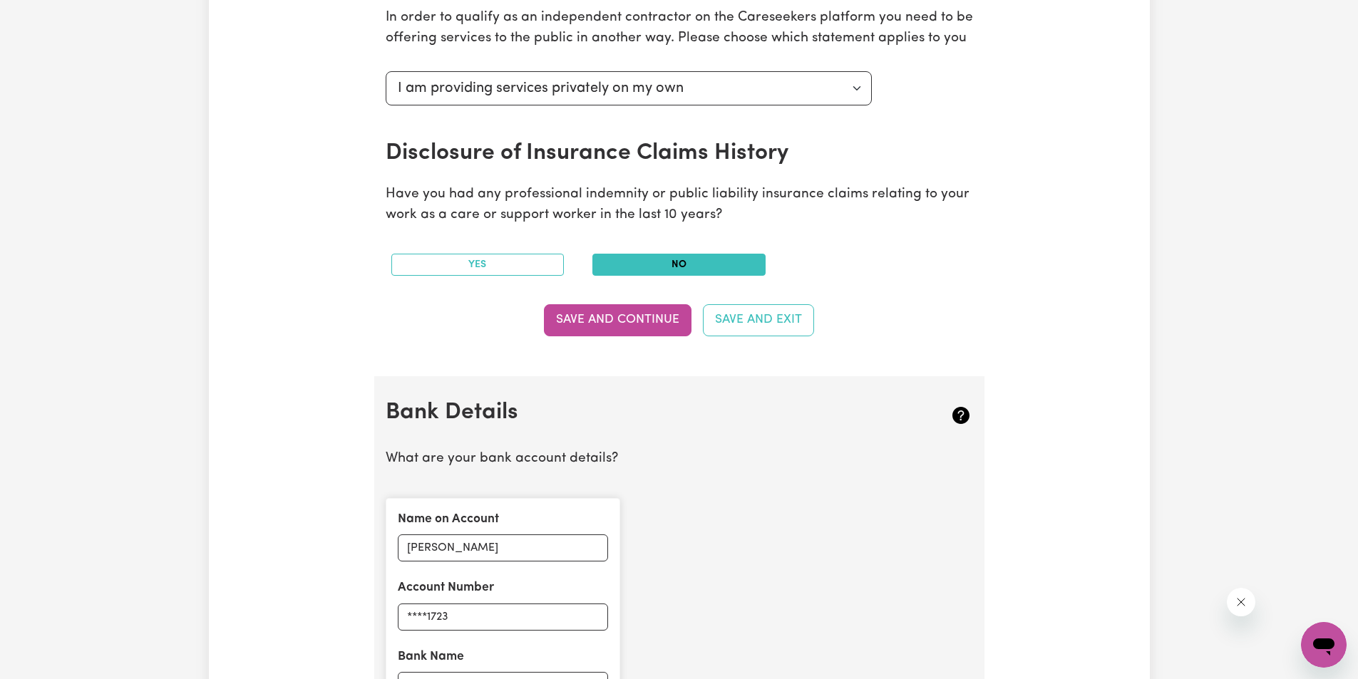
scroll to position [927, 0]
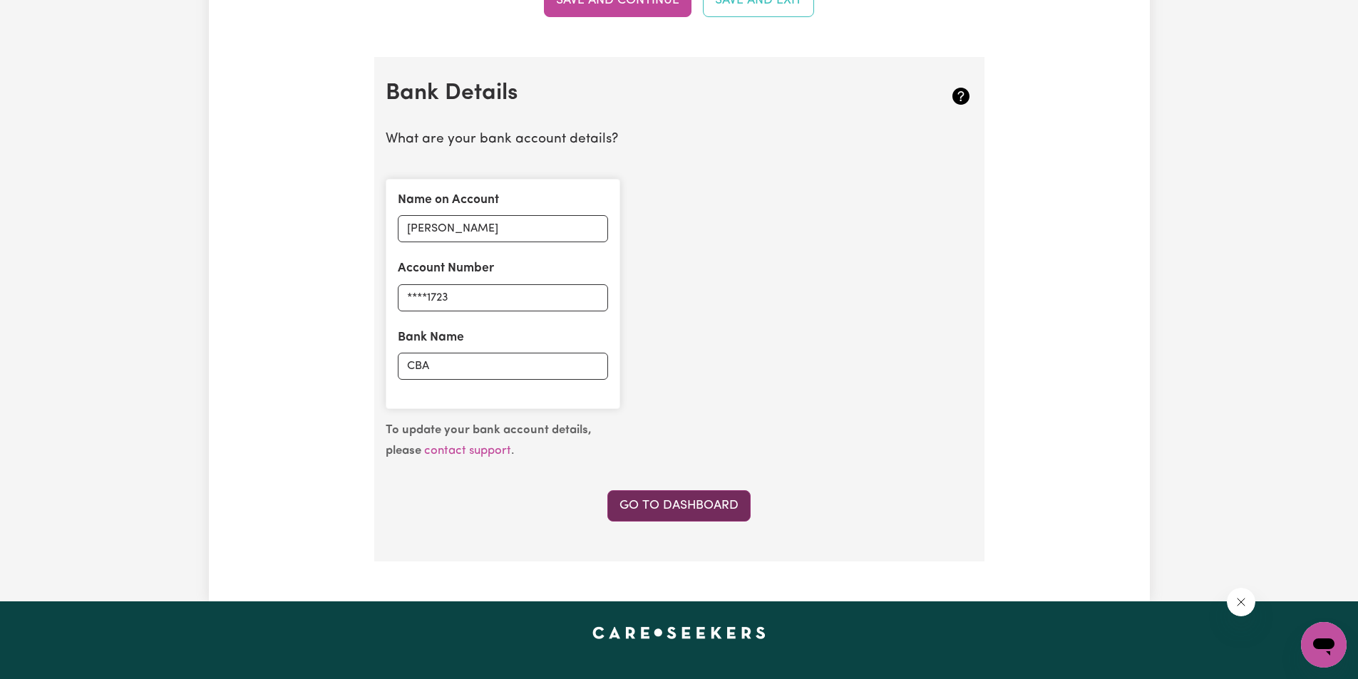
click at [674, 504] on link "Go to Dashboard" at bounding box center [678, 505] width 143 height 31
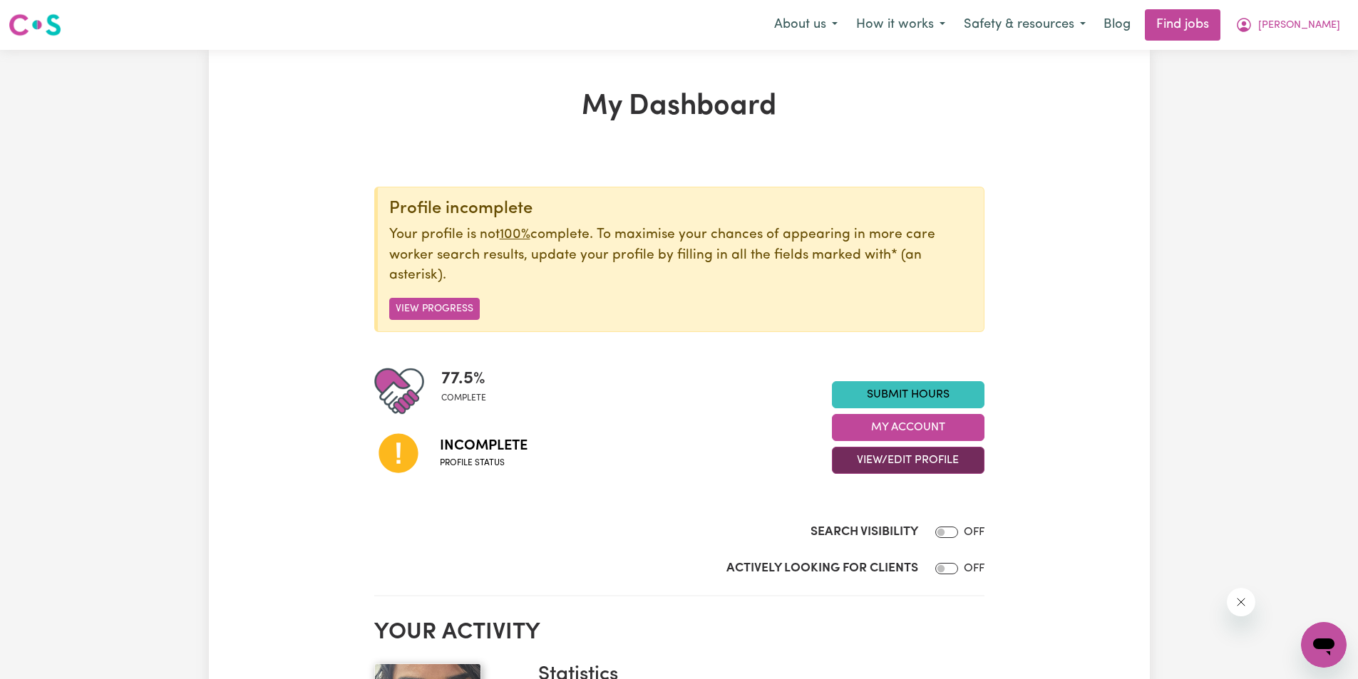
click at [941, 464] on button "View/Edit Profile" at bounding box center [908, 460] width 153 height 27
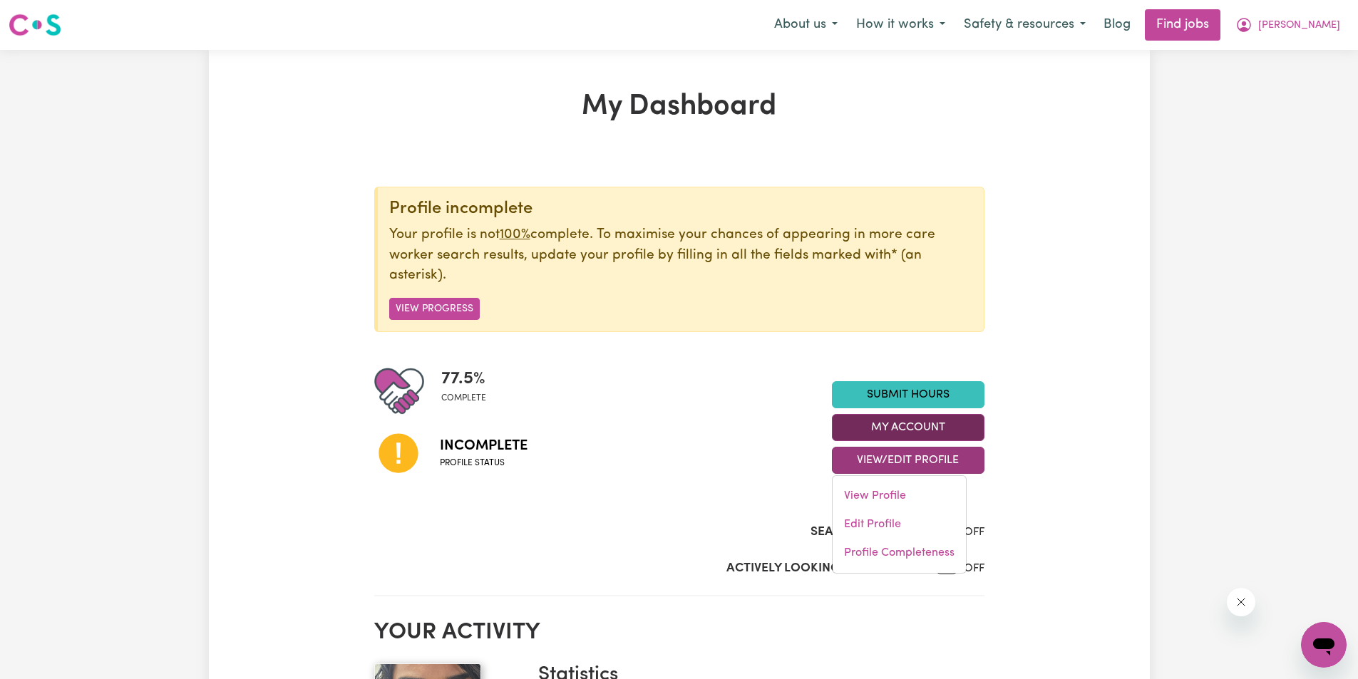
click at [912, 429] on button "My Account" at bounding box center [908, 427] width 153 height 27
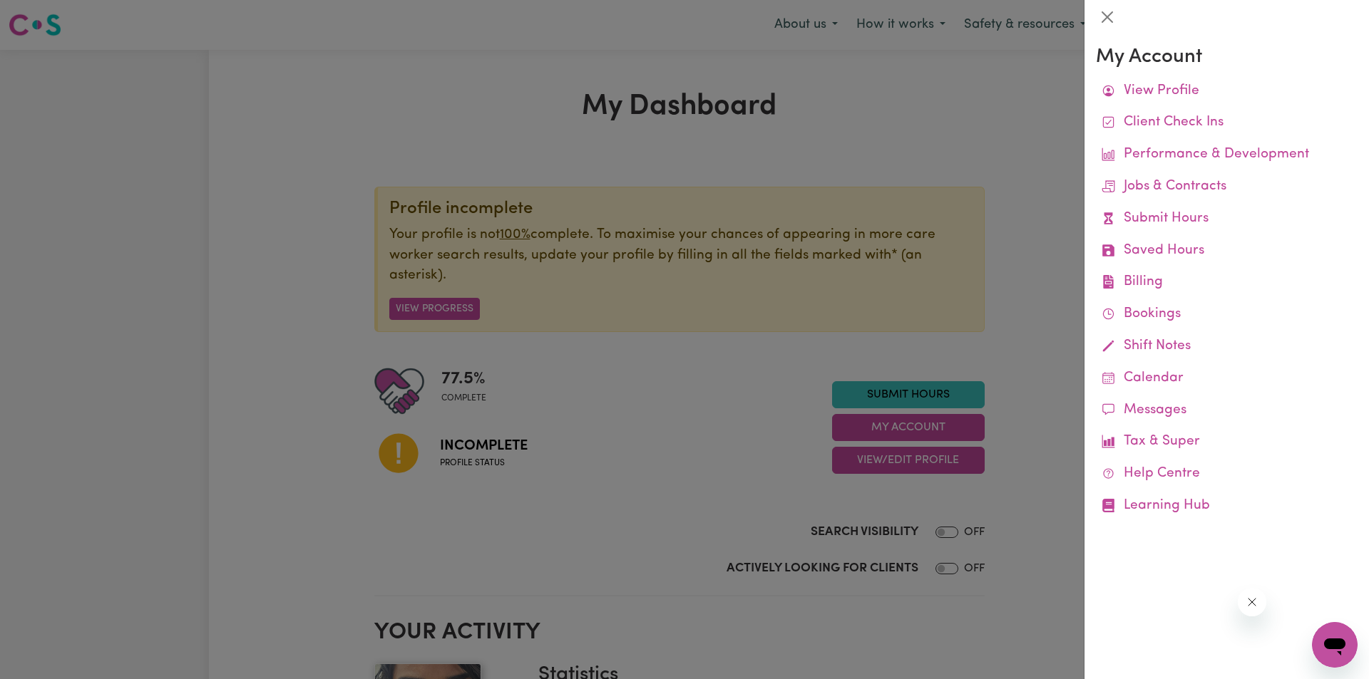
click at [930, 654] on div at bounding box center [684, 339] width 1369 height 679
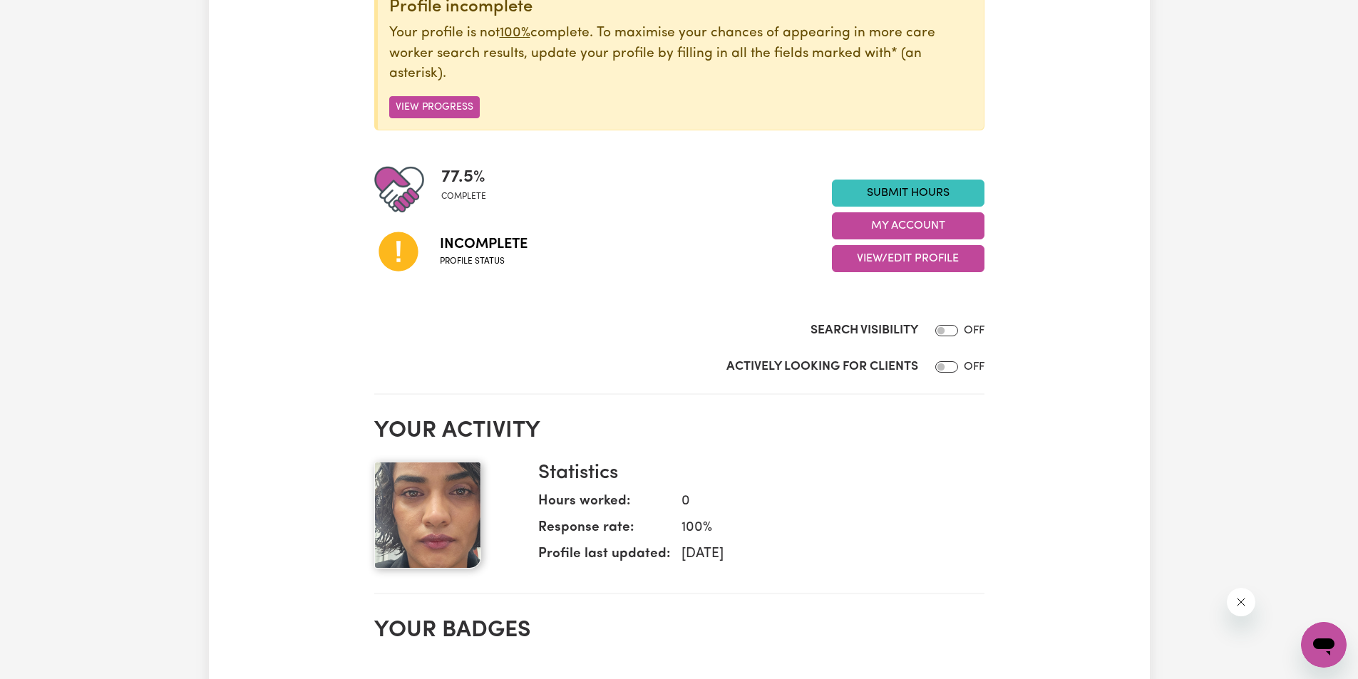
scroll to position [214, 0]
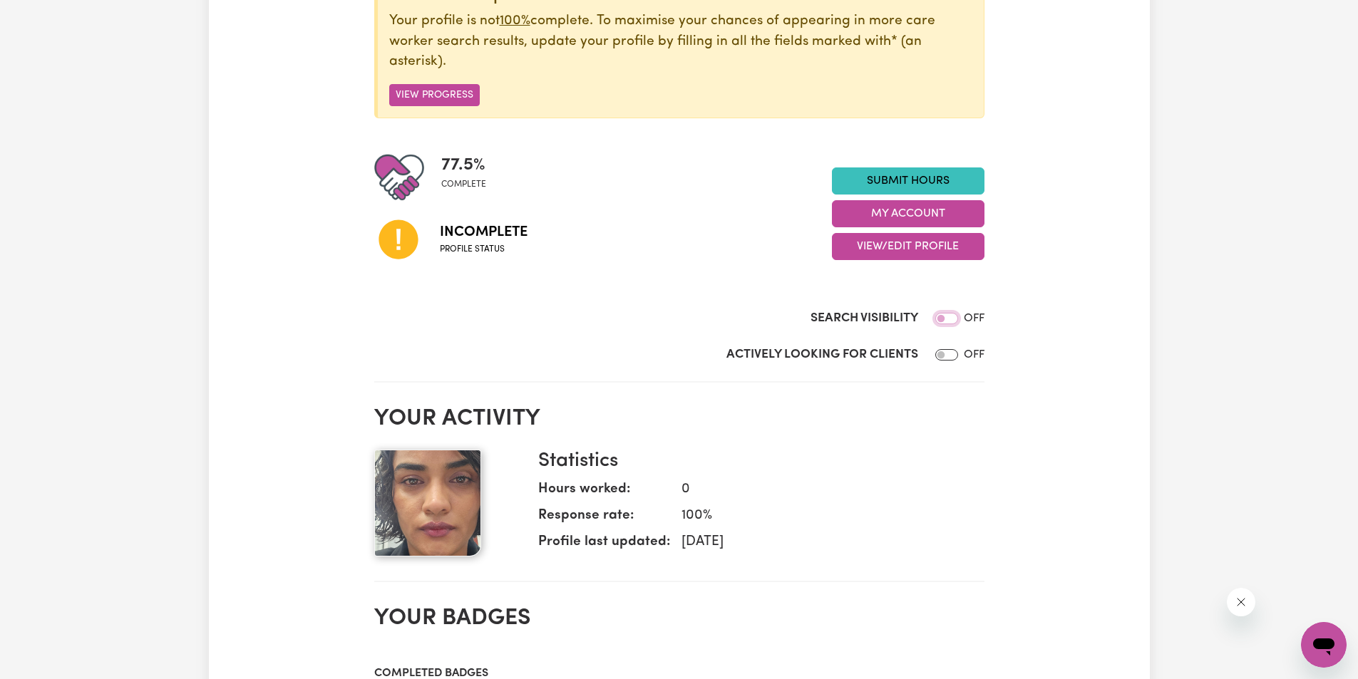
click at [952, 318] on input "Search Visibility" at bounding box center [946, 318] width 23 height 11
checkbox input "false"
click at [952, 353] on input "Actively Looking for Clients" at bounding box center [946, 354] width 23 height 11
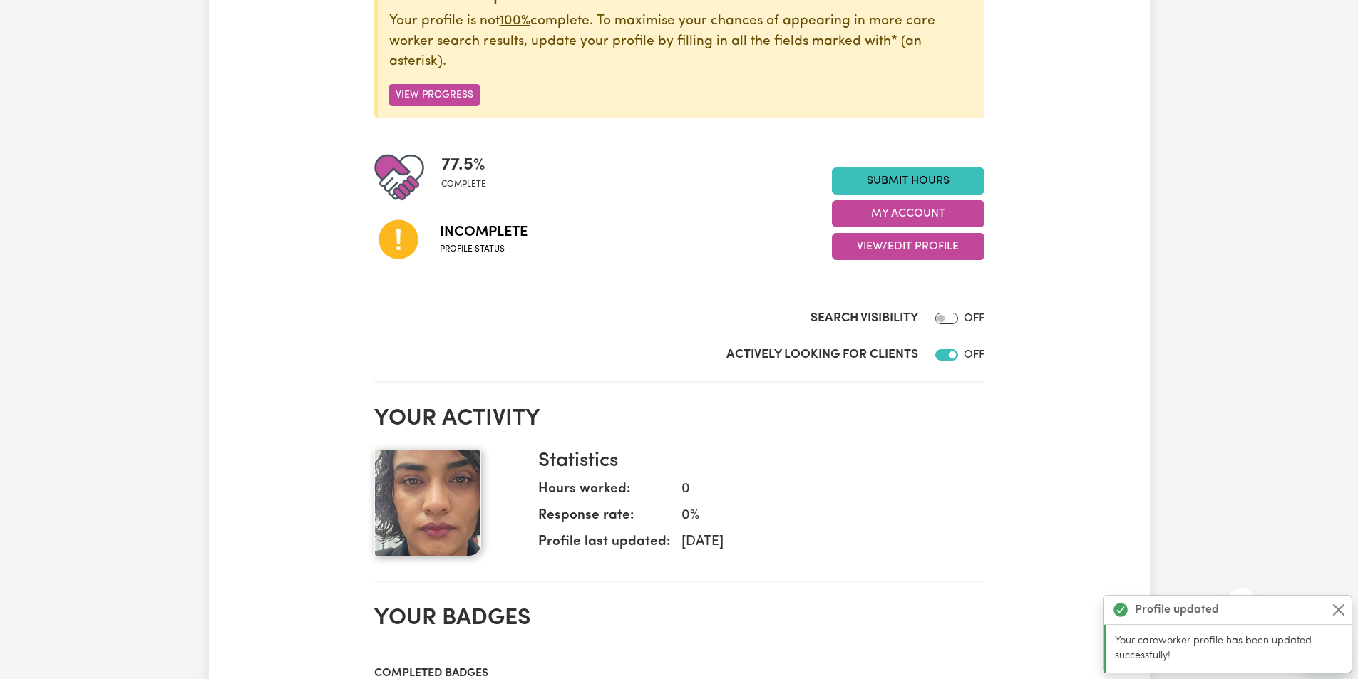
checkbox input "true"
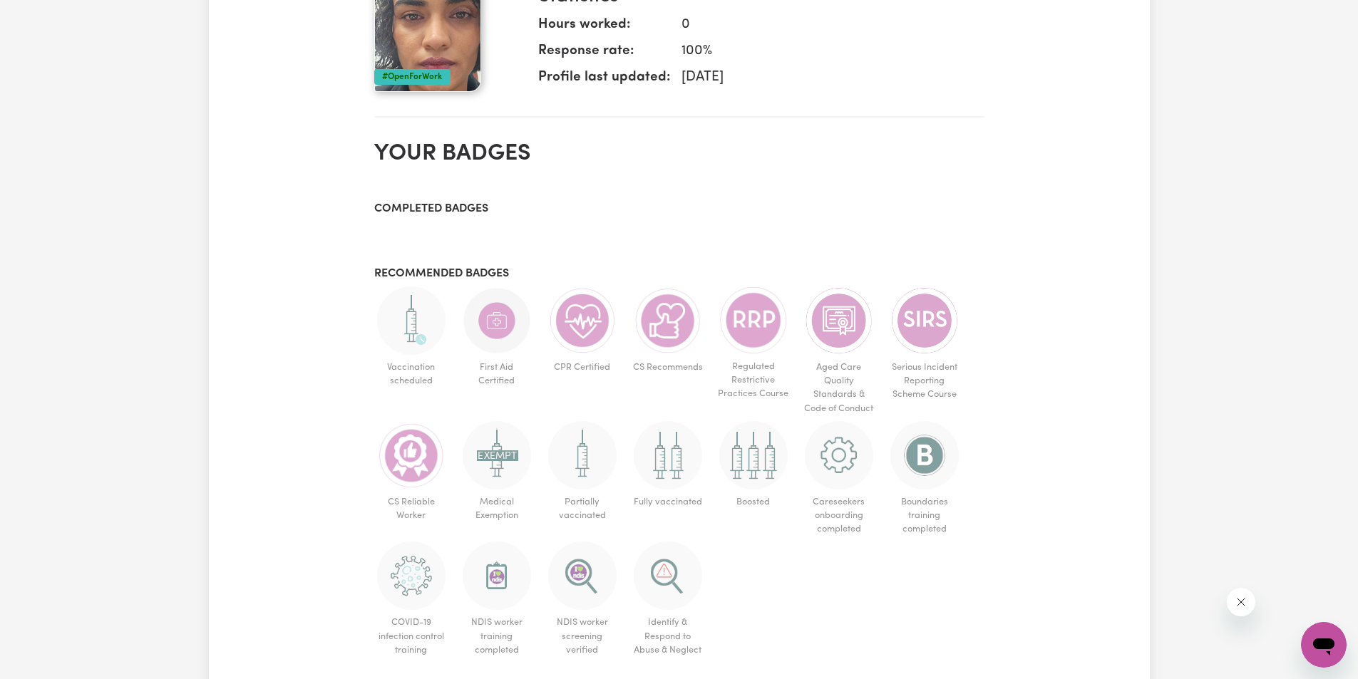
scroll to position [713, 0]
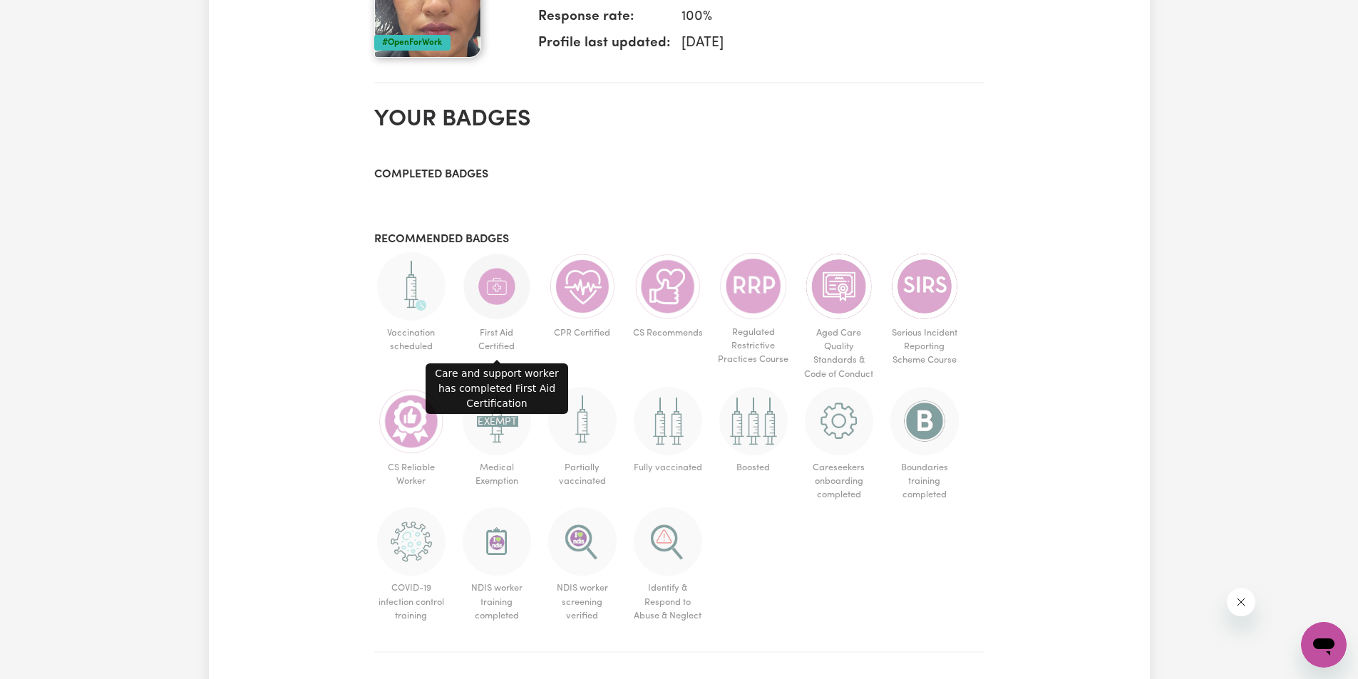
click at [490, 289] on img at bounding box center [497, 286] width 68 height 68
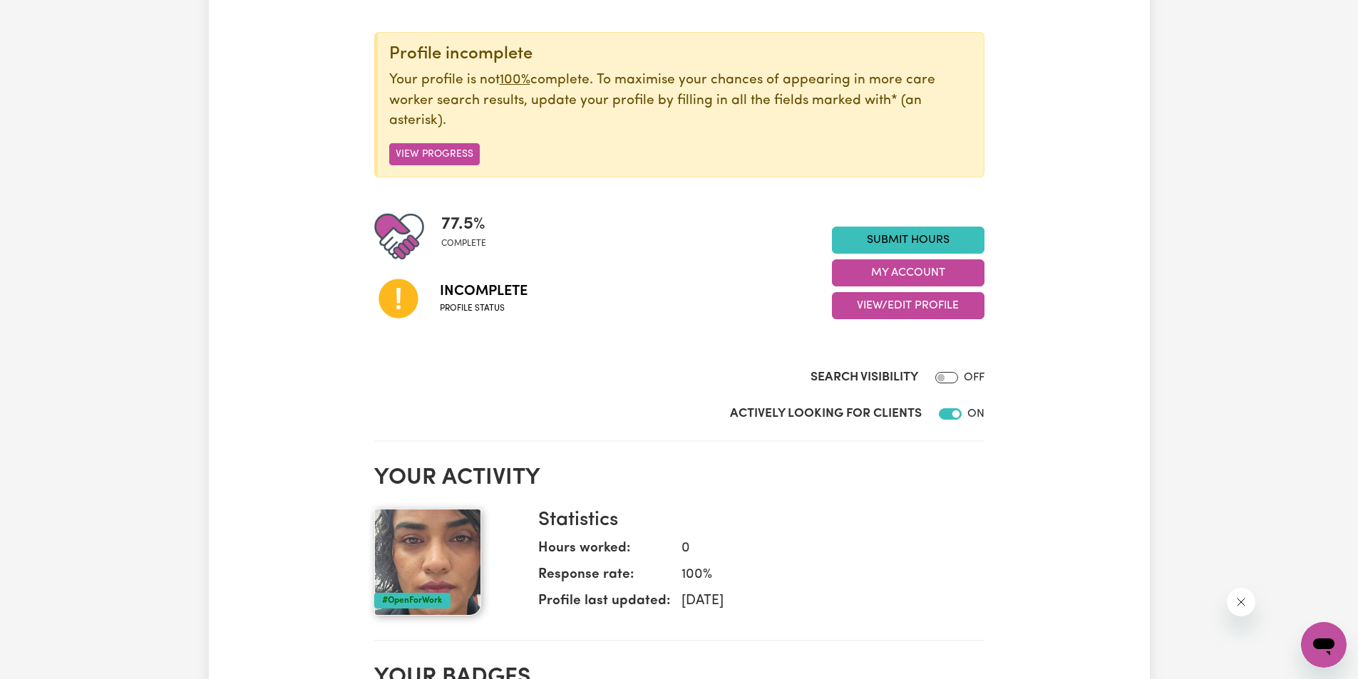
scroll to position [0, 0]
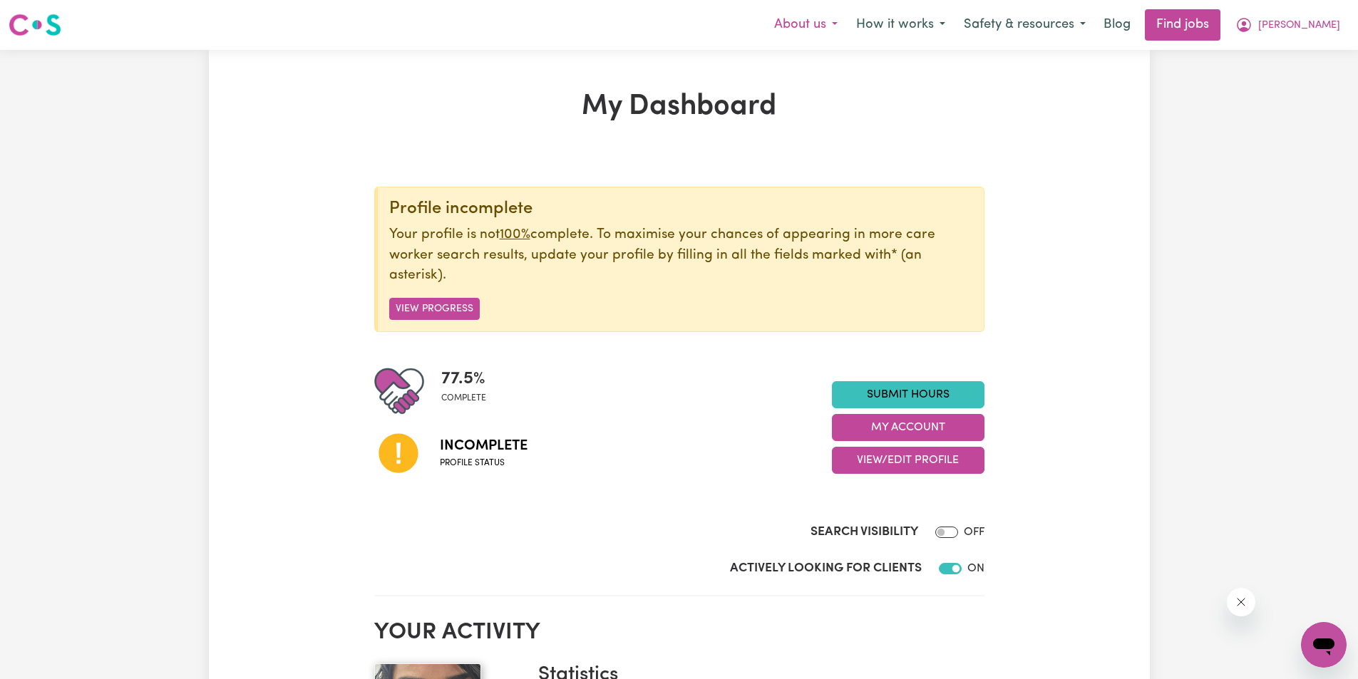
click at [842, 28] on button "About us" at bounding box center [806, 25] width 82 height 30
click at [1067, 25] on button "Safety & resources" at bounding box center [1024, 25] width 140 height 30
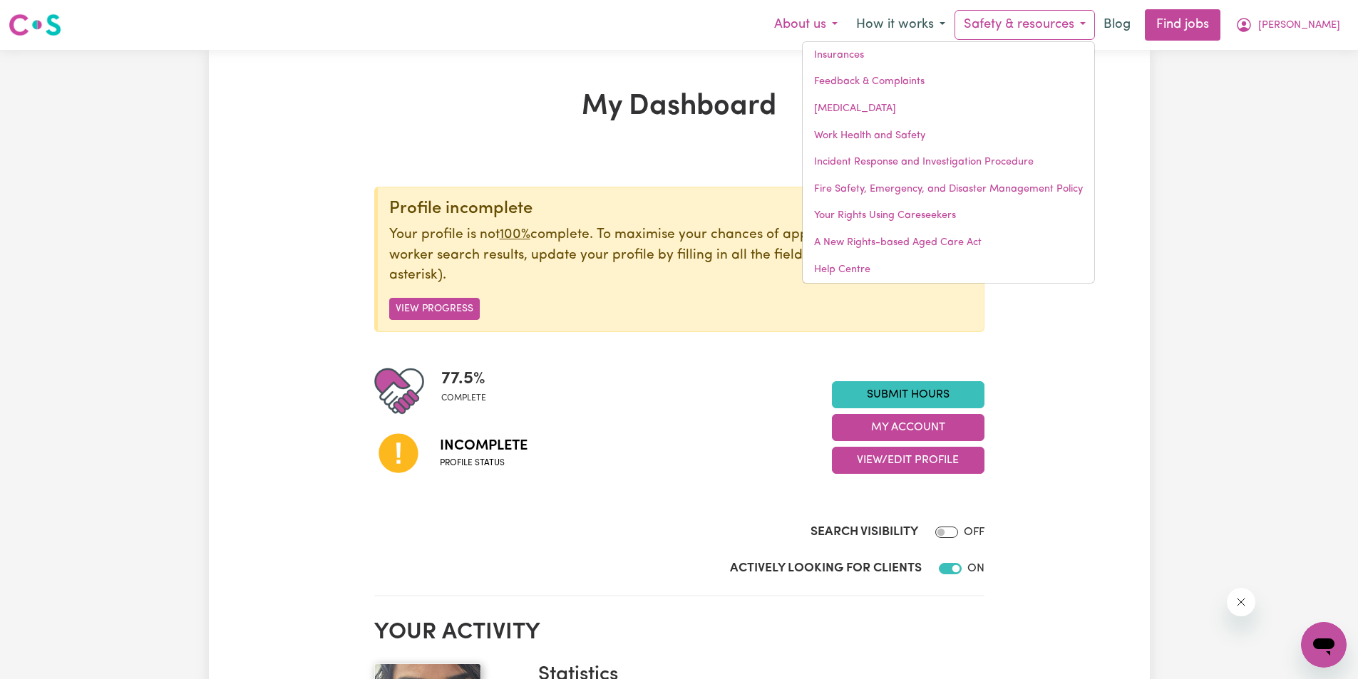
click at [826, 22] on button "About us" at bounding box center [806, 25] width 82 height 30
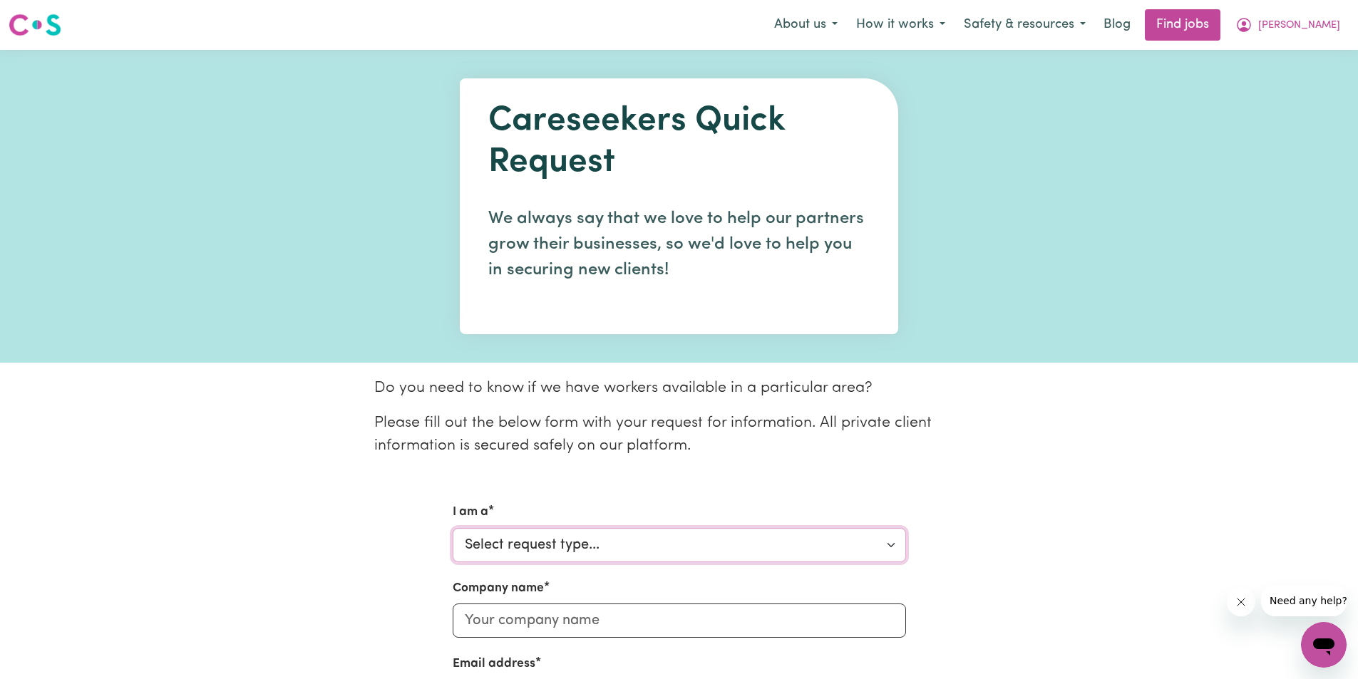
click at [574, 545] on select "Select request type... Individual looking for care and support for myself and m…" at bounding box center [679, 545] width 453 height 34
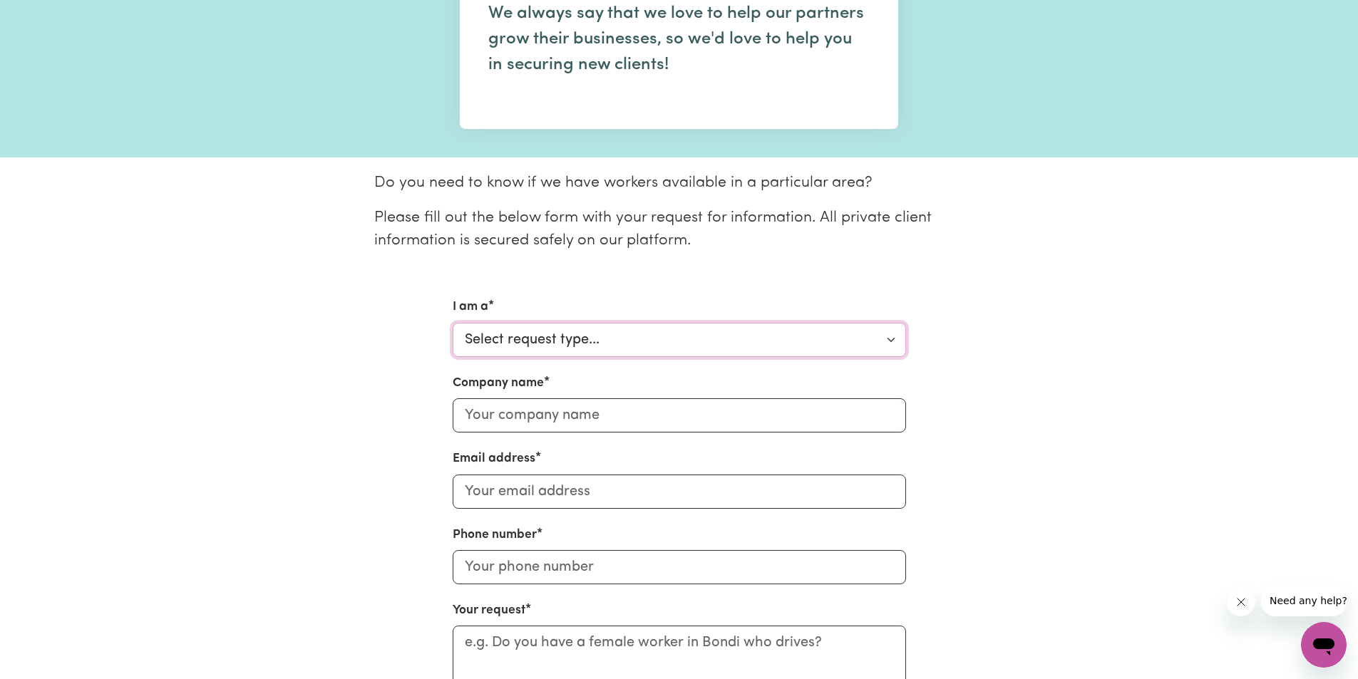
scroll to position [214, 0]
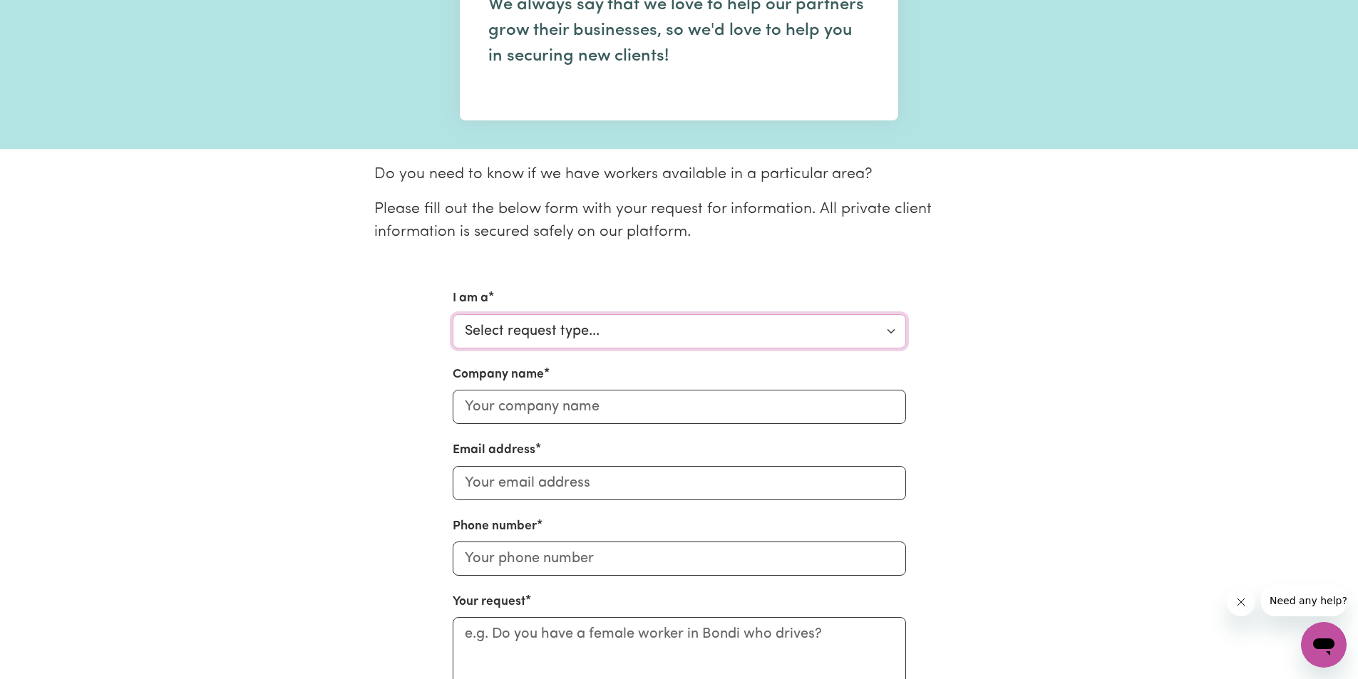
click at [570, 331] on select "Select request type... Individual looking for care and support for myself and m…" at bounding box center [679, 331] width 453 height 34
click at [318, 406] on div "I am a Select request type... Individual looking for care and support for mysel…" at bounding box center [679, 537] width 941 height 496
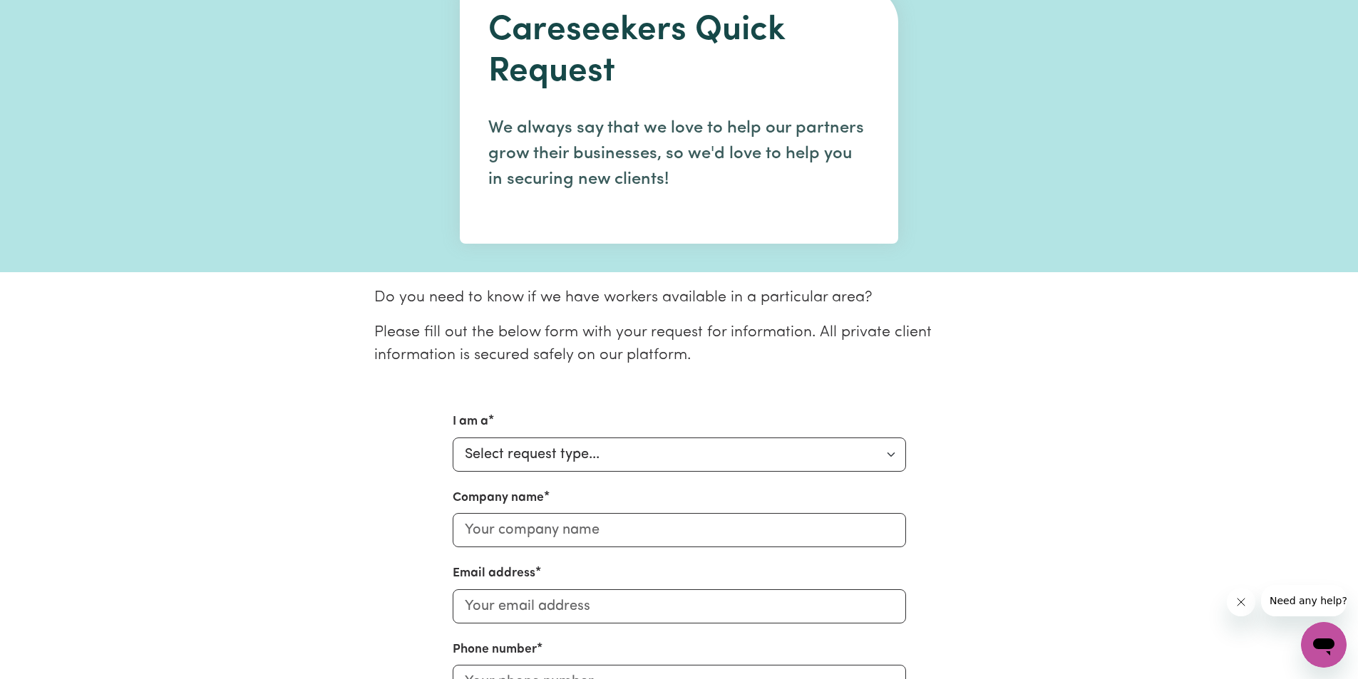
scroll to position [71, 0]
